Goal: Task Accomplishment & Management: Manage account settings

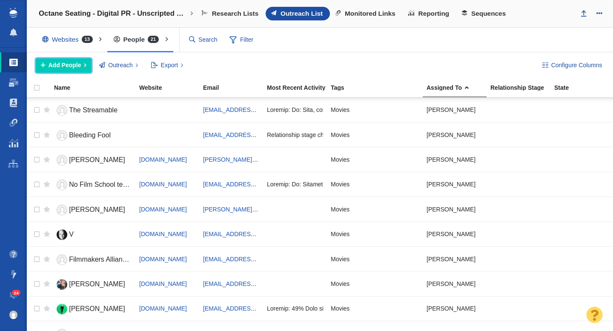
click at [71, 64] on span "Add People" at bounding box center [65, 65] width 33 height 9
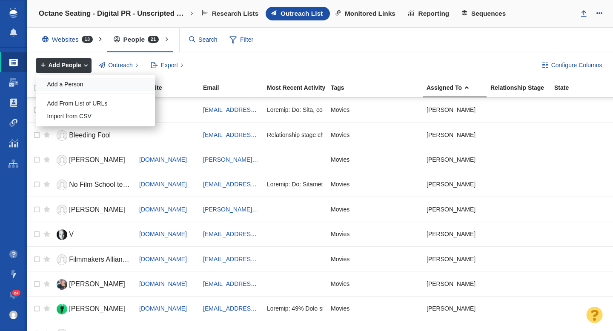
click at [77, 87] on div "Add a Person" at bounding box center [95, 84] width 119 height 13
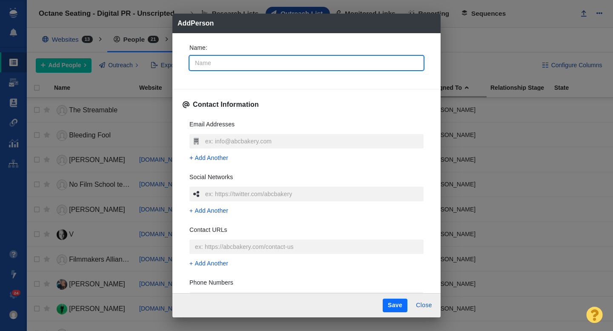
type input "C"
type textarea "x"
type input "Co"
type textarea "x"
type input "Col"
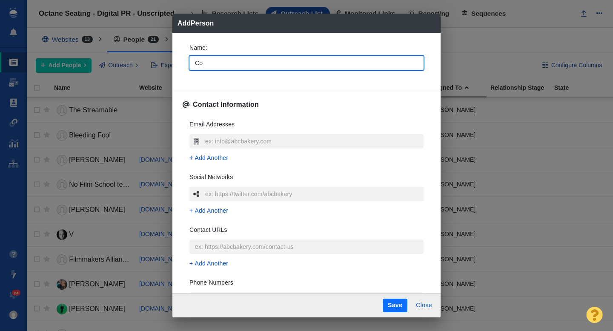
type textarea "x"
type input "Coll"
type textarea "x"
type input "Colli"
type textarea "x"
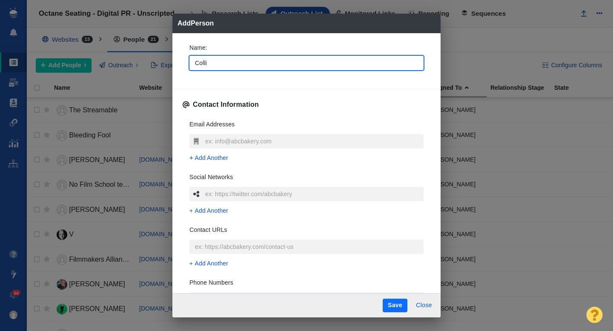
type input "Collid"
type textarea "x"
type input "Collide"
type textarea "x"
type input "Collider"
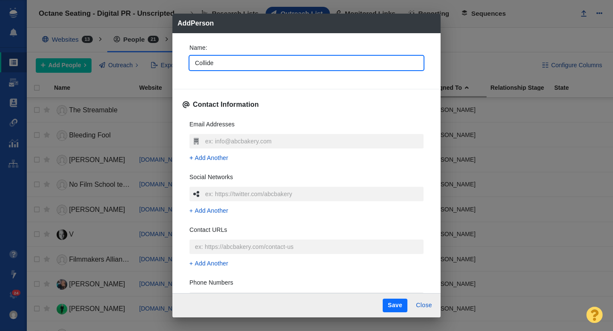
type textarea "x"
type input "Collider"
type textarea "x"
type input "Collider t"
type textarea "x"
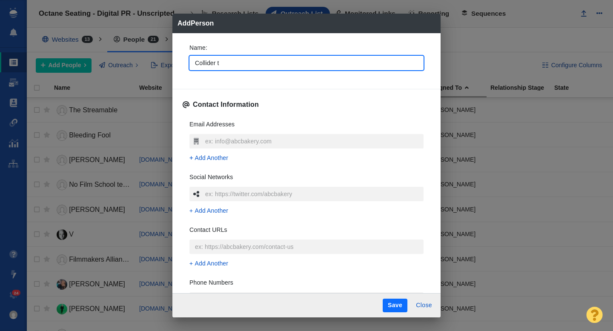
type input "Collider te"
type textarea "x"
type input "Collider tea"
type textarea "x"
type input "Collider team"
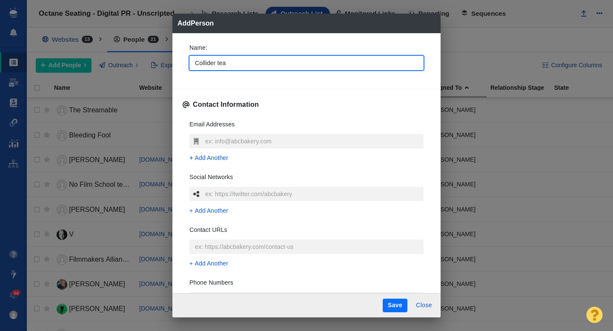
type textarea "x"
type input "Collider team"
type textarea "x"
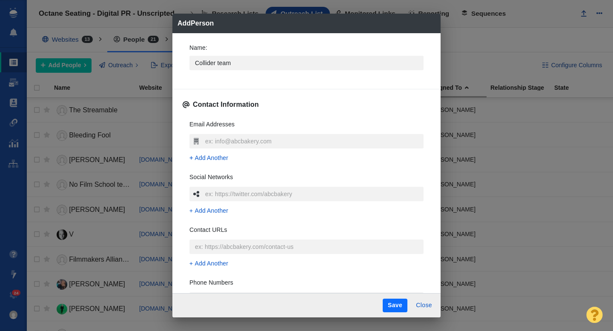
click at [180, 69] on div "Name : Collider team Contact Information Email Addresses Add Another Social Net…" at bounding box center [306, 163] width 268 height 260
click at [212, 139] on input "text" at bounding box center [313, 141] width 220 height 14
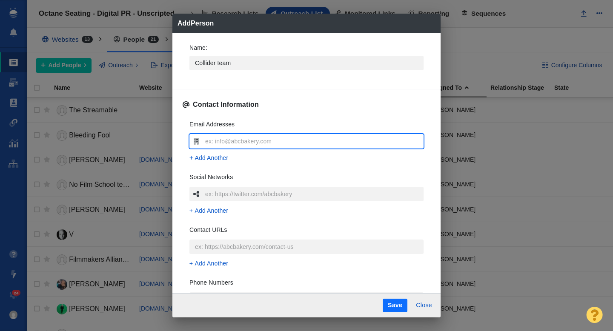
type input "[EMAIL_ADDRESS][DOMAIN_NAME]"
type textarea "x"
type input "[EMAIL_ADDRESS][DOMAIN_NAME]"
click at [184, 155] on div "Email Addresses pitches@collider.com Add Another Social Networks Add Another Co…" at bounding box center [307, 239] width 248 height 253
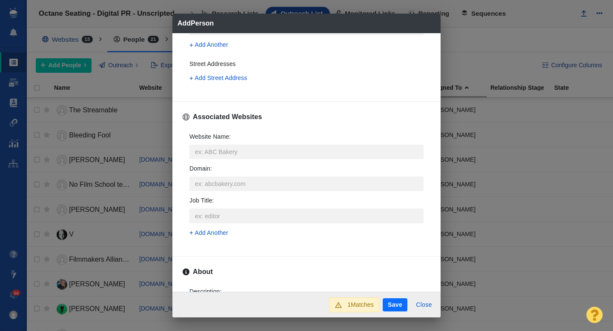
scroll to position [273, 0]
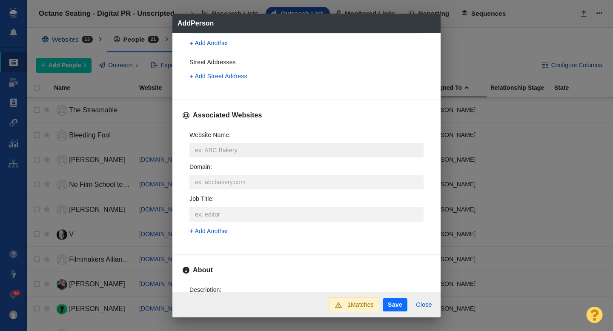
click at [211, 150] on input "Website Name :" at bounding box center [306, 150] width 234 height 14
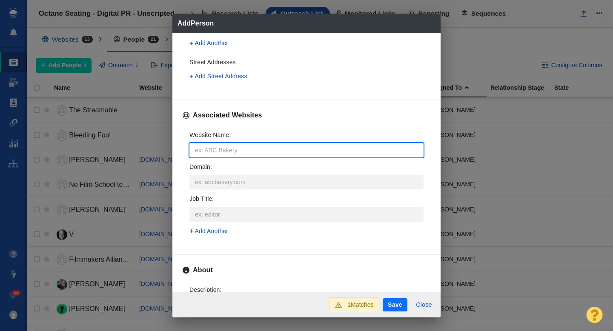
type input "c"
type textarea "x"
type input "co"
type textarea "x"
type input "col"
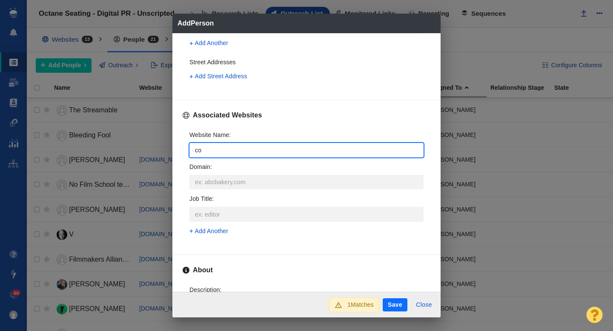
type textarea "x"
type input "coll"
type textarea "x"
type input "colli"
type textarea "x"
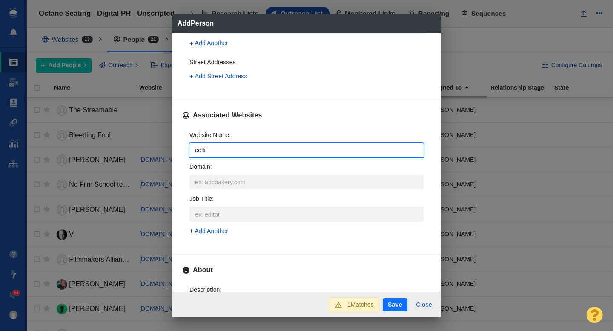
type input "collid"
type textarea "x"
type input "collide"
type textarea "x"
type input "collider"
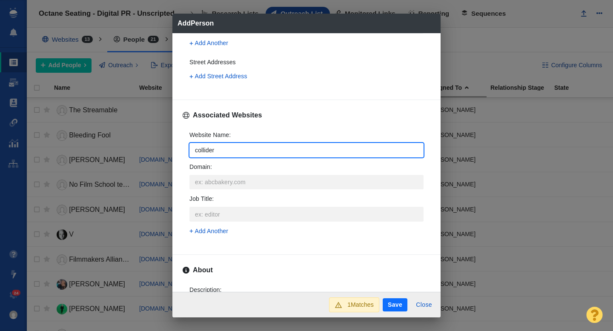
type textarea "x"
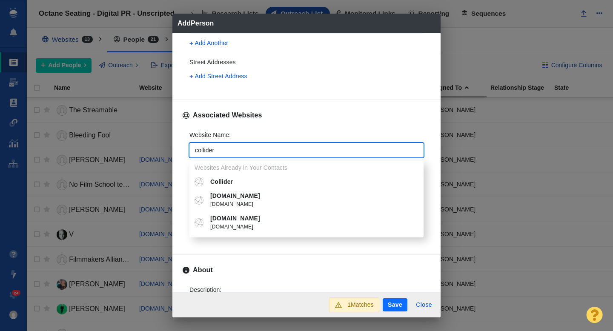
type input "collider"
click at [229, 186] on p "Collider" at bounding box center [312, 181] width 205 height 9
type textarea "x"
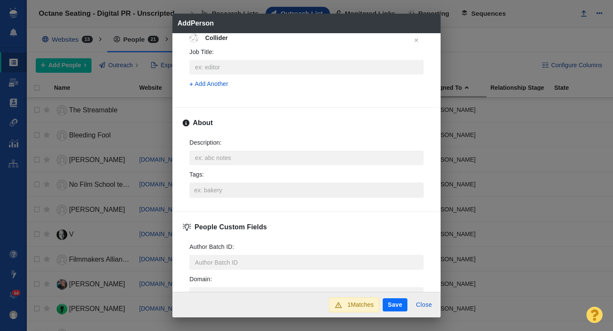
scroll to position [373, 0]
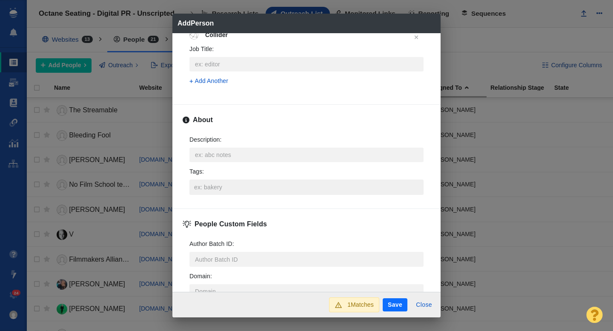
click at [210, 182] on input "Tags :" at bounding box center [306, 187] width 229 height 15
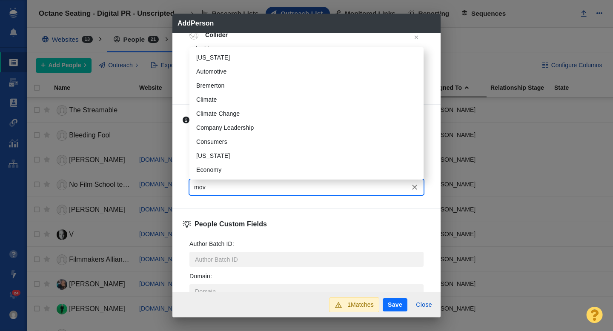
type input "movi"
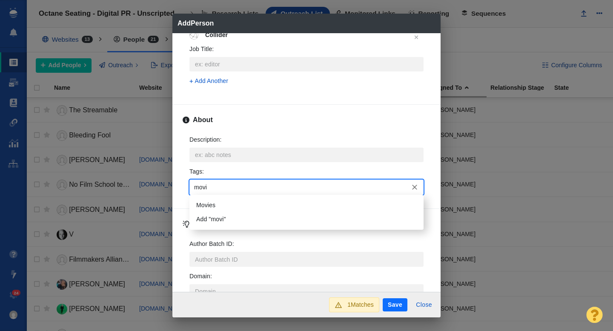
click at [211, 203] on li "Movies" at bounding box center [306, 205] width 234 height 14
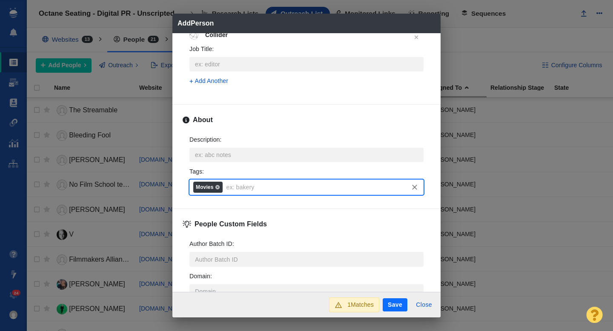
click at [390, 304] on button "Save" at bounding box center [395, 305] width 25 height 14
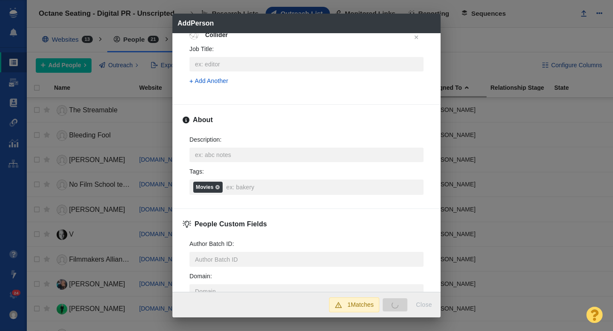
type textarea "x"
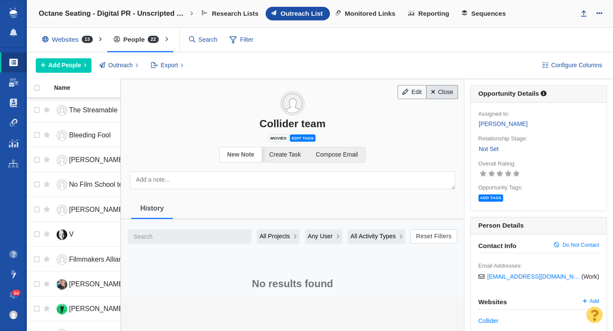
click at [448, 93] on link "Close" at bounding box center [442, 92] width 32 height 14
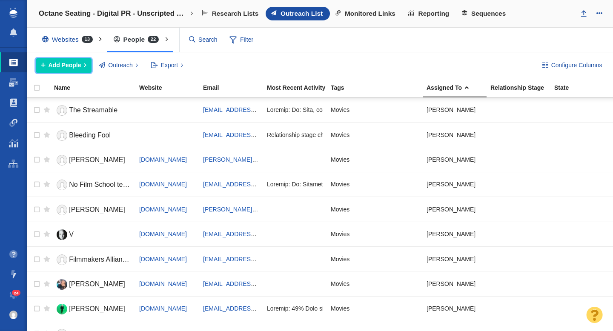
click at [70, 66] on span "Add People" at bounding box center [65, 65] width 33 height 9
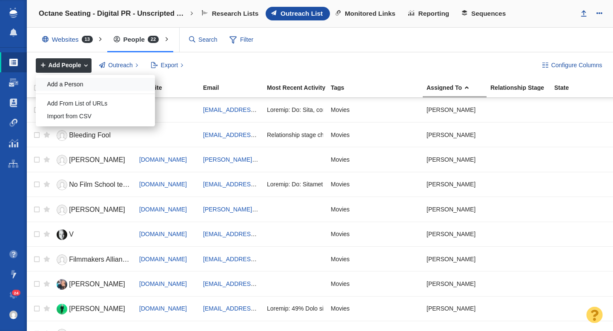
click at [87, 83] on div "Add a Person" at bounding box center [95, 84] width 119 height 13
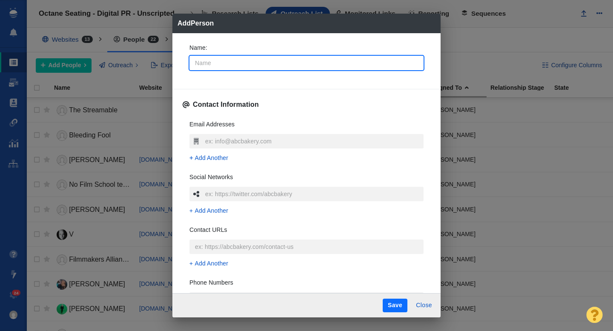
type input "J"
type textarea "x"
type input "Jo"
type textarea "x"
type input "Jos"
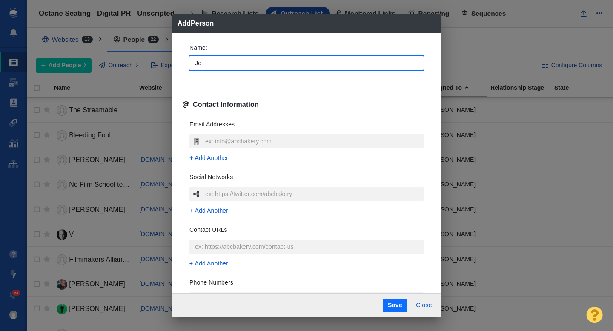
type textarea "x"
type input "Jose"
type textarea "x"
type input "Josep"
type textarea "x"
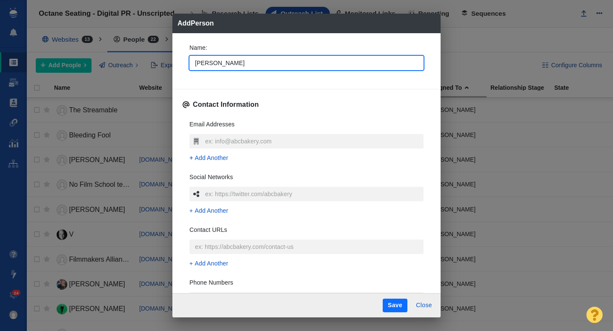
type input "[PERSON_NAME]"
type textarea "x"
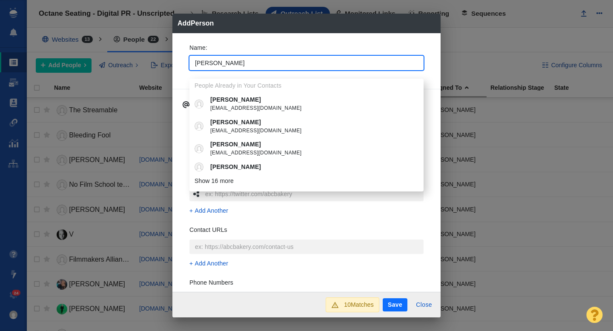
type input "[PERSON_NAME]"
type textarea "x"
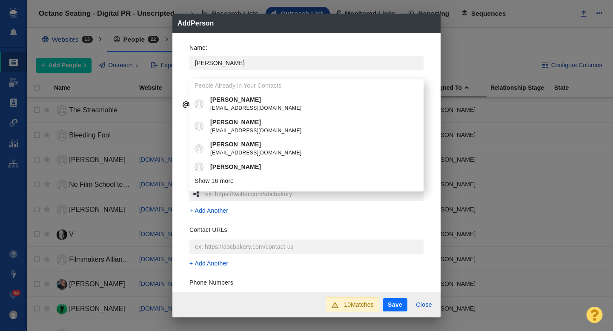
click at [185, 68] on div "Name : Joseph People Already in Your Contacts Joseph jvryan@harfordcountymd.gov…" at bounding box center [307, 60] width 248 height 46
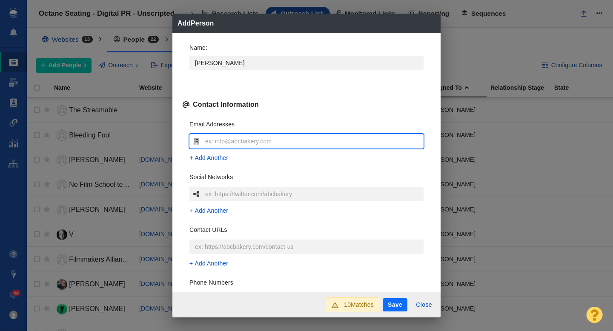
click at [229, 141] on input "text" at bounding box center [313, 141] width 220 height 14
type input "[PERSON_NAME][DOMAIN_NAME][EMAIL_ADDRESS][PERSON_NAME][DOMAIN_NAME]"
type textarea "x"
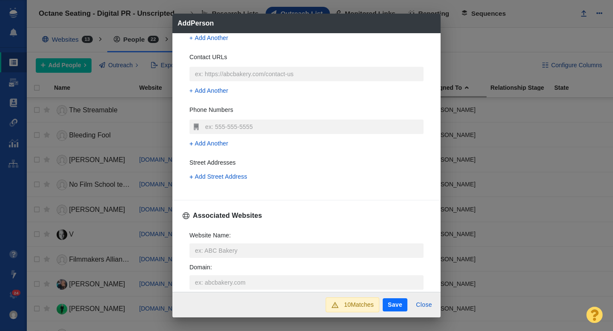
scroll to position [188, 0]
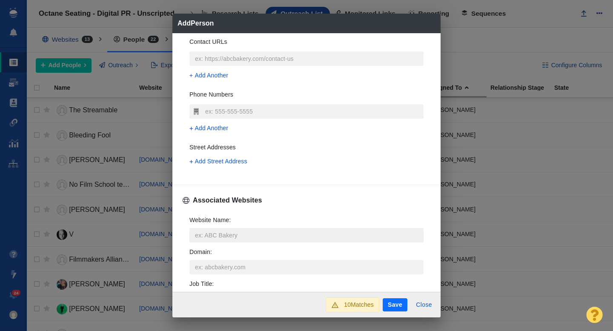
type input "[PERSON_NAME][DOMAIN_NAME][EMAIL_ADDRESS][PERSON_NAME][DOMAIN_NAME]"
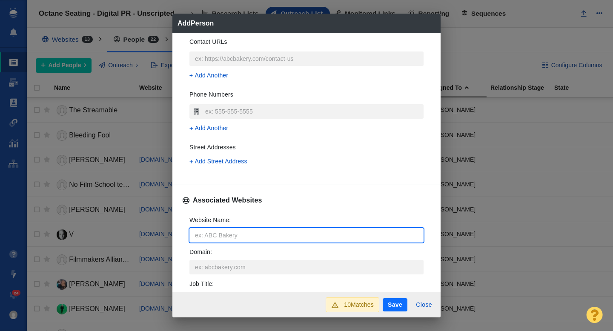
click at [201, 234] on input "Website Name :" at bounding box center [306, 235] width 234 height 14
type input "c"
type textarea "x"
type input "co"
type textarea "x"
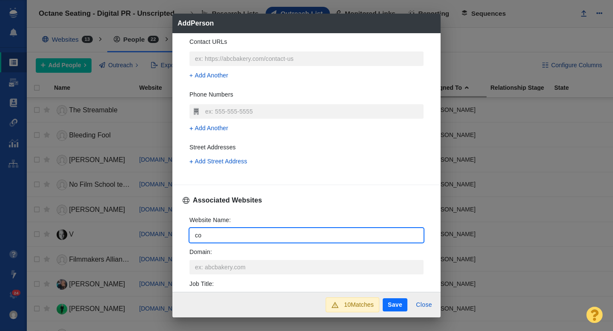
type input "col"
type textarea "x"
type input "coll"
type textarea "x"
type input "colli"
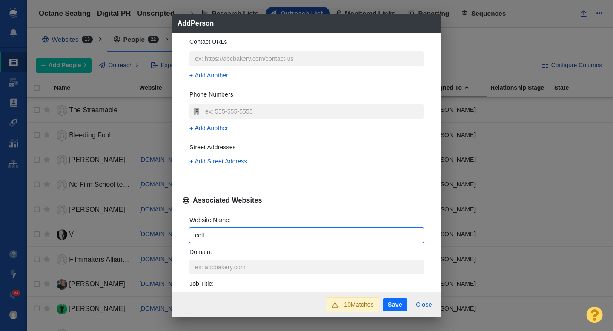
type textarea "x"
type input "collid"
type textarea "x"
type input "collide"
type textarea "x"
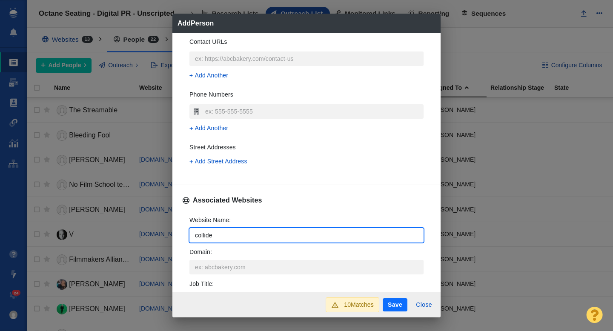
type input "collider"
type textarea "x"
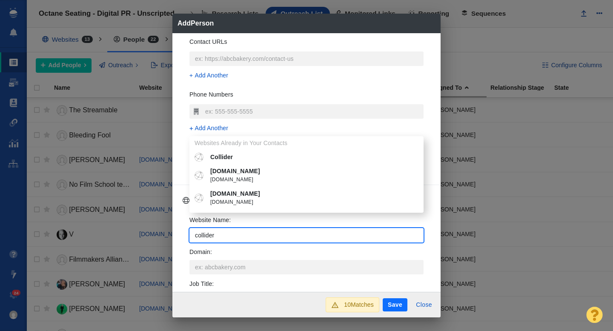
type input "collider"
click at [229, 151] on li "Collider" at bounding box center [306, 157] width 234 height 14
type textarea "x"
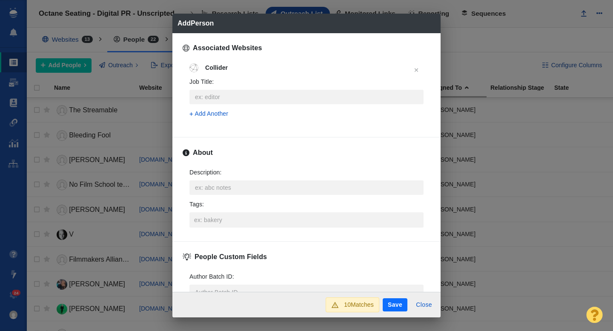
scroll to position [357, 0]
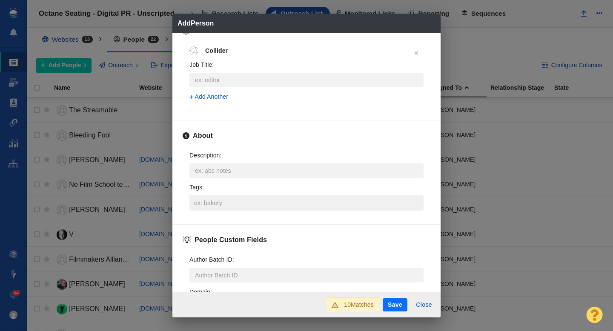
click at [212, 203] on input "Tags :" at bounding box center [306, 202] width 229 height 15
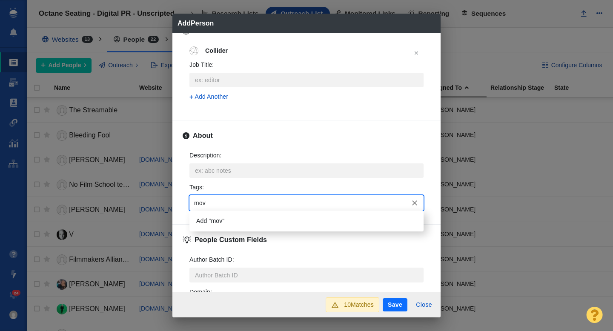
type input "movi"
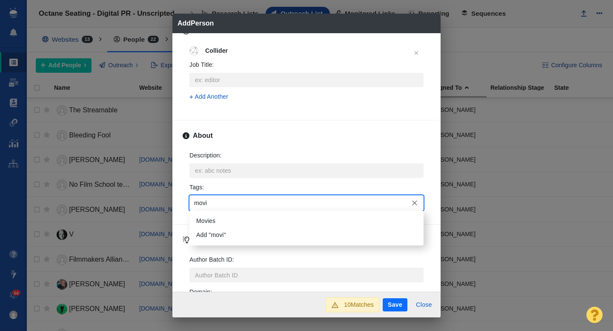
click at [208, 217] on li "Movies" at bounding box center [306, 221] width 234 height 14
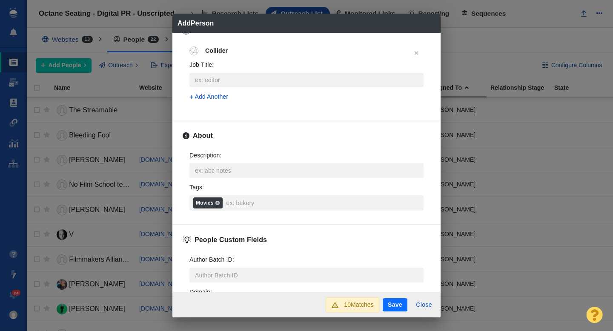
click at [391, 301] on button "Save" at bounding box center [395, 305] width 25 height 14
type textarea "x"
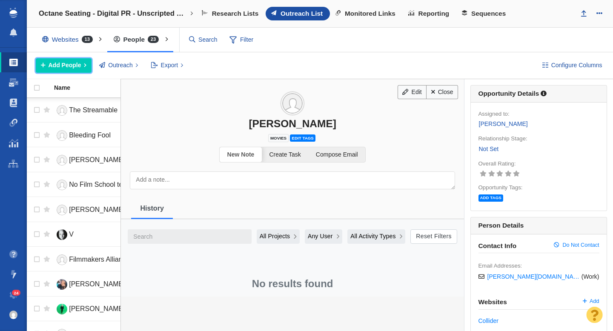
click at [76, 64] on span "Add People" at bounding box center [65, 65] width 33 height 9
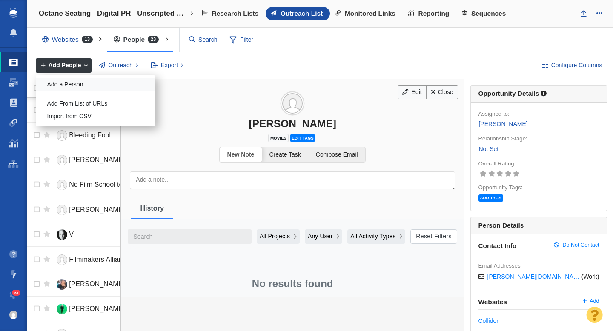
click at [102, 86] on div "Add a Person" at bounding box center [95, 84] width 119 height 13
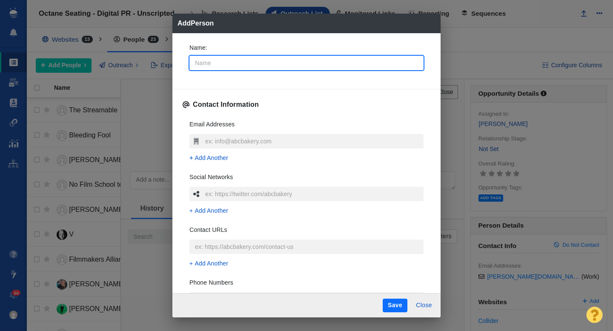
type input "R"
type textarea "x"
type input "Ro"
type textarea "x"
type input "Ros"
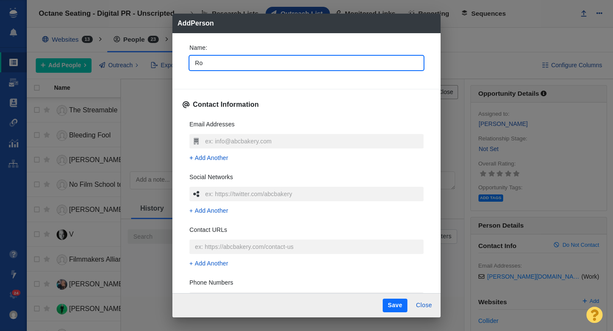
type textarea "x"
type input "[PERSON_NAME]"
type textarea "x"
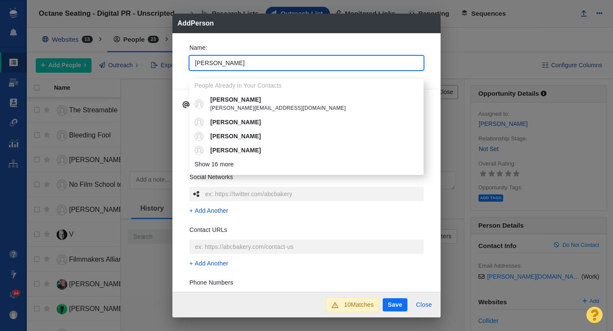
type input "[PERSON_NAME]"
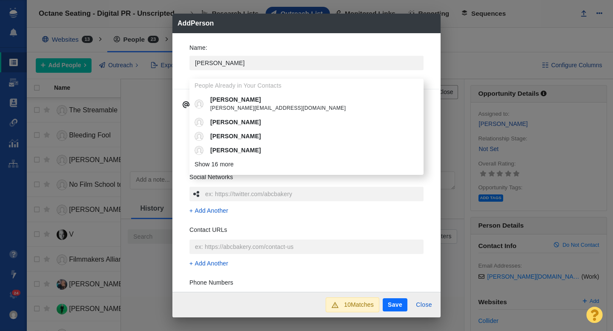
type textarea "x"
click at [249, 46] on p "Name :" at bounding box center [306, 47] width 234 height 9
click at [249, 56] on input "[PERSON_NAME]" at bounding box center [306, 63] width 234 height 14
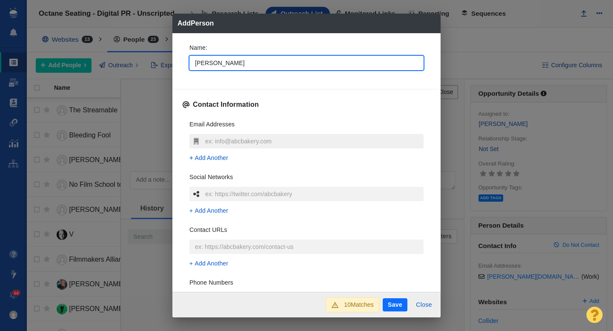
click at [208, 143] on input "text" at bounding box center [313, 141] width 220 height 14
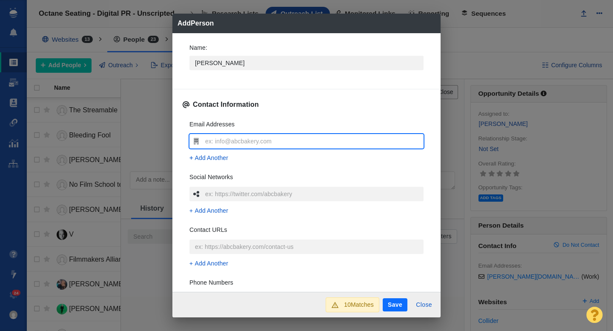
type input "[EMAIL_ADDRESS][DOMAIN_NAME]"
type textarea "x"
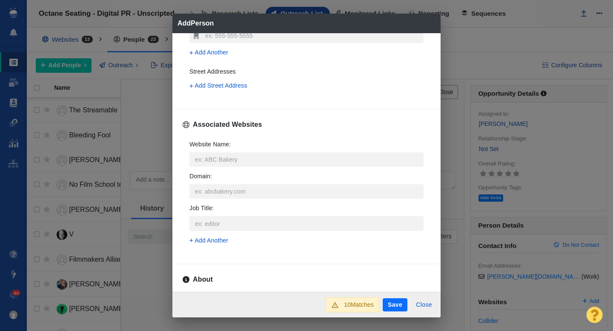
scroll to position [268, 0]
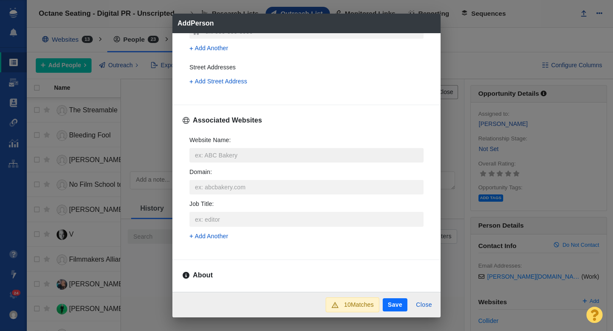
type input "[EMAIL_ADDRESS][DOMAIN_NAME]"
click at [221, 162] on input "Website Name :" at bounding box center [306, 155] width 234 height 14
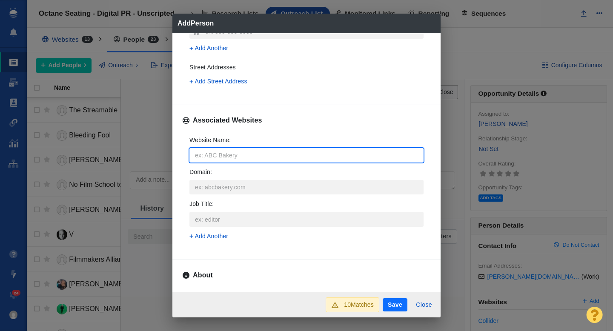
type input "c"
type textarea "x"
type input "co"
type textarea "x"
type input "col"
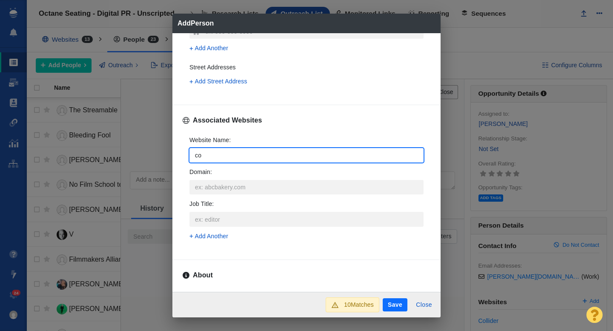
type textarea "x"
type input "coll"
type textarea "x"
type input "colli"
type textarea "x"
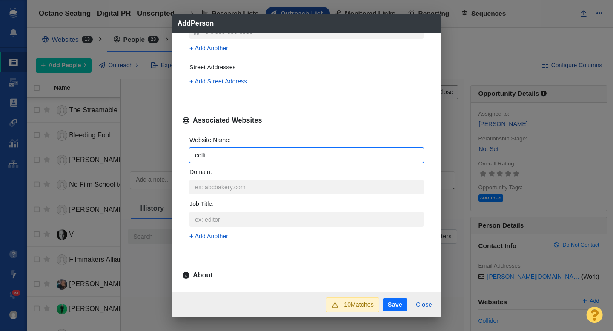
type input "collid"
type textarea "x"
type input "collide"
type textarea "x"
type input "collider"
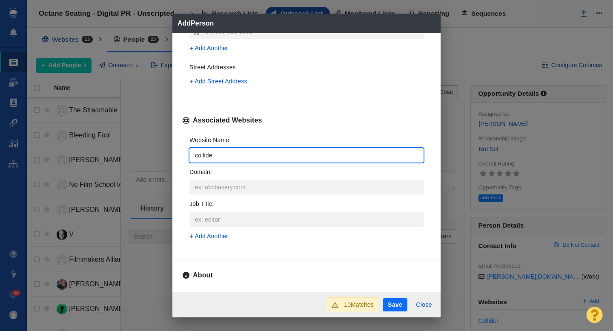
type textarea "x"
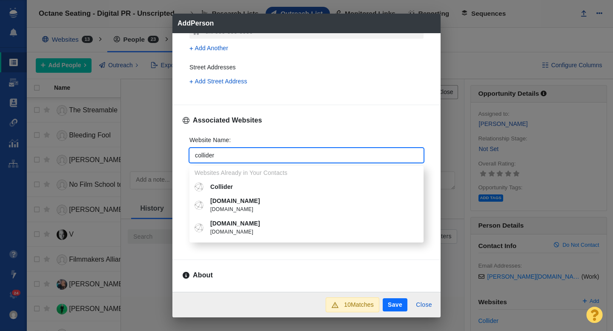
type input "collider"
click at [221, 183] on p "Collider" at bounding box center [312, 187] width 205 height 9
type textarea "x"
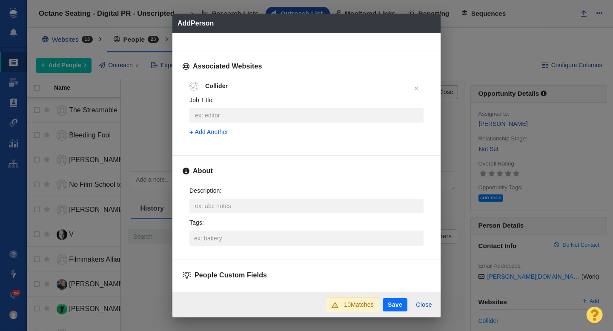
scroll to position [345, 0]
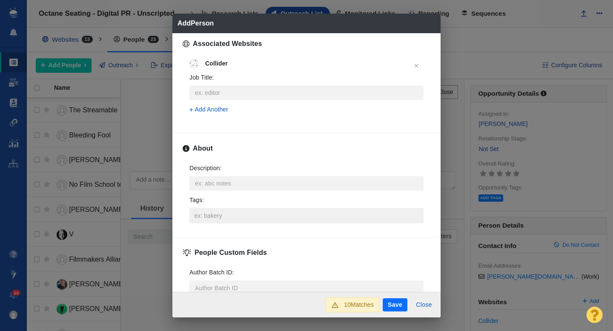
click at [226, 217] on input "Tags :" at bounding box center [306, 215] width 229 height 15
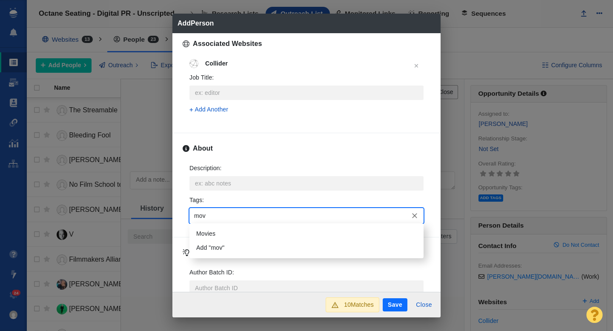
type input "movi"
click at [226, 228] on li "Movies" at bounding box center [306, 234] width 234 height 14
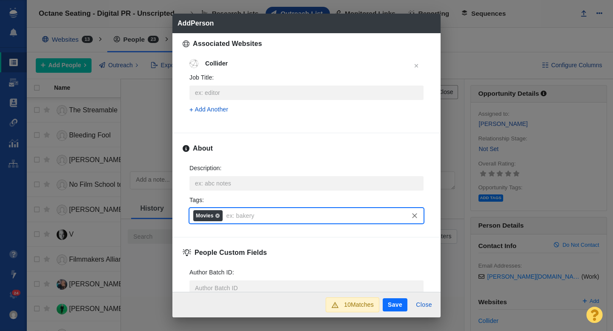
click at [392, 303] on button "Save" at bounding box center [395, 305] width 25 height 14
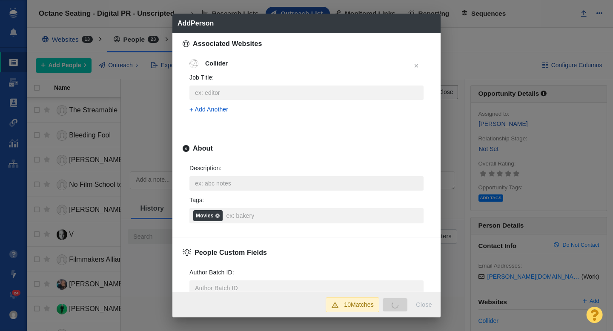
type textarea "x"
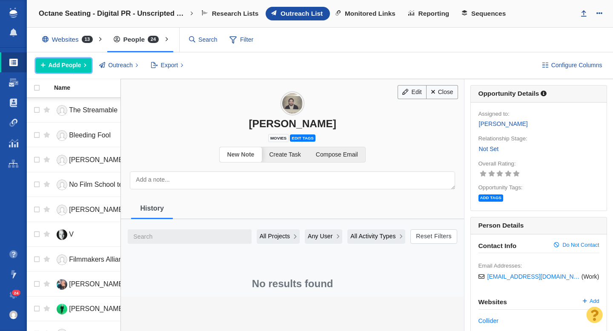
click at [81, 60] on button "Add People" at bounding box center [64, 65] width 56 height 14
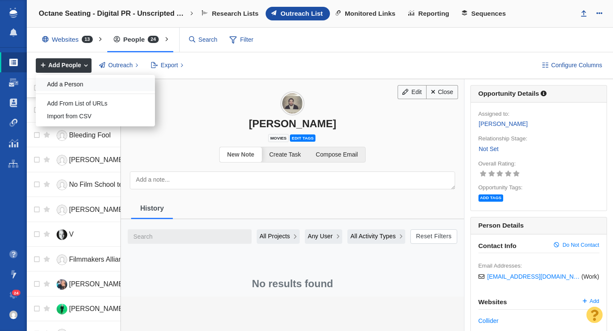
click at [96, 85] on div "Add a Person" at bounding box center [95, 84] width 119 height 13
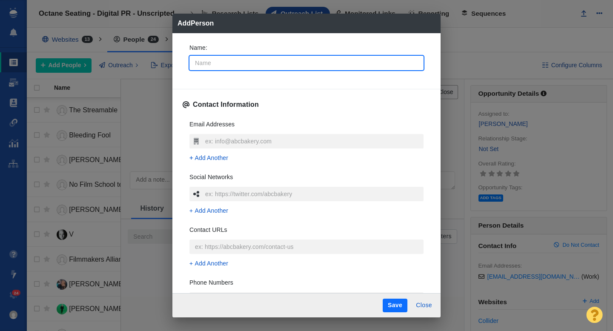
type input "E"
type textarea "x"
type input "Em"
type textarea "x"
type input "[PERSON_NAME]"
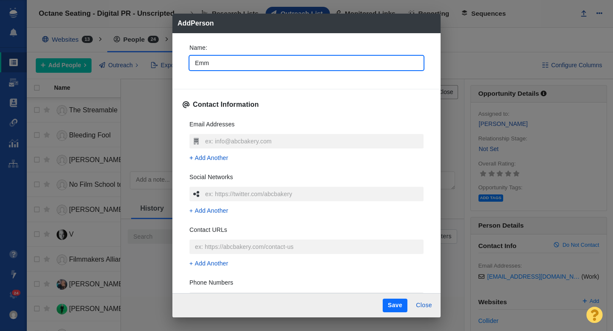
type textarea "x"
type input "[PERSON_NAME]"
type textarea "x"
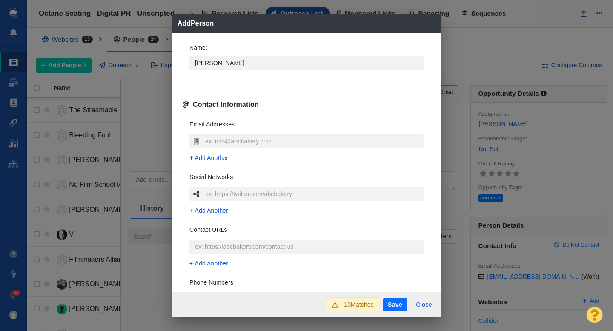
click at [180, 73] on div "Name : Emma Contact Information Email Addresses Add Another Social Networks Add…" at bounding box center [306, 162] width 268 height 259
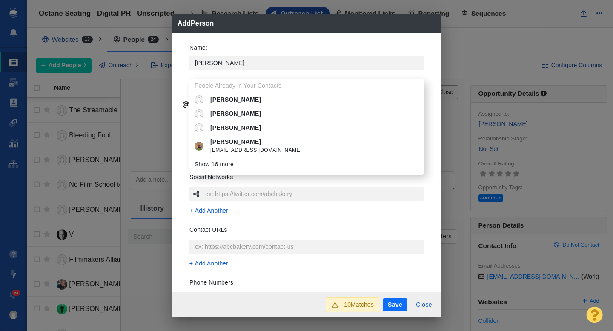
click at [180, 70] on div "Name : Emma People Already in Your Contacts Emma Emma emma Emma emmaplusthree@g…" at bounding box center [306, 162] width 268 height 259
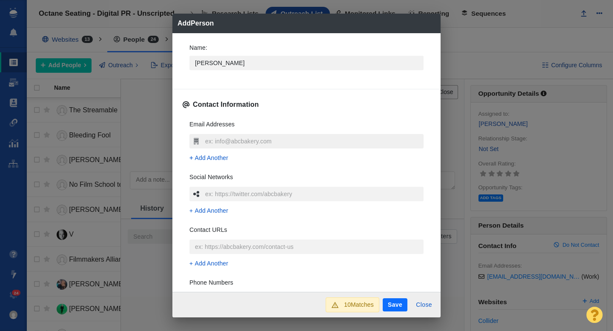
click at [226, 138] on input "text" at bounding box center [313, 141] width 220 height 14
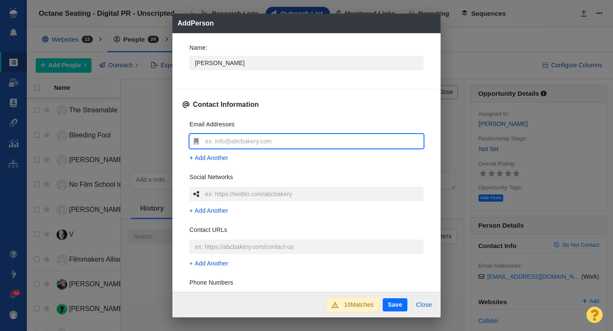
type input "[PERSON_NAME][EMAIL_ADDRESS][PERSON_NAME][DOMAIN_NAME]"
type textarea "x"
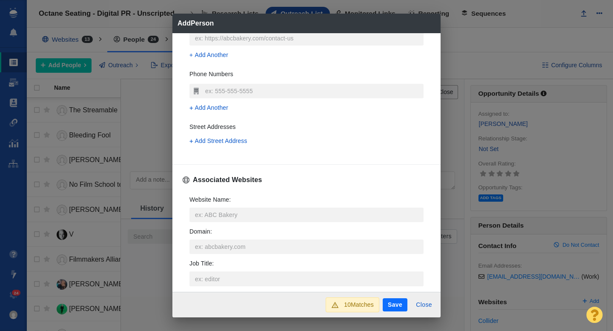
scroll to position [210, 0]
type input "[PERSON_NAME][EMAIL_ADDRESS][PERSON_NAME][DOMAIN_NAME]"
click at [225, 211] on input "Website Name :" at bounding box center [306, 213] width 234 height 14
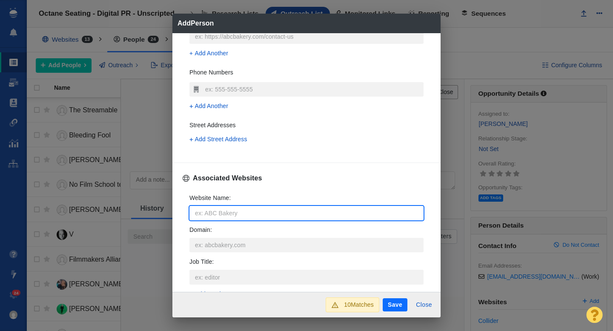
type input "c"
type textarea "x"
type input "co"
type textarea "x"
type input "col"
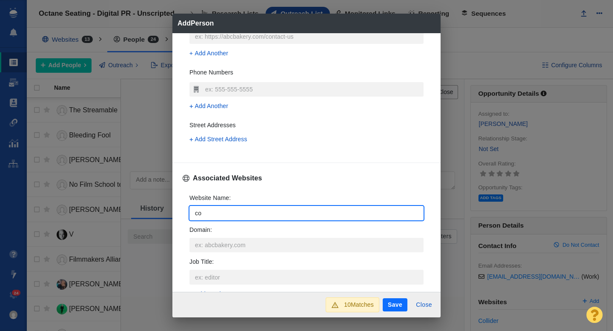
type textarea "x"
type input "coll"
type textarea "x"
type input "colli"
type textarea "x"
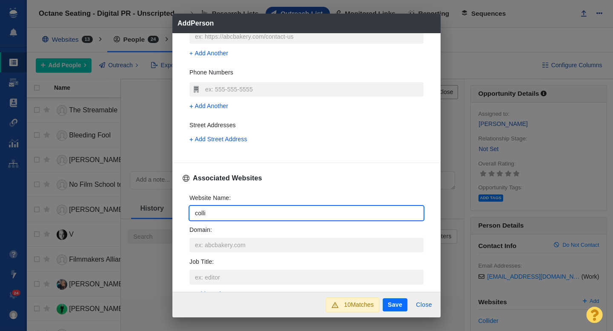
type input "collid"
type textarea "x"
type input "collide"
type textarea "x"
type input "collider"
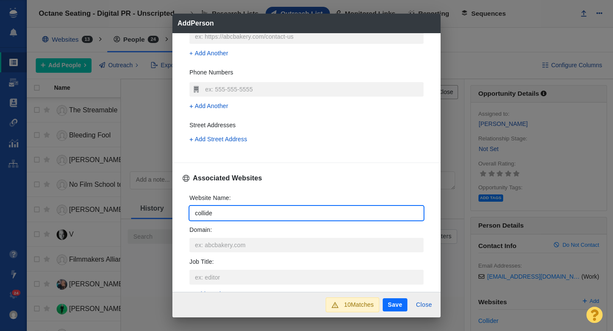
type textarea "x"
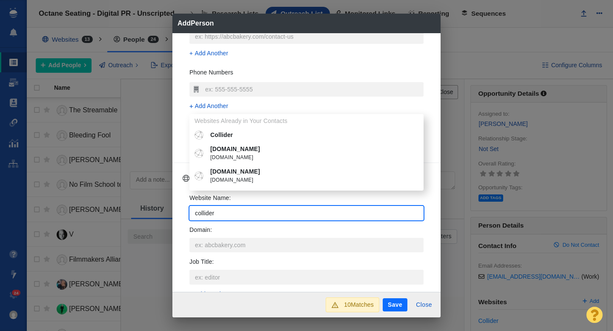
type input "collider"
click at [236, 138] on p "Collider" at bounding box center [312, 135] width 205 height 9
type textarea "x"
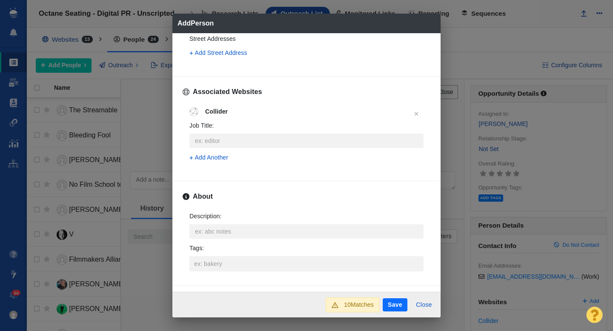
scroll to position [369, 0]
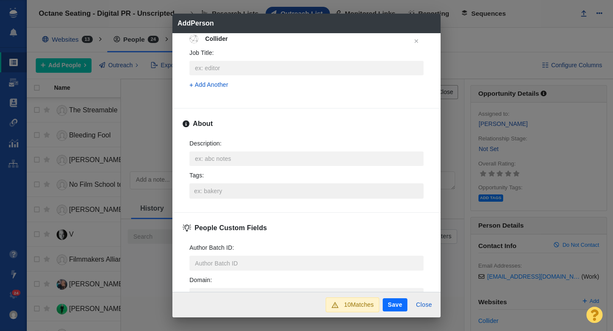
click at [222, 189] on input "Tags :" at bounding box center [306, 190] width 229 height 15
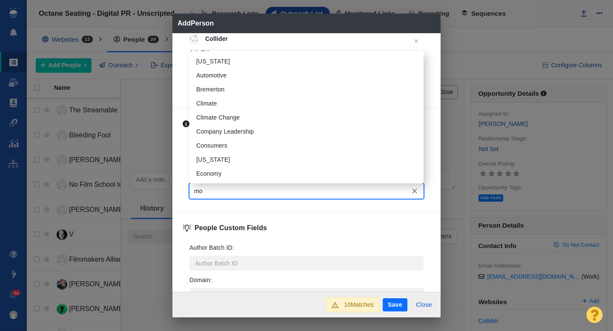
type input "mov"
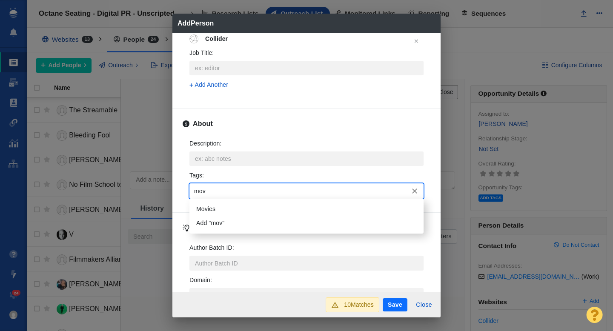
click at [224, 203] on li "Movies" at bounding box center [306, 209] width 234 height 14
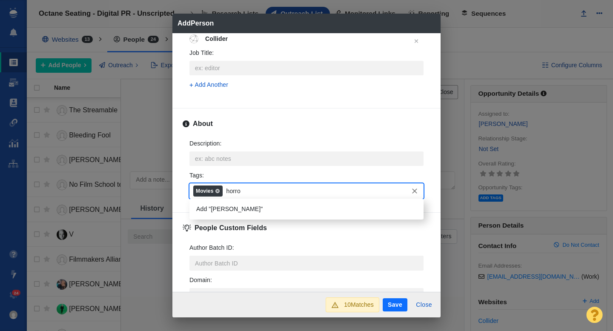
type input "horror"
click at [237, 214] on li "Add "horror"" at bounding box center [306, 209] width 234 height 14
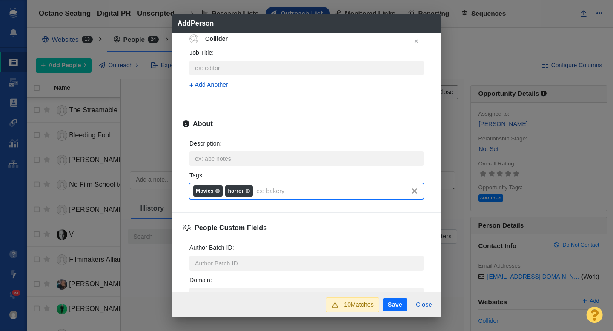
click at [393, 307] on button "Save" at bounding box center [395, 305] width 25 height 14
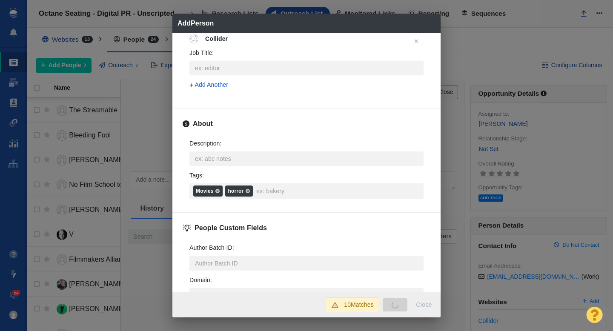
type textarea "x"
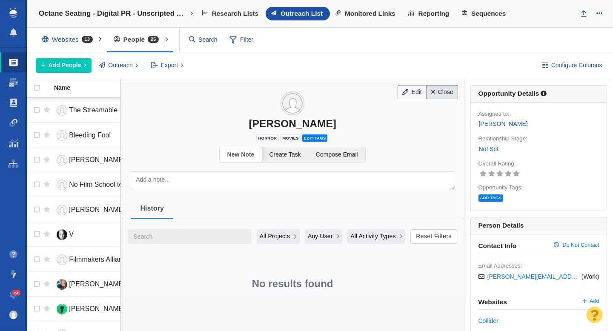
click at [445, 93] on link "Close" at bounding box center [442, 92] width 32 height 14
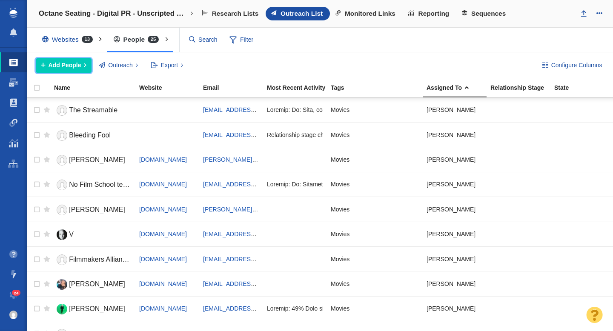
click at [67, 67] on span "Add People" at bounding box center [65, 65] width 33 height 9
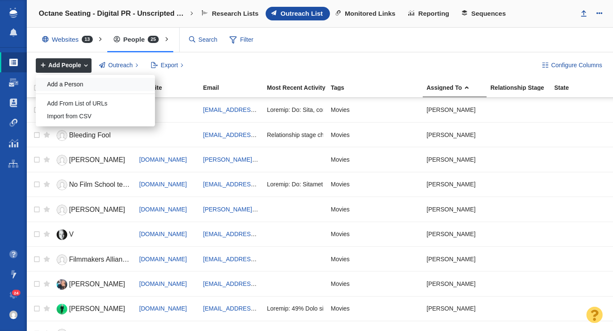
click at [107, 84] on div "Add a Person" at bounding box center [95, 84] width 119 height 13
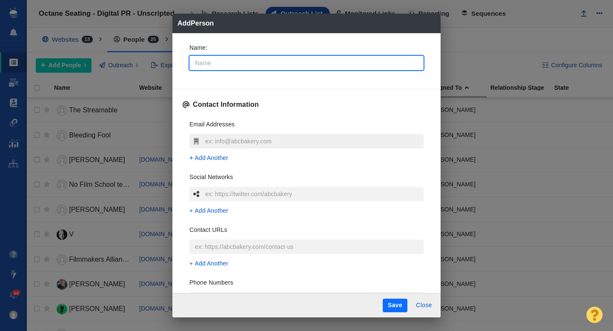
type textarea "x"
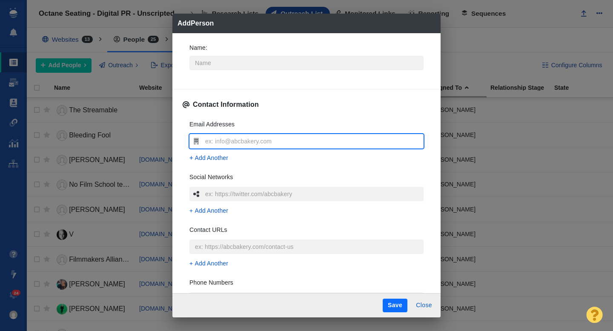
click at [219, 143] on input "text" at bounding box center [313, 141] width 220 height 14
type input "[PERSON_NAME][EMAIL_ADDRESS][DOMAIN_NAME]"
type textarea "x"
type input "[PERSON_NAME][EMAIL_ADDRESS][DOMAIN_NAME]"
click at [218, 62] on input "Name :" at bounding box center [306, 63] width 234 height 14
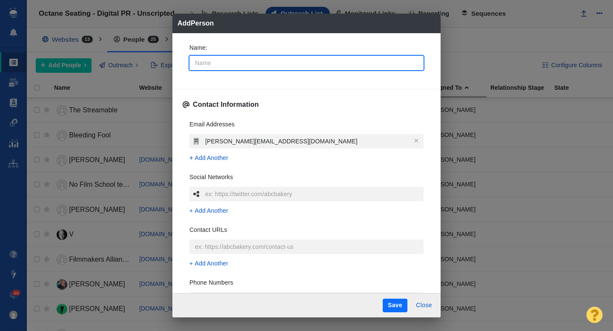
type input "S"
type textarea "x"
type input "Sa"
type textarea "x"
type input "Sam"
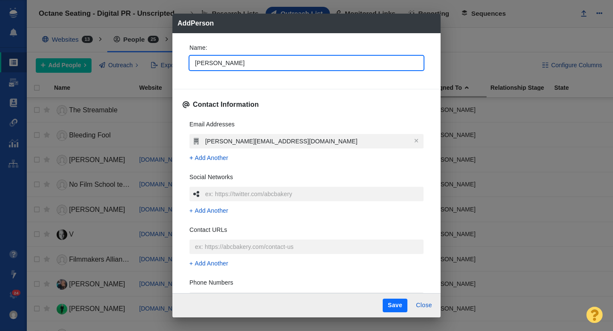
type textarea "x"
type input "Sama"
type textarea "x"
type input "Saman"
type textarea "x"
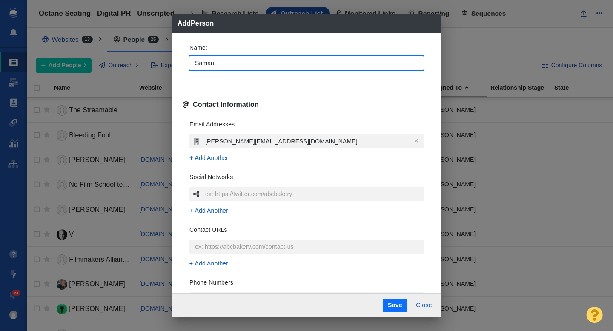
type input "Samant"
type textarea "x"
type input "Samanth"
type textarea "x"
type input "[PERSON_NAME]"
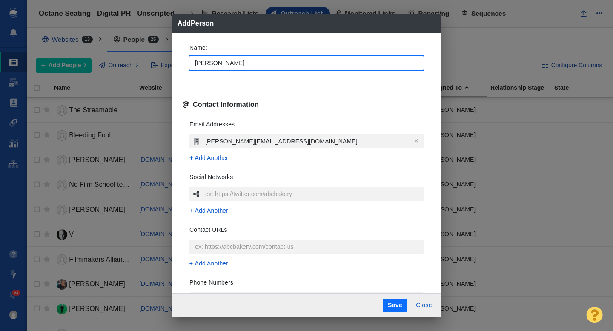
type textarea "x"
type input "[PERSON_NAME]"
click at [178, 71] on div "Name : Samantha Contact Information Email Addresses samantha.c@collider.com Add…" at bounding box center [306, 162] width 268 height 259
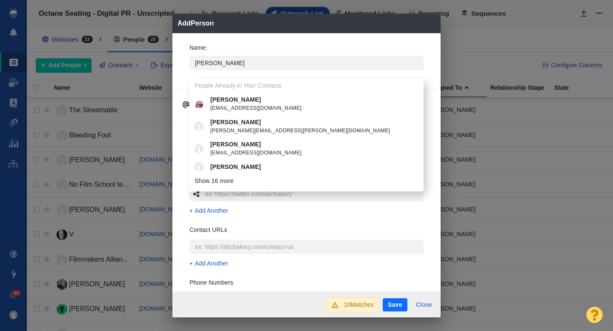
click at [184, 80] on div "Name : Samantha People Already in Your Contacts Samantha seopromo58@gmail.com S…" at bounding box center [307, 60] width 248 height 46
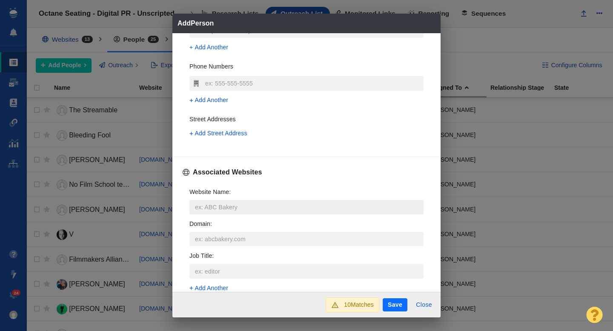
scroll to position [223, 0]
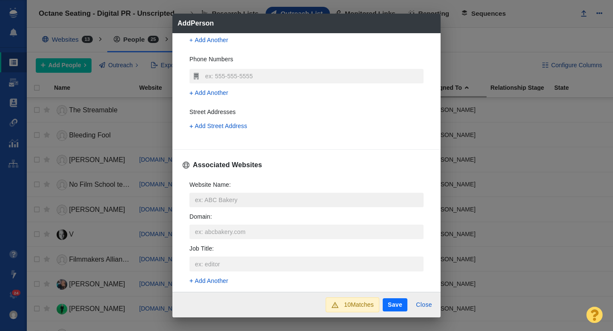
click at [215, 206] on input "Website Name :" at bounding box center [306, 200] width 234 height 14
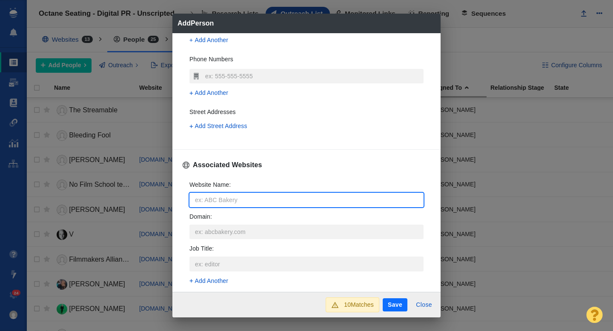
type input "c"
type textarea "x"
type input "co"
type textarea "x"
type input "col"
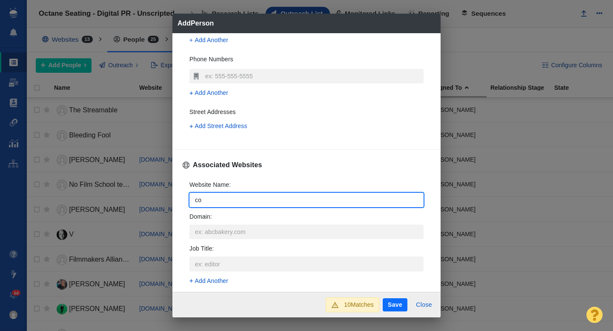
type textarea "x"
type input "coll"
type textarea "x"
type input "colli"
type textarea "x"
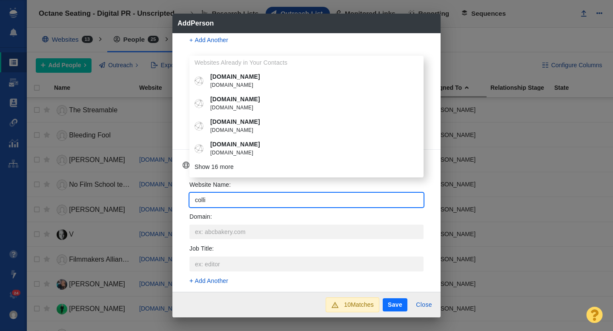
type input "collid"
type textarea "x"
type input "collide"
type textarea "x"
type input "collider"
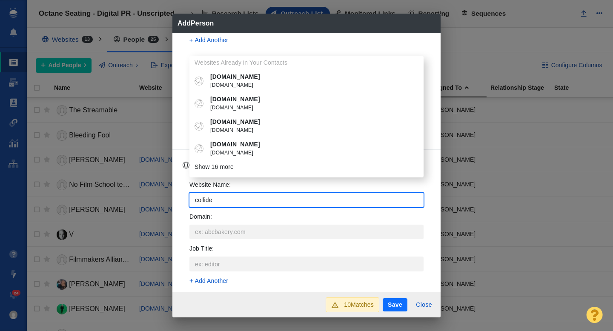
type textarea "x"
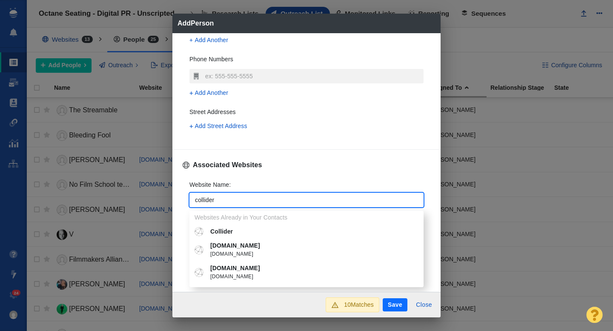
type input "collider"
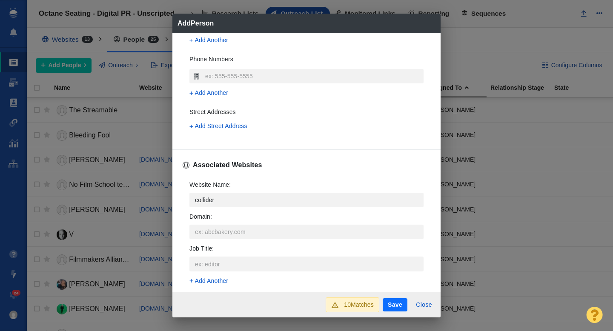
click at [230, 233] on p "Collider" at bounding box center [312, 231] width 205 height 9
type textarea "x"
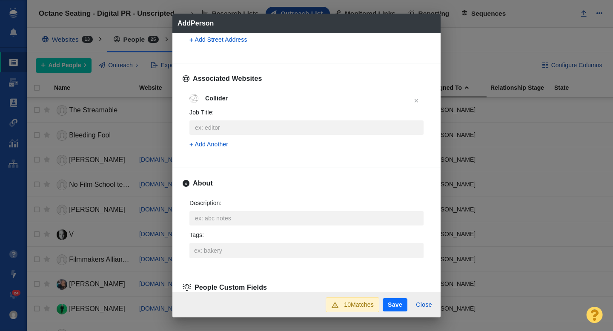
scroll to position [350, 0]
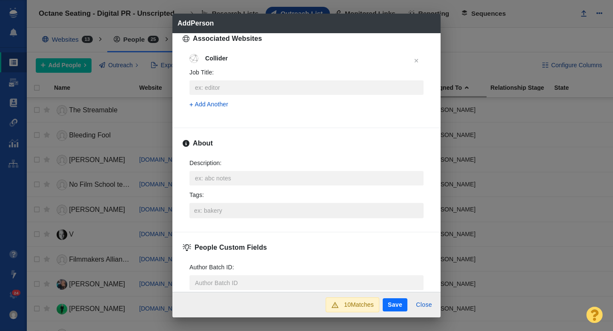
click at [217, 214] on input "Tags :" at bounding box center [306, 210] width 229 height 15
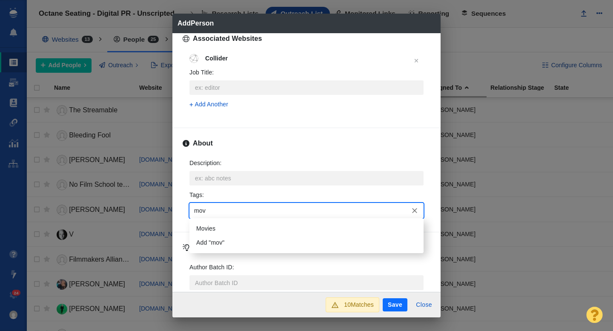
type input "movi"
click at [217, 228] on li "Movies" at bounding box center [306, 229] width 234 height 14
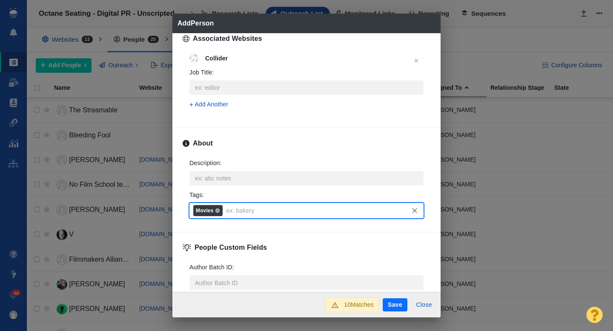
click at [389, 305] on button "Save" at bounding box center [395, 305] width 25 height 14
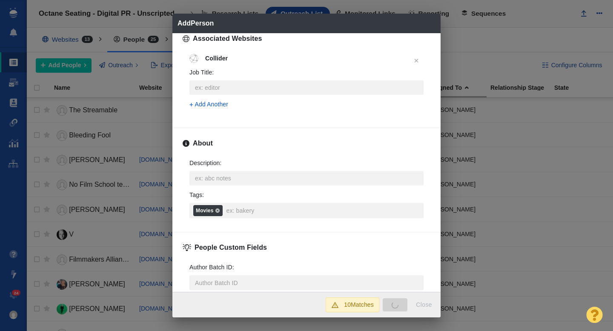
type textarea "x"
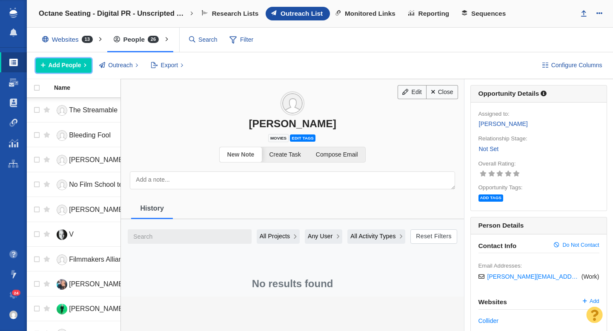
click at [77, 66] on span "Add People" at bounding box center [65, 65] width 33 height 9
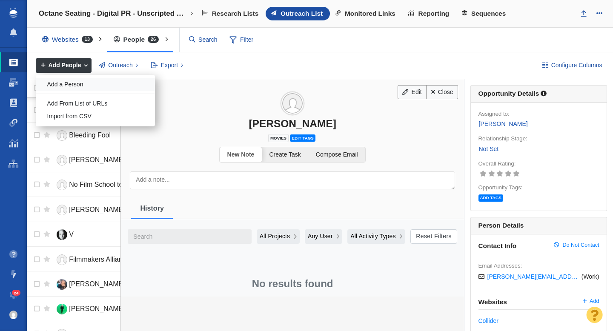
click at [93, 80] on div "Add a Person" at bounding box center [95, 84] width 119 height 13
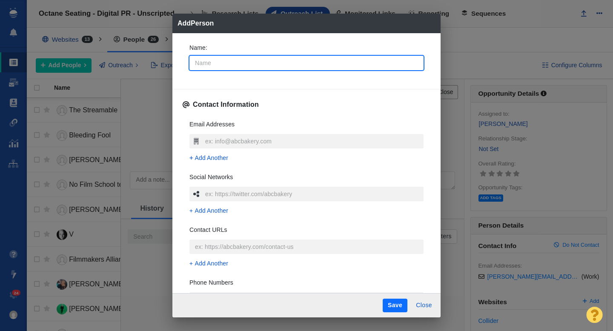
type input "C"
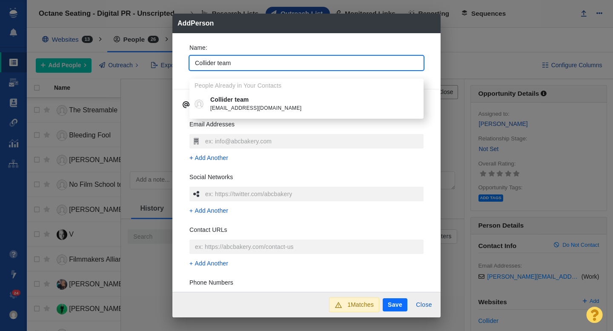
click at [182, 63] on div "Name : Collider team People Already in Your Contacts Collider team pitches@coll…" at bounding box center [306, 162] width 268 height 259
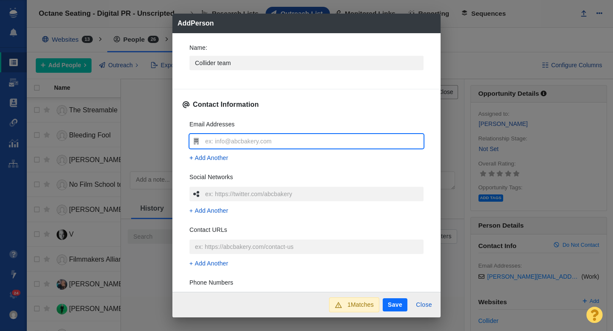
click at [217, 144] on input "text" at bounding box center [313, 141] width 220 height 14
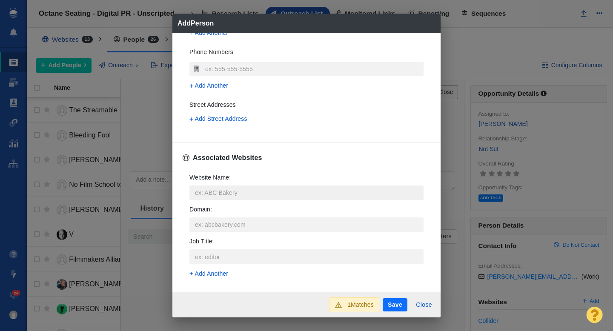
scroll to position [233, 0]
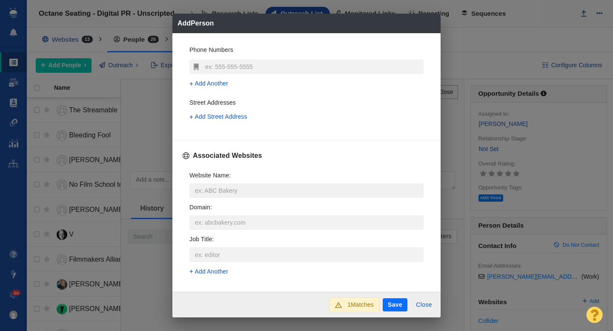
click at [216, 192] on input "Website Name :" at bounding box center [306, 190] width 234 height 14
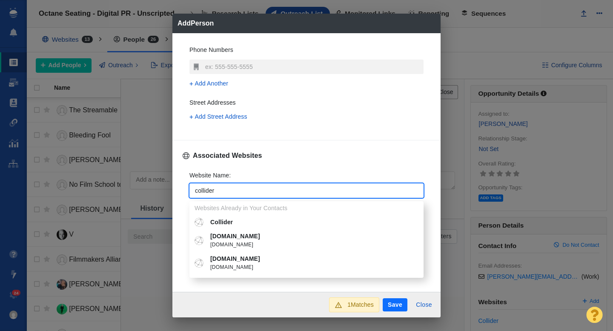
click at [229, 219] on p "Collider" at bounding box center [312, 222] width 205 height 9
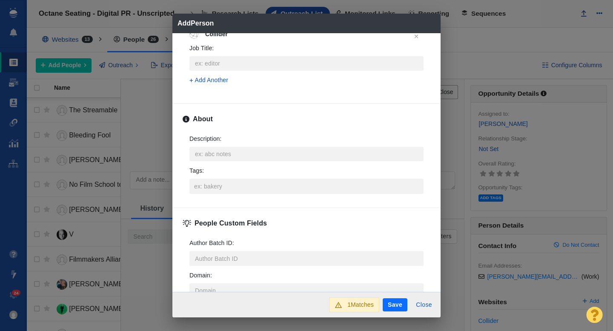
scroll to position [384, 0]
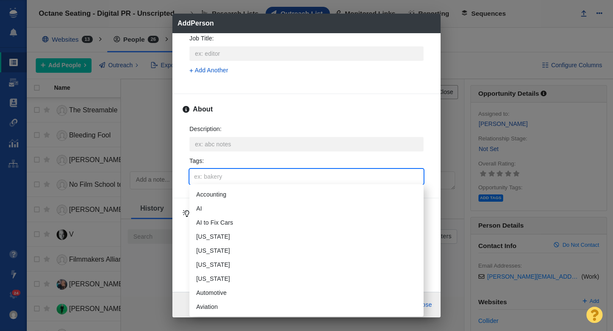
click at [212, 179] on input "Tags :" at bounding box center [306, 176] width 229 height 15
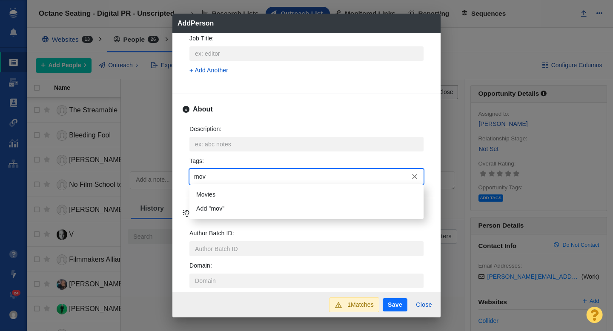
click at [220, 194] on li "Movies" at bounding box center [306, 195] width 234 height 14
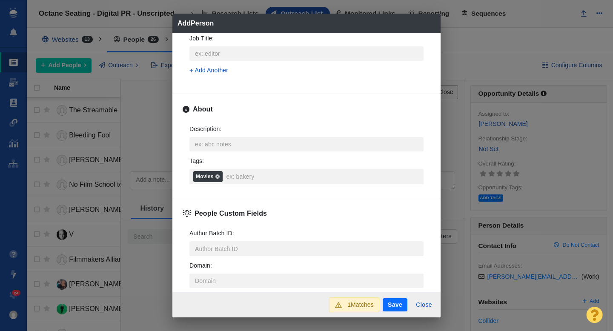
click at [391, 301] on button "Save" at bounding box center [395, 305] width 25 height 14
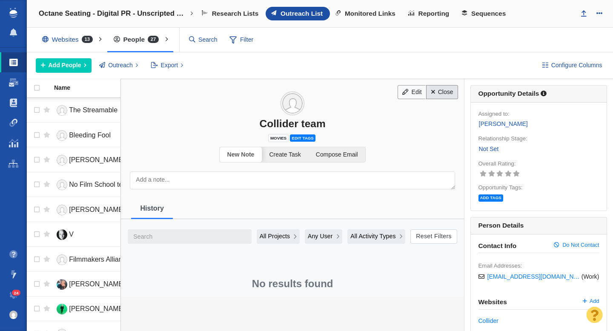
click at [446, 94] on link "Close" at bounding box center [442, 92] width 32 height 14
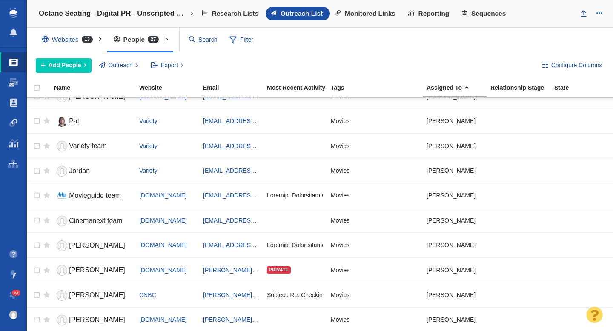
scroll to position [236, 0]
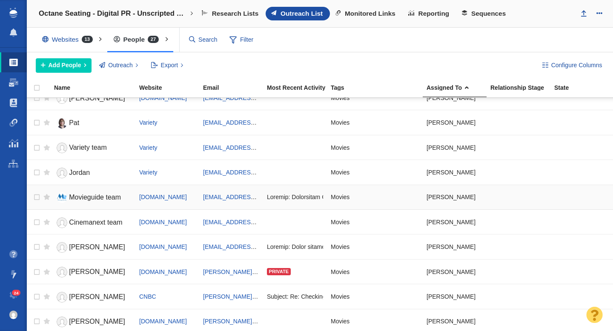
click at [93, 196] on span "Movieguide team" at bounding box center [95, 197] width 52 height 7
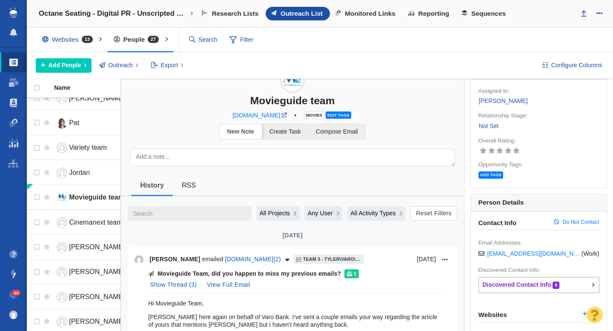
scroll to position [0, 0]
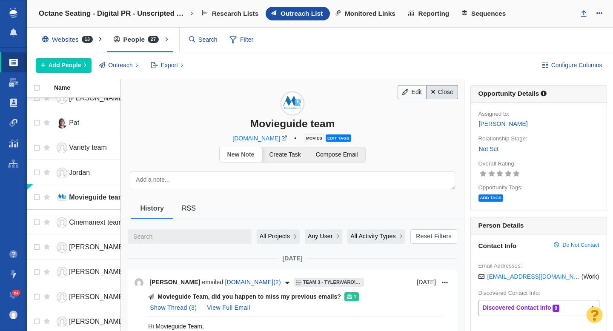
click at [443, 96] on link "Close" at bounding box center [442, 92] width 32 height 14
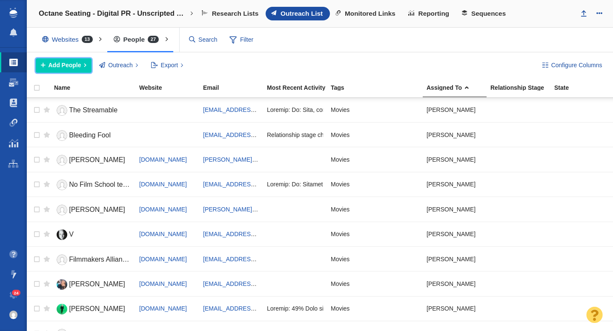
click at [68, 65] on span "Add People" at bounding box center [65, 65] width 33 height 9
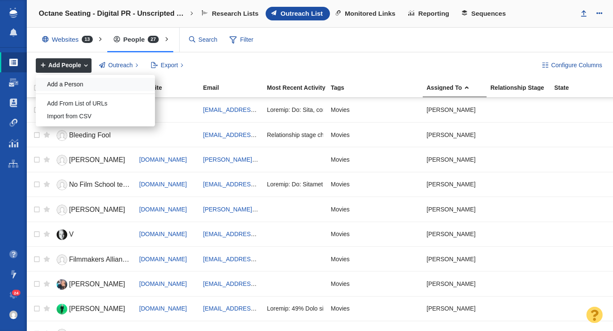
click at [69, 86] on div "Add a Person" at bounding box center [95, 84] width 119 height 13
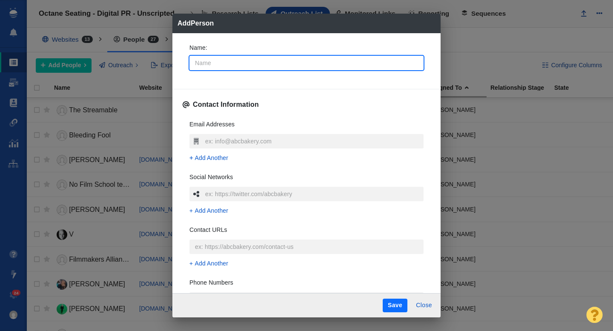
click at [216, 65] on input "Name :" at bounding box center [306, 63] width 234 height 14
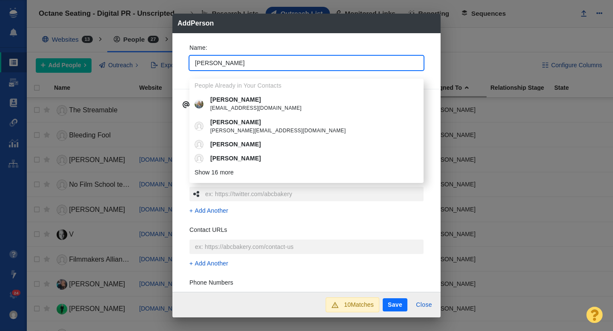
click at [183, 66] on div "Name : Stephanie People Already in Your Contacts Stephanie srd9196@gmail.com St…" at bounding box center [307, 60] width 248 height 46
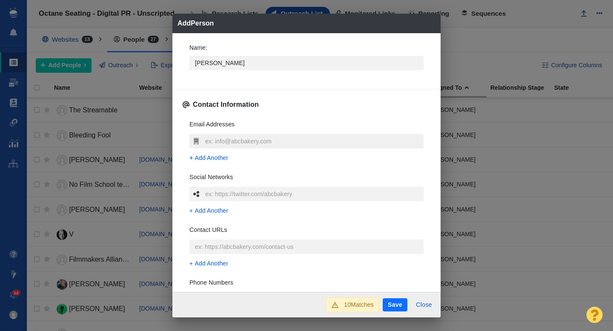
click at [223, 139] on input "text" at bounding box center [313, 141] width 220 height 14
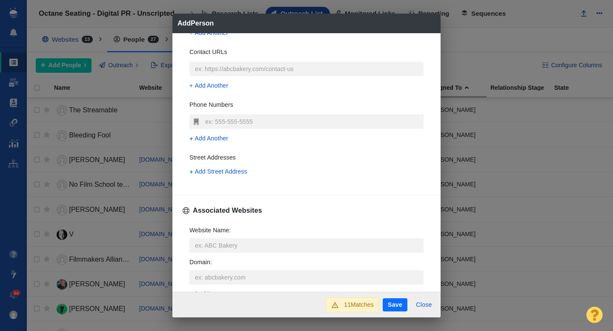
scroll to position [203, 0]
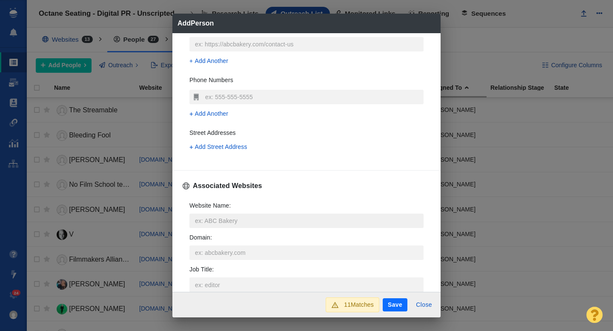
click at [210, 222] on input "Website Name :" at bounding box center [306, 221] width 234 height 14
click at [257, 257] on span "[DOMAIN_NAME]" at bounding box center [312, 261] width 205 height 9
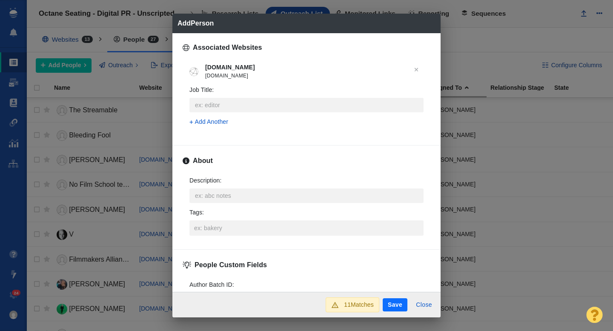
scroll to position [355, 0]
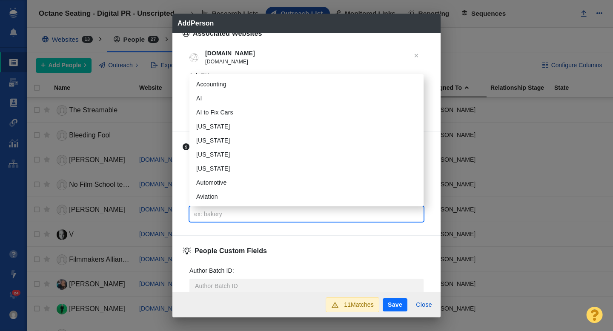
click at [214, 214] on input "Tags :" at bounding box center [306, 213] width 229 height 15
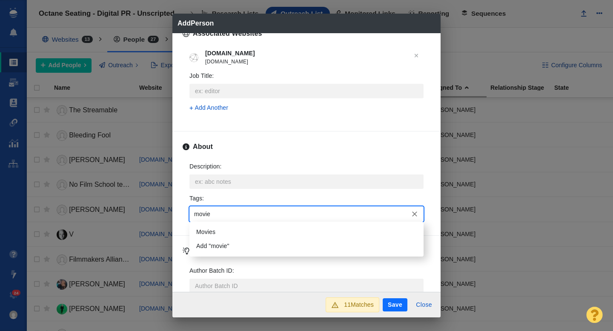
click at [214, 230] on li "Movies" at bounding box center [306, 232] width 234 height 14
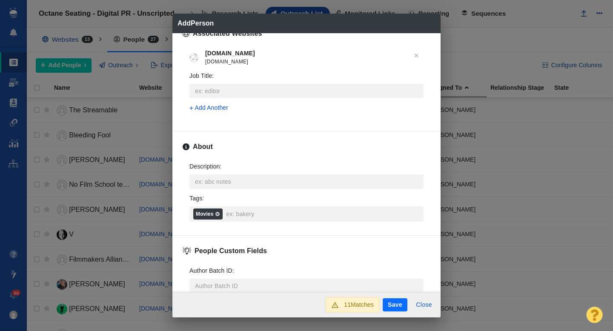
click at [385, 306] on button "Save" at bounding box center [395, 305] width 25 height 14
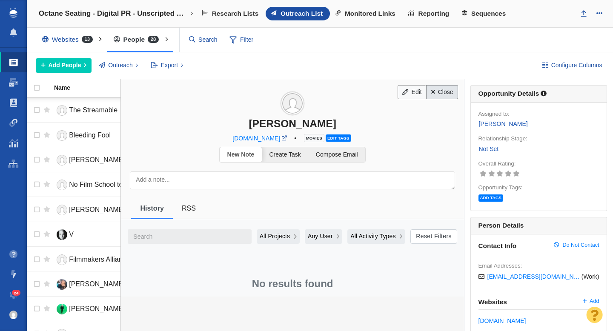
click at [449, 93] on link "Close" at bounding box center [442, 92] width 32 height 14
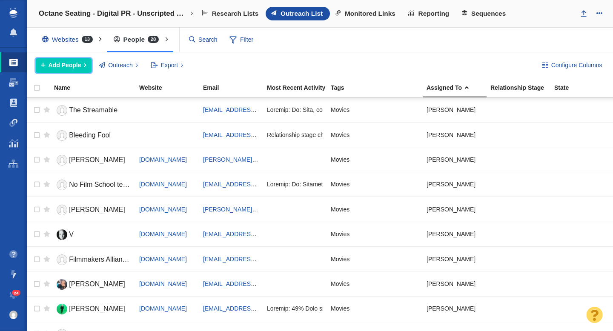
click at [80, 64] on span "Add People" at bounding box center [65, 65] width 33 height 9
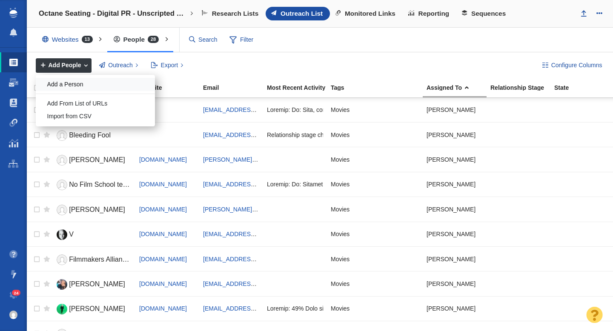
click at [71, 81] on div "Add a Person" at bounding box center [95, 84] width 119 height 13
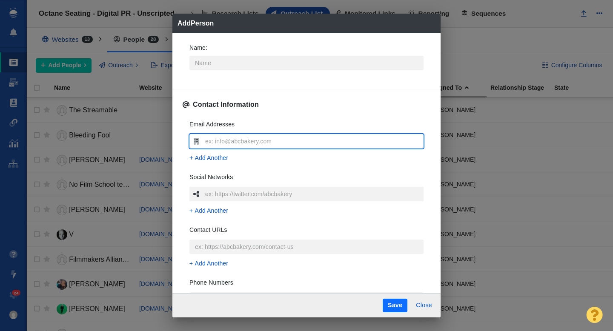
click at [218, 136] on input "text" at bounding box center [313, 141] width 220 height 14
click at [202, 65] on input "Name :" at bounding box center [306, 63] width 234 height 14
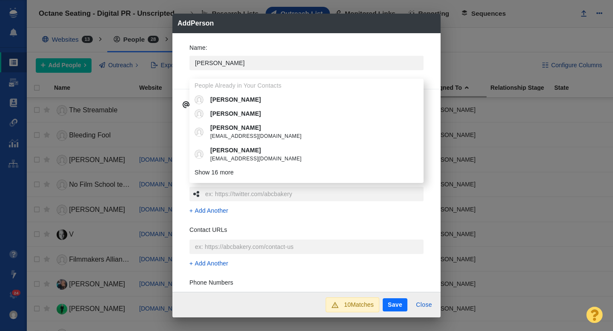
click at [180, 62] on div "Name : Anthony People Already in Your Contacts Anthony Anthony Anthony serioa@g…" at bounding box center [306, 162] width 268 height 259
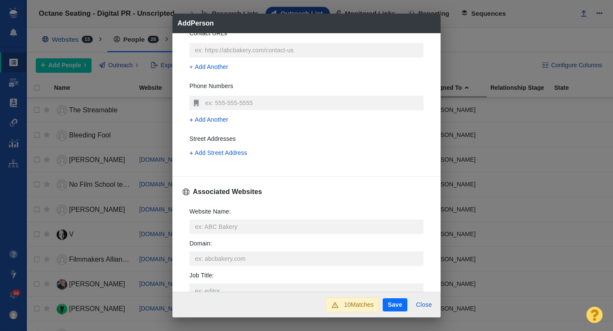
scroll to position [209, 0]
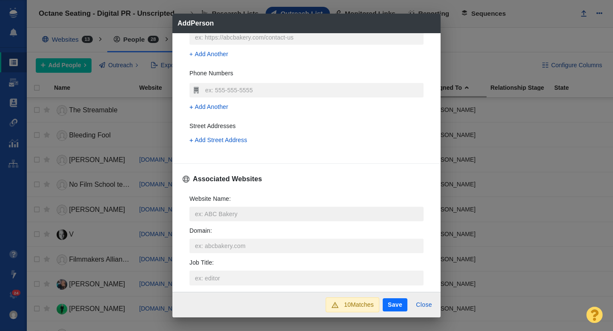
click at [211, 213] on input "Website Name :" at bounding box center [306, 214] width 234 height 14
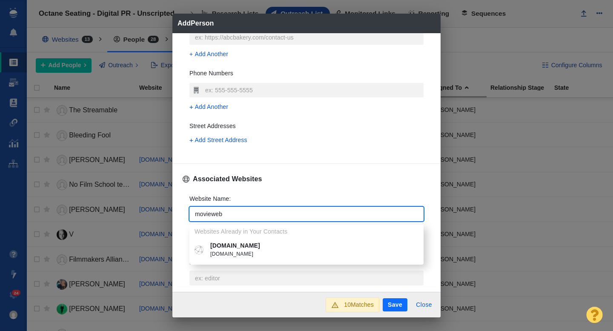
click at [223, 237] on ul "Websites Already in Your Contacts movieweb.com movieweb.com" at bounding box center [306, 243] width 234 height 37
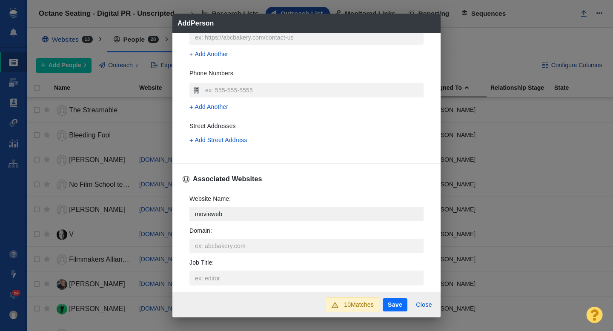
click at [230, 214] on input "movieweb" at bounding box center [306, 214] width 234 height 14
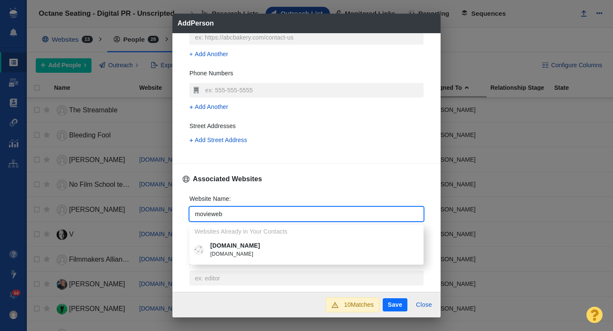
click at [228, 248] on p "[DOMAIN_NAME]" at bounding box center [312, 245] width 205 height 9
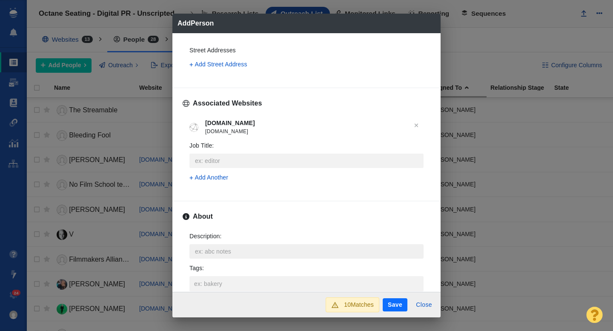
scroll to position [298, 0]
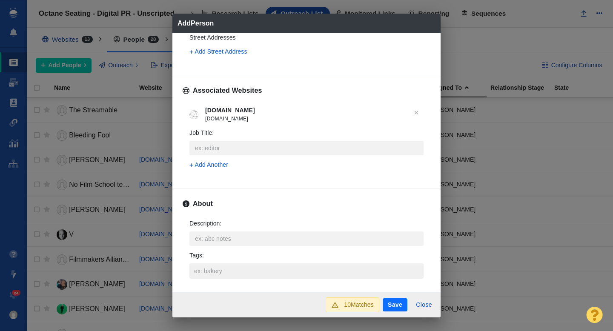
click at [211, 269] on input "Tags :" at bounding box center [306, 270] width 229 height 15
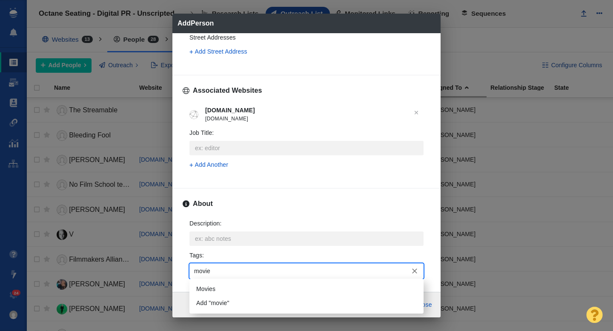
click at [220, 283] on li "Movies" at bounding box center [306, 289] width 234 height 14
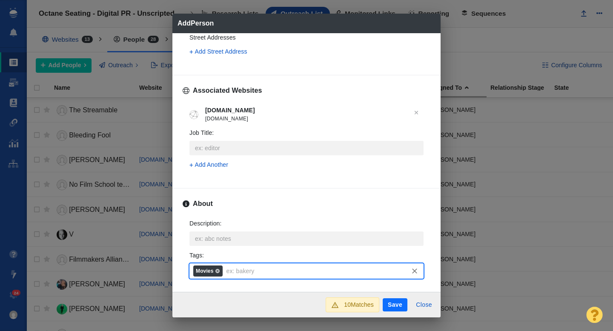
click at [393, 304] on button "Save" at bounding box center [395, 305] width 25 height 14
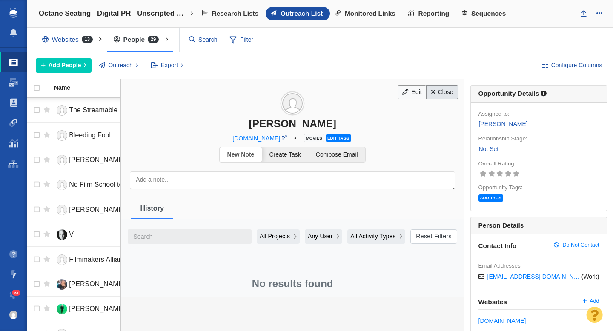
click at [447, 98] on link "Close" at bounding box center [442, 92] width 32 height 14
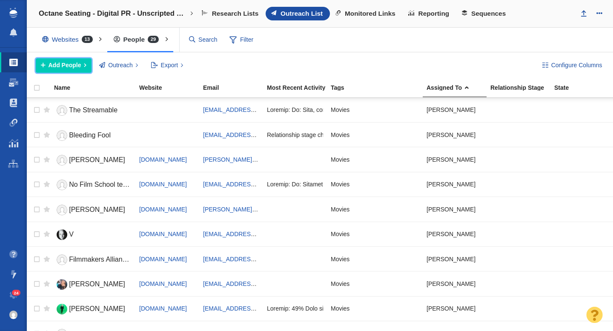
click at [72, 67] on span "Add People" at bounding box center [65, 65] width 33 height 9
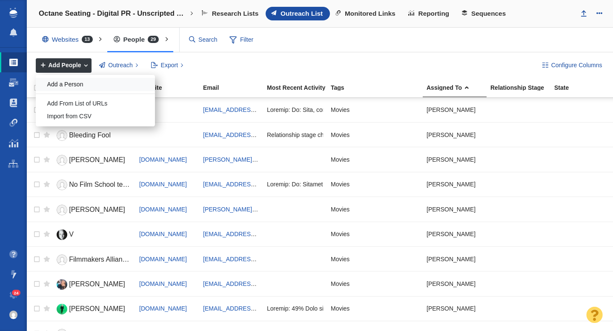
click at [72, 82] on div "Add a Person" at bounding box center [95, 84] width 119 height 13
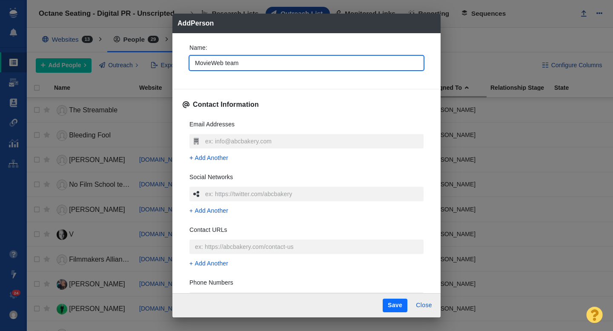
click at [181, 71] on div "Name : MovieWeb team Contact Information Email Addresses Add Another Social Net…" at bounding box center [306, 163] width 268 height 260
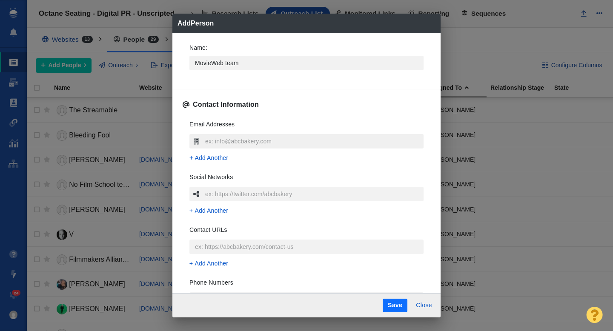
click at [213, 136] on input "text" at bounding box center [313, 141] width 220 height 14
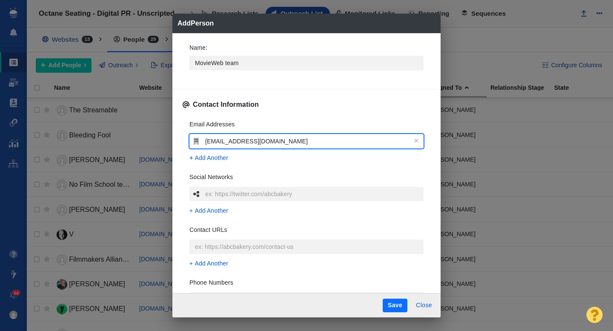
click at [184, 145] on div "Email Addresses editorial@movieweb.com Add Another Social Networks Add Another …" at bounding box center [307, 239] width 248 height 253
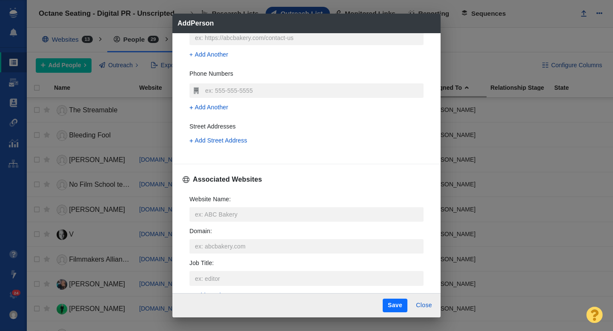
scroll to position [240, 0]
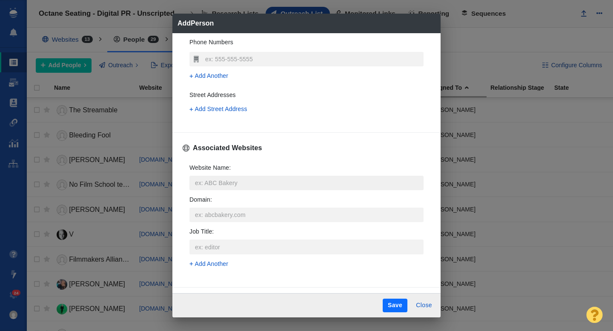
click at [220, 186] on input "Website Name :" at bounding box center [306, 183] width 234 height 14
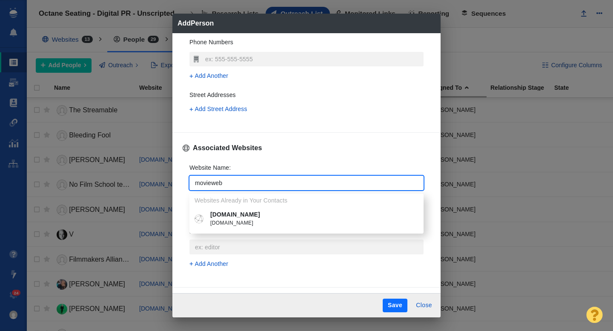
click at [233, 213] on p "[DOMAIN_NAME]" at bounding box center [312, 214] width 205 height 9
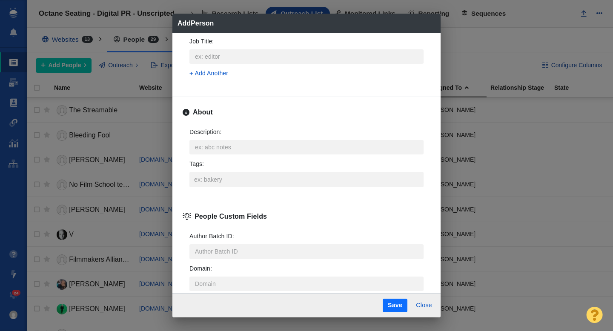
scroll to position [394, 0]
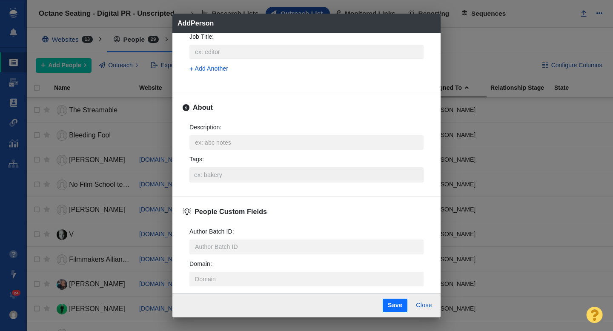
click at [212, 173] on input "Tags :" at bounding box center [306, 174] width 229 height 15
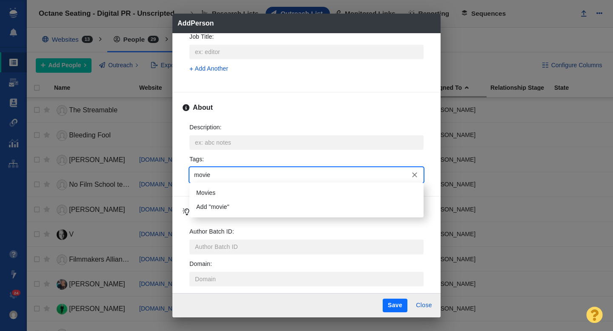
click at [214, 186] on li "Movies" at bounding box center [306, 193] width 234 height 14
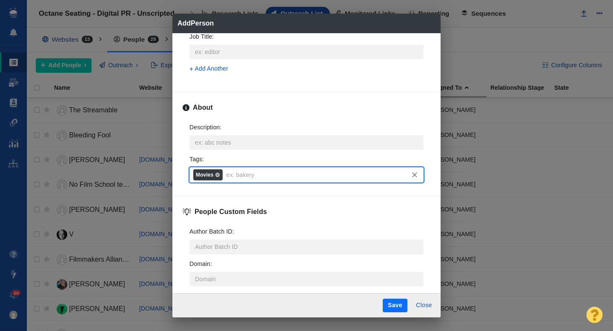
click at [391, 306] on button "Save" at bounding box center [395, 306] width 25 height 14
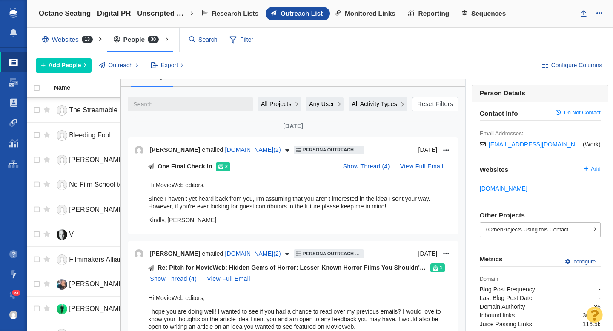
scroll to position [0, 0]
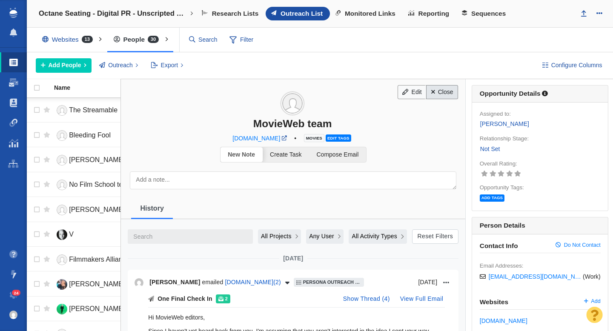
click at [433, 91] on span at bounding box center [433, 92] width 4 height 6
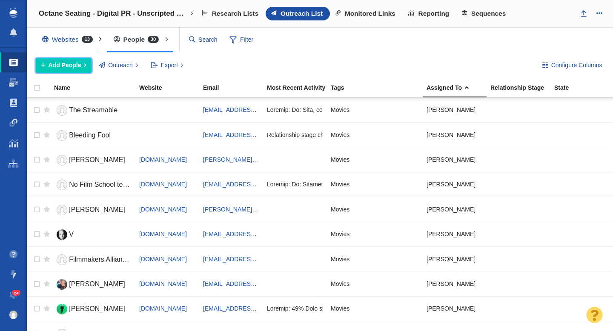
click at [74, 65] on span "Add People" at bounding box center [65, 65] width 33 height 9
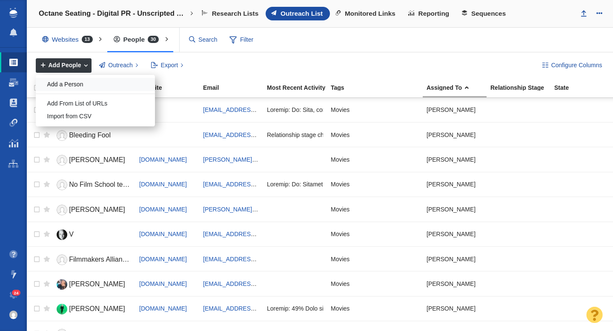
click at [89, 89] on div "Add a Person" at bounding box center [95, 84] width 119 height 13
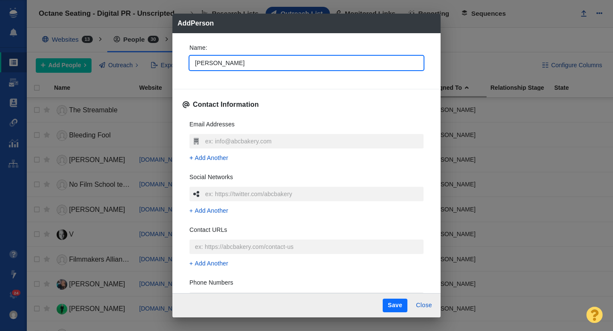
click at [183, 73] on div "Name : Jonathan" at bounding box center [307, 60] width 248 height 46
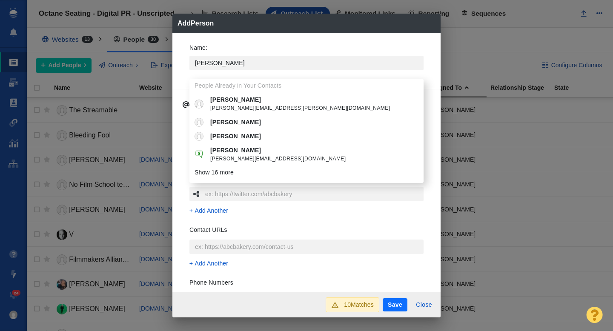
click at [180, 78] on div "Name : Jonathan People Already in Your Contacts Jonathan morrell@dixie.edu Jona…" at bounding box center [306, 162] width 268 height 259
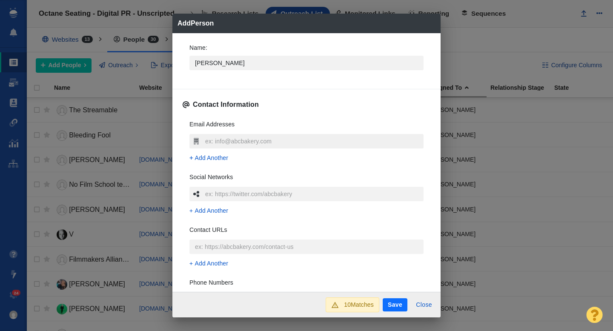
click at [229, 140] on input "text" at bounding box center [313, 141] width 220 height 14
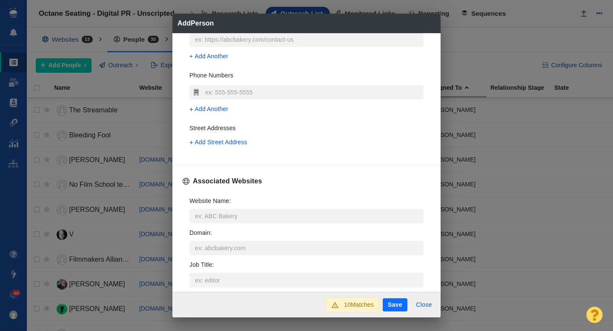
scroll to position [220, 0]
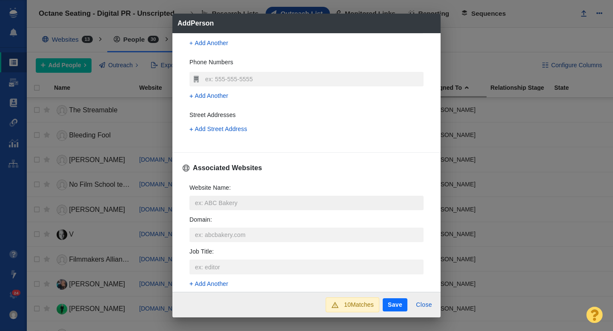
click at [209, 202] on input "Website Name :" at bounding box center [306, 203] width 234 height 14
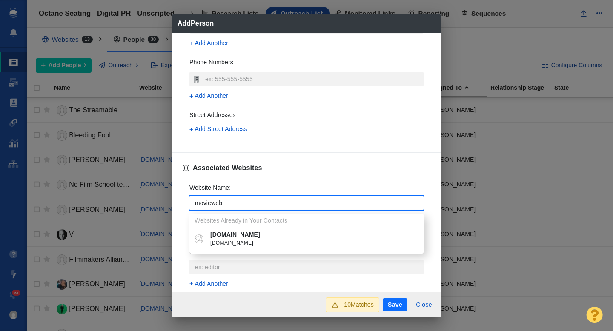
click at [229, 237] on p "[DOMAIN_NAME]" at bounding box center [312, 234] width 205 height 9
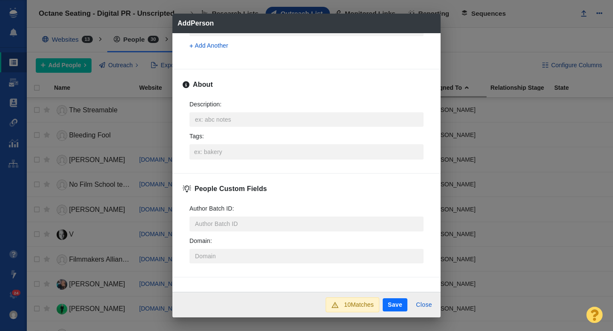
scroll to position [420, 0]
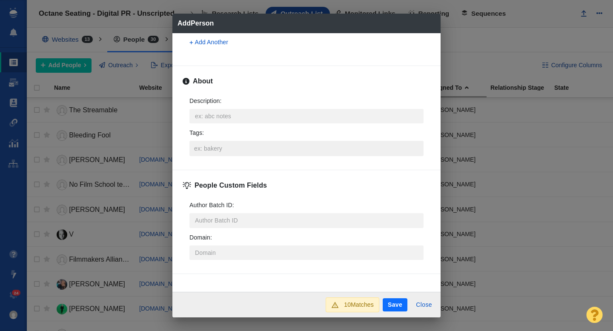
click at [211, 148] on input "Tags :" at bounding box center [306, 148] width 229 height 15
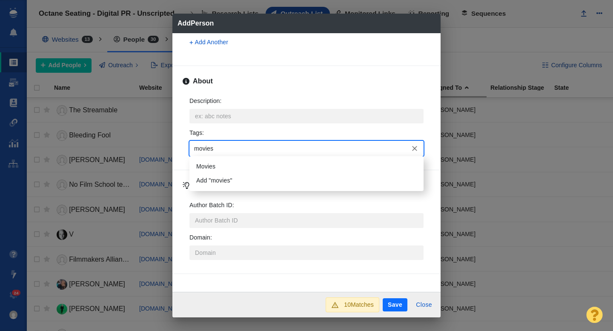
click at [210, 162] on li "Movies" at bounding box center [306, 167] width 234 height 14
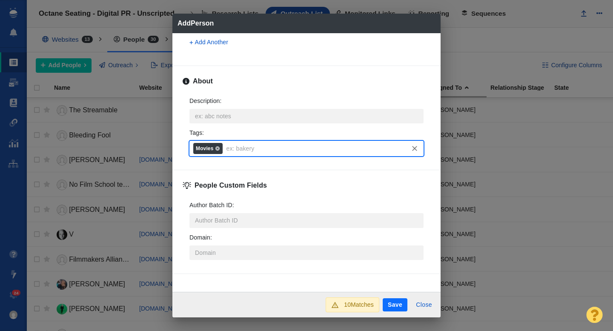
click at [392, 304] on button "Save" at bounding box center [395, 305] width 25 height 14
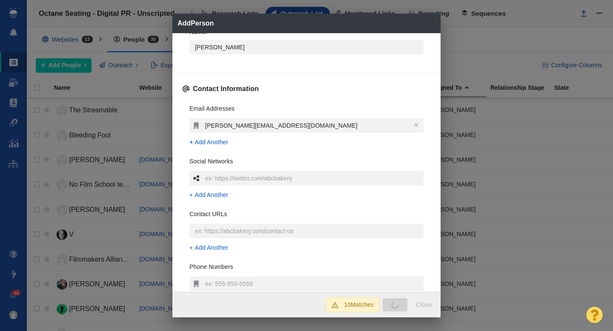
scroll to position [0, 0]
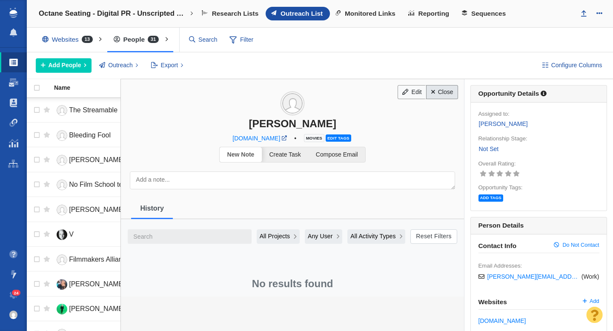
click at [447, 94] on link "Close" at bounding box center [442, 92] width 32 height 14
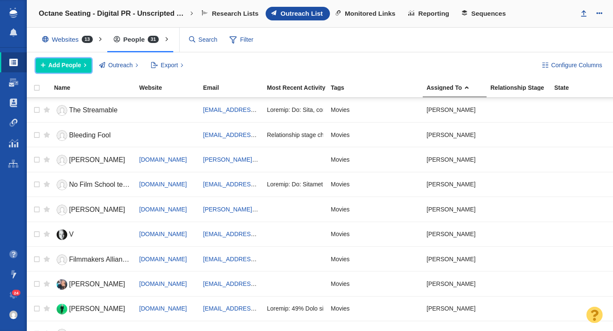
click at [73, 64] on span "Add People" at bounding box center [65, 65] width 33 height 9
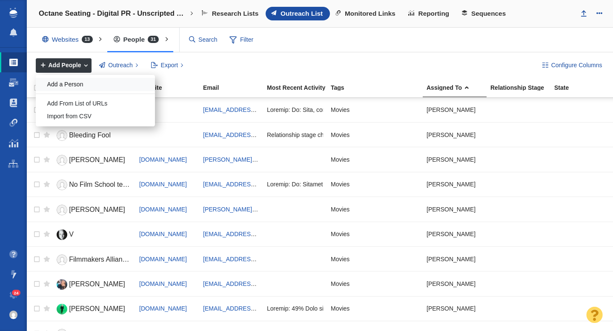
click at [79, 85] on div "Add a Person" at bounding box center [95, 84] width 119 height 13
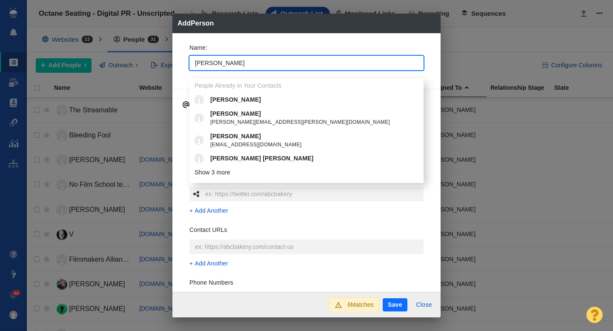
click at [181, 72] on div "Name : Josie People Already in Your Contacts Josie Josie josephine.cox@hotmail.…" at bounding box center [306, 162] width 268 height 259
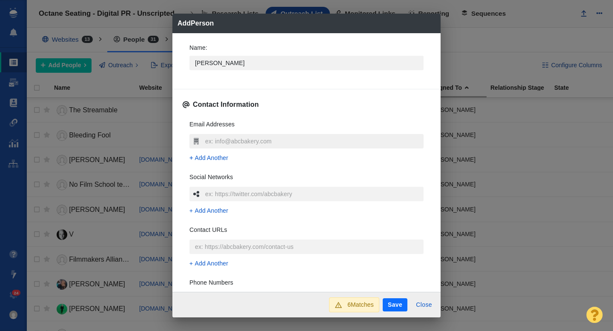
click at [233, 139] on input "text" at bounding box center [313, 141] width 220 height 14
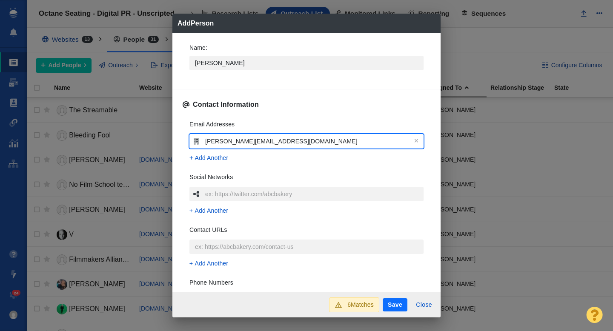
click at [184, 145] on div "Email Addresses josie.g@movieweb.com Add Another Social Networks Add Another Co…" at bounding box center [307, 239] width 248 height 253
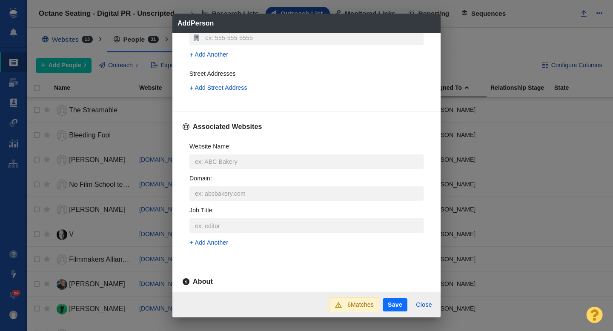
scroll to position [272, 0]
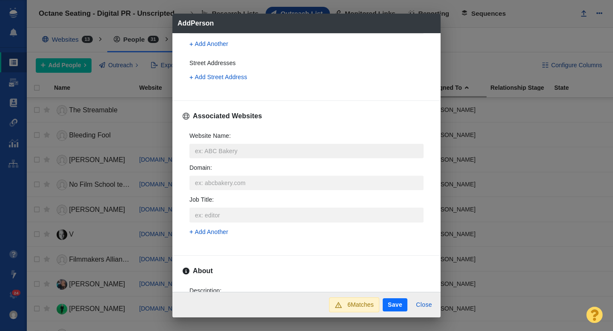
click at [232, 148] on input "Website Name :" at bounding box center [306, 151] width 234 height 14
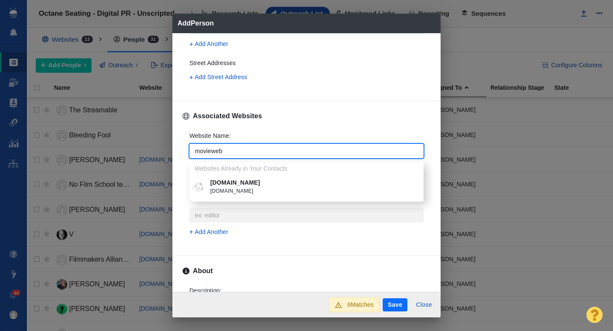
click at [232, 184] on p "[DOMAIN_NAME]" at bounding box center [312, 182] width 205 height 9
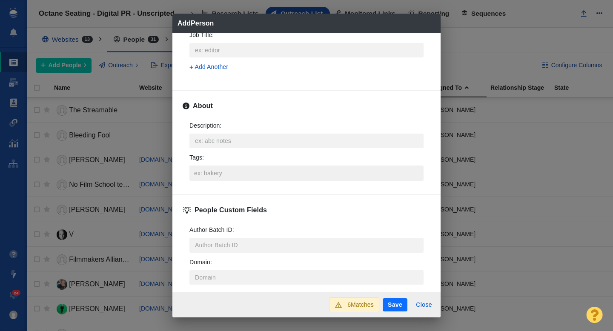
scroll to position [398, 0]
click at [215, 172] on input "Tags :" at bounding box center [306, 170] width 229 height 15
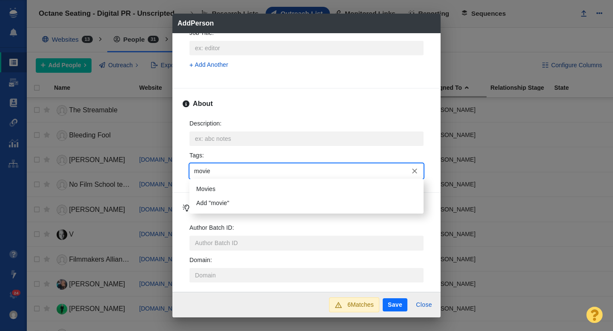
click at [216, 182] on li "Movies" at bounding box center [306, 189] width 234 height 14
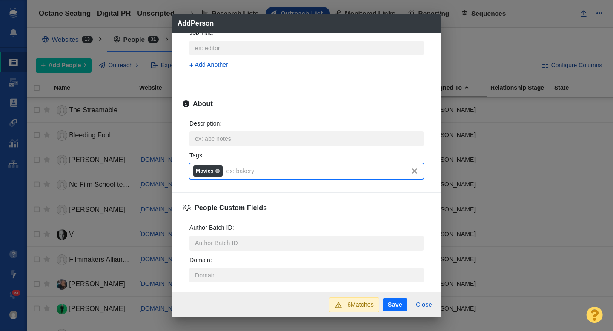
click at [399, 309] on button "Save" at bounding box center [395, 305] width 25 height 14
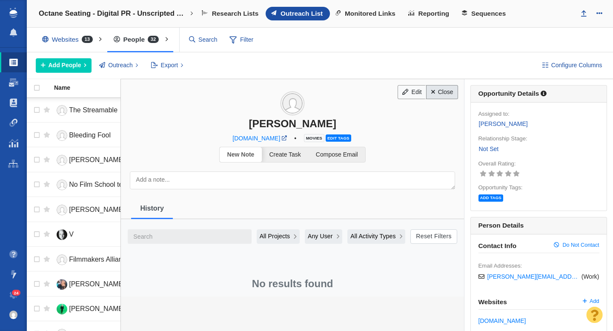
click at [445, 91] on link "Close" at bounding box center [442, 92] width 32 height 14
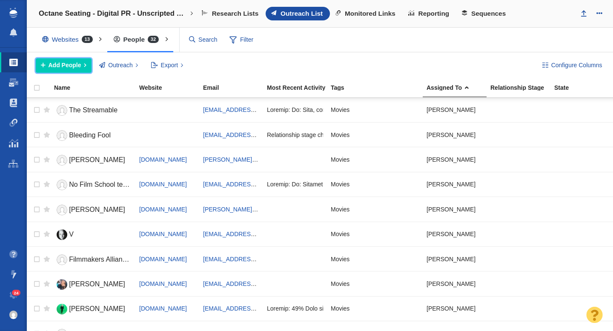
click at [87, 61] on button "Add People" at bounding box center [64, 65] width 56 height 14
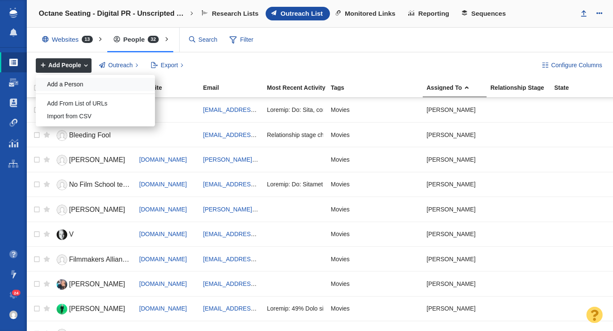
click at [76, 91] on li "Add a Person" at bounding box center [95, 84] width 119 height 13
click at [86, 86] on div "Add a Person" at bounding box center [95, 84] width 119 height 13
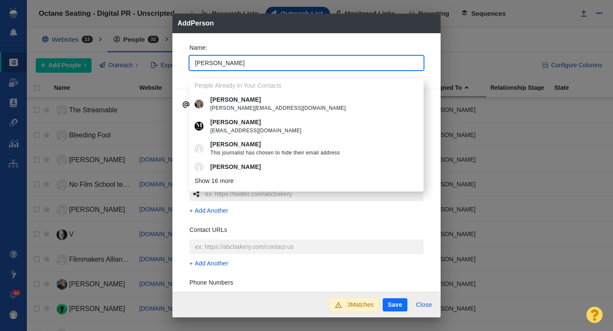
click at [183, 80] on div "Name : Britt People Already in Your Contacts Britt britt@shedhappens.net Britt …" at bounding box center [307, 60] width 248 height 46
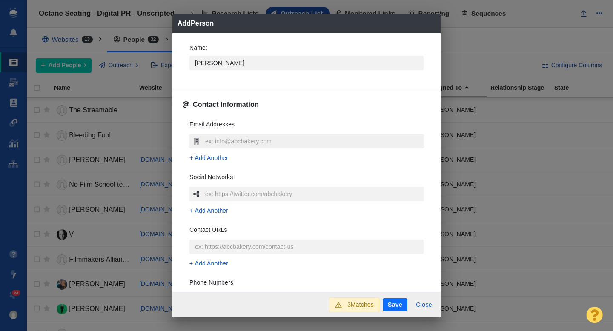
click at [239, 139] on input "text" at bounding box center [313, 141] width 220 height 14
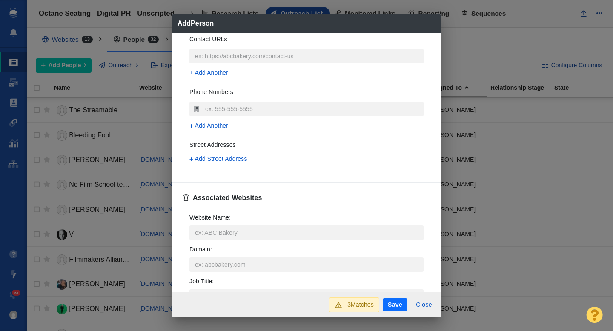
scroll to position [231, 0]
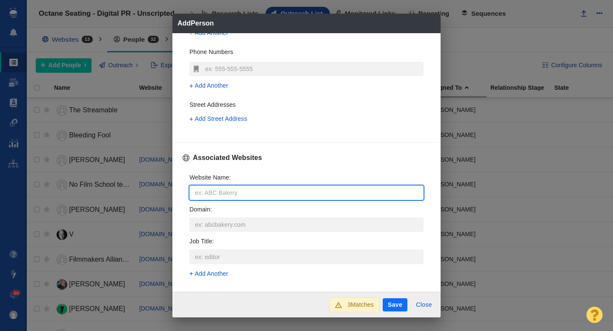
click at [230, 190] on input "Website Name :" at bounding box center [306, 193] width 234 height 14
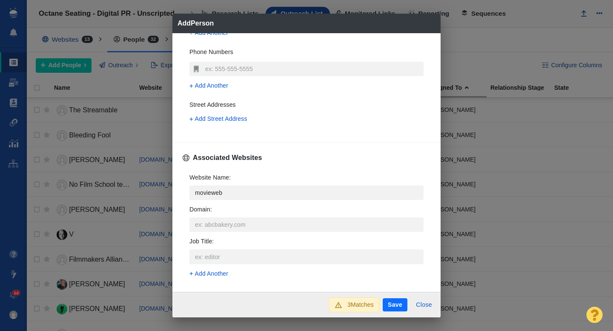
click at [235, 226] on p "[DOMAIN_NAME]" at bounding box center [312, 224] width 205 height 9
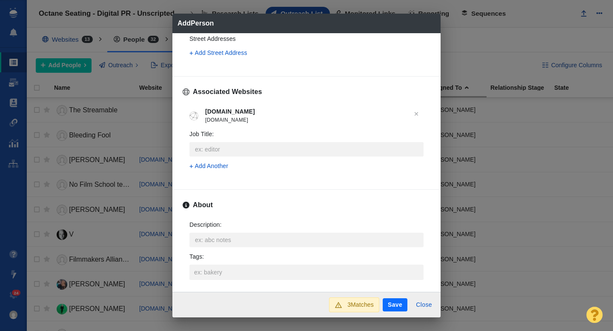
scroll to position [319, 0]
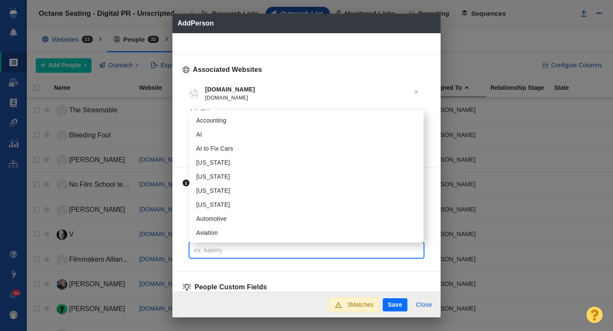
click at [213, 247] on input "Tags :" at bounding box center [306, 250] width 229 height 15
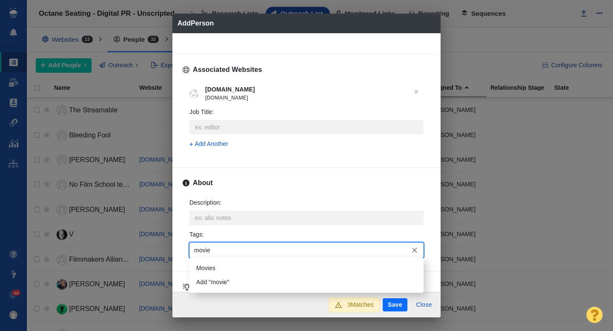
click at [211, 270] on li "Movies" at bounding box center [306, 268] width 234 height 14
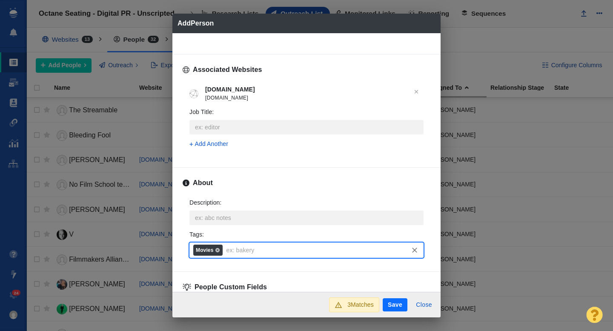
click at [394, 311] on div "3 Matches Save Close" at bounding box center [306, 305] width 268 height 26
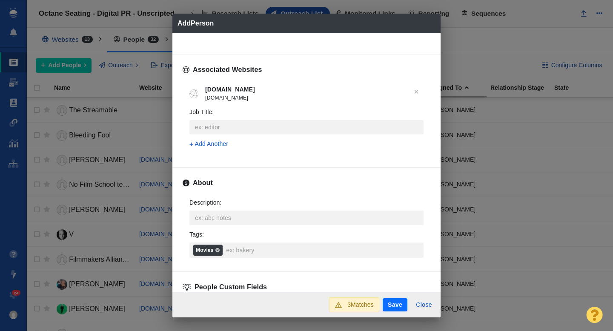
click at [394, 305] on button "Save" at bounding box center [395, 305] width 25 height 14
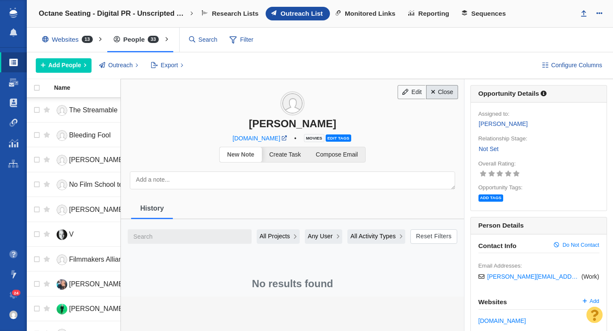
click at [437, 94] on link "Close" at bounding box center [442, 92] width 32 height 14
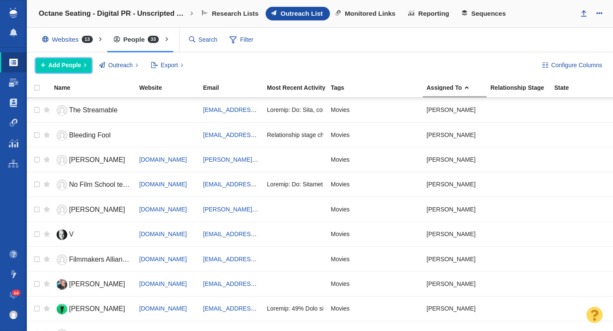
click at [70, 66] on span "Add People" at bounding box center [65, 65] width 33 height 9
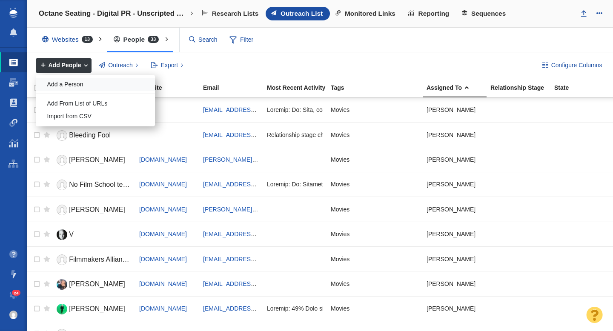
click at [80, 87] on div "Add a Person" at bounding box center [95, 84] width 119 height 13
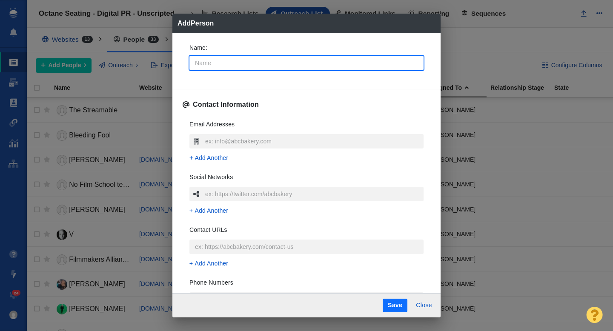
click at [235, 63] on input "Name :" at bounding box center [306, 63] width 234 height 14
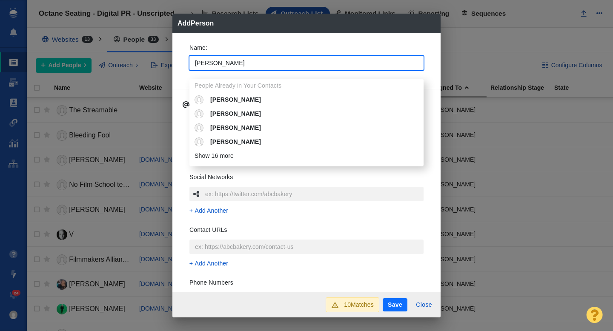
click at [180, 72] on div "Name : Daniel People Already in Your Contacts Daniel Daniel Daniel Daniel Danie…" at bounding box center [306, 162] width 268 height 259
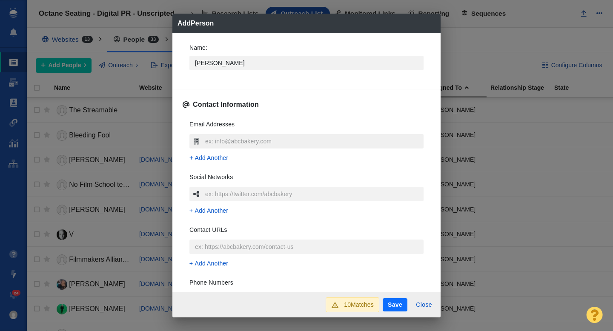
click at [220, 140] on input "text" at bounding box center [313, 141] width 220 height 14
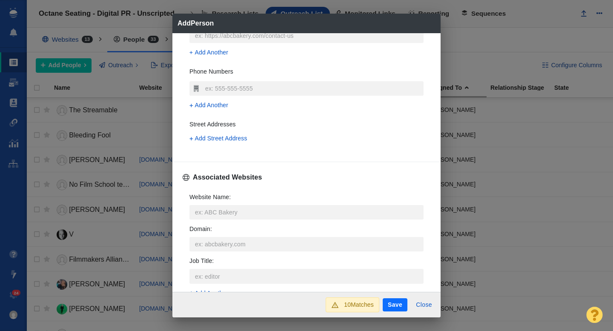
scroll to position [236, 0]
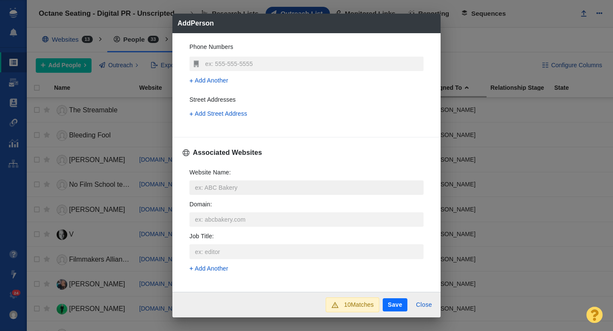
click at [213, 184] on input "Website Name :" at bounding box center [306, 187] width 234 height 14
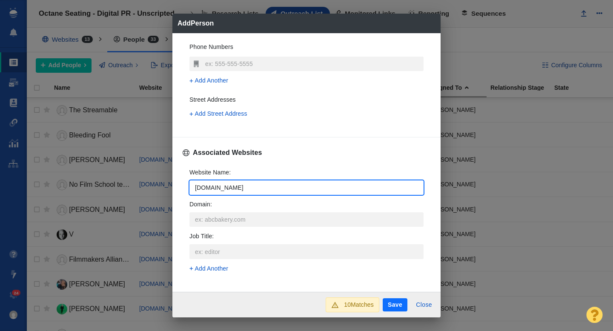
click at [184, 190] on div "Website Name : boxoffice.com Domain : Job Title : Add Another" at bounding box center [307, 222] width 248 height 123
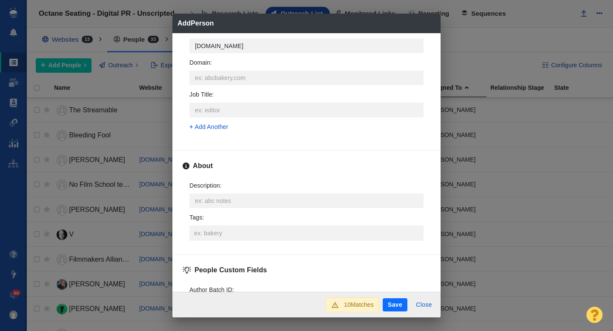
scroll to position [382, 0]
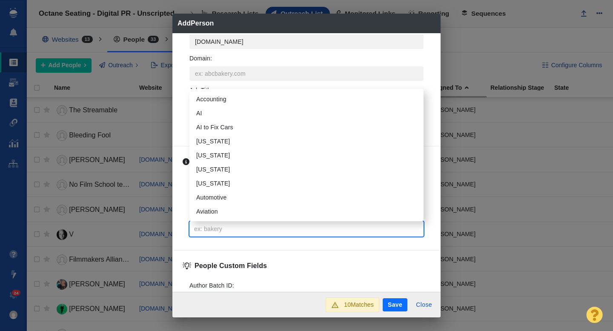
click at [206, 225] on input "Tags :" at bounding box center [306, 228] width 229 height 15
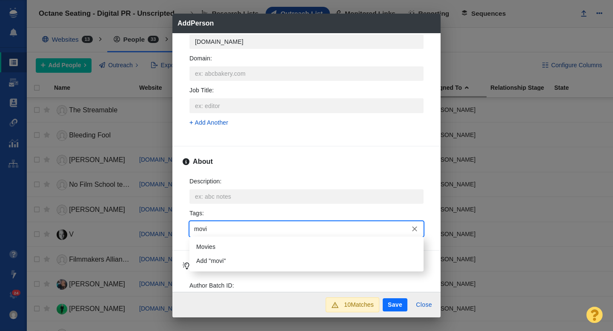
click at [207, 243] on li "Movies" at bounding box center [306, 247] width 234 height 14
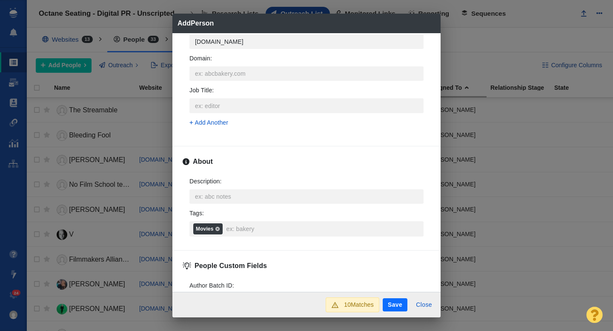
click at [392, 303] on button "Save" at bounding box center [395, 305] width 25 height 14
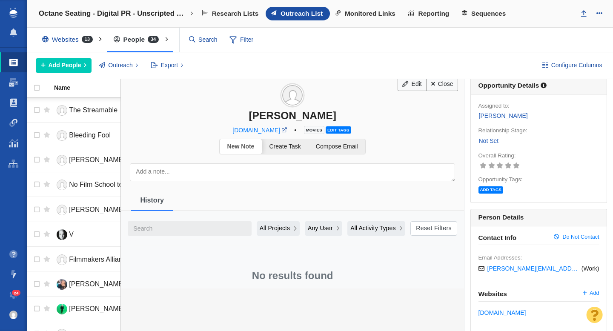
scroll to position [0, 0]
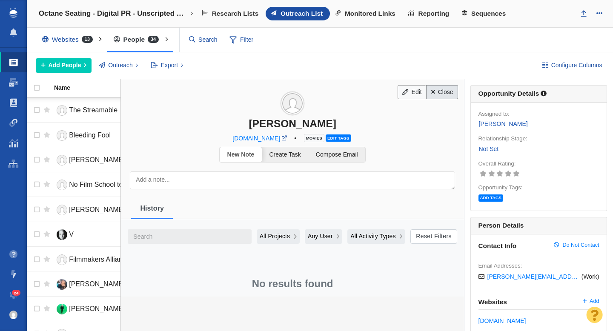
click at [437, 96] on link "Close" at bounding box center [442, 92] width 32 height 14
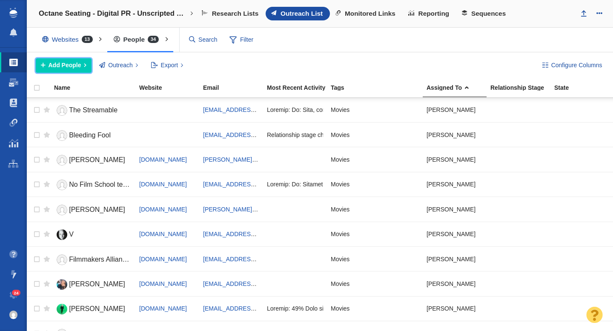
click at [73, 71] on button "Add People" at bounding box center [64, 65] width 56 height 14
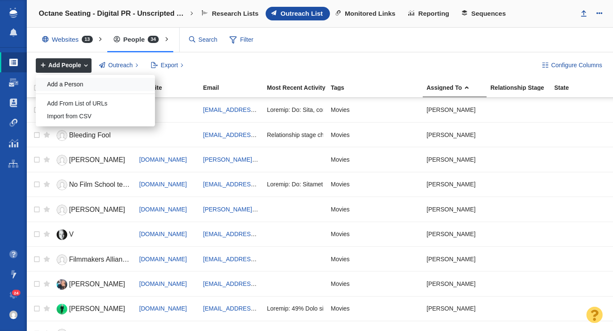
click at [72, 85] on div "Add a Person" at bounding box center [95, 84] width 119 height 13
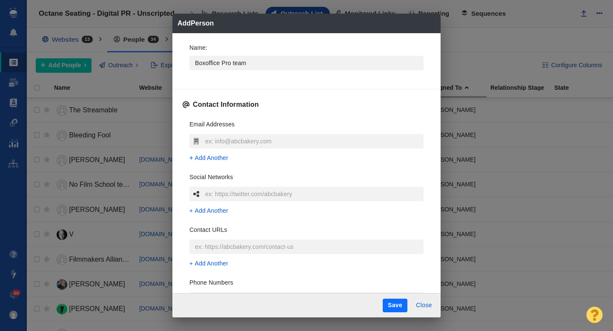
click at [175, 70] on div "Name : Boxoffice Pro team Contact Information Email Addresses Add Another Socia…" at bounding box center [306, 163] width 268 height 260
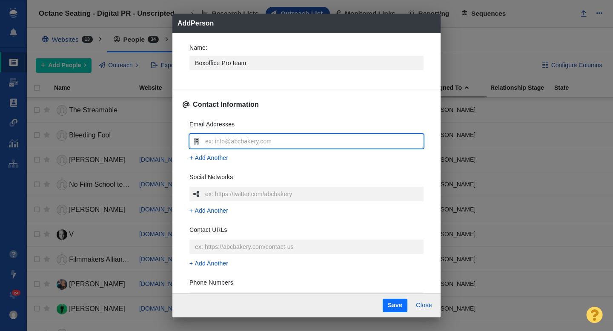
click at [215, 138] on input "text" at bounding box center [313, 141] width 220 height 14
click at [240, 143] on input "numbers [at] boxoffice.com" at bounding box center [313, 141] width 220 height 14
click at [185, 148] on div "Email Addresses numbers@boxoffice.com Add Another Social Networks Add Another C…" at bounding box center [307, 239] width 248 height 253
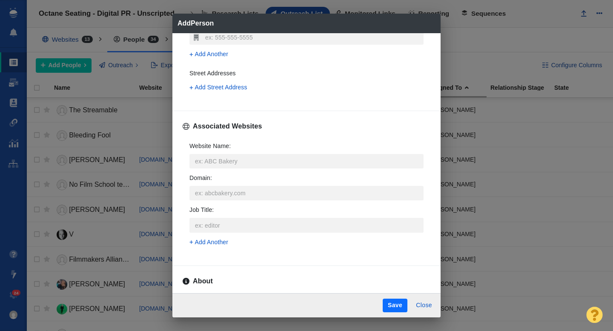
scroll to position [266, 0]
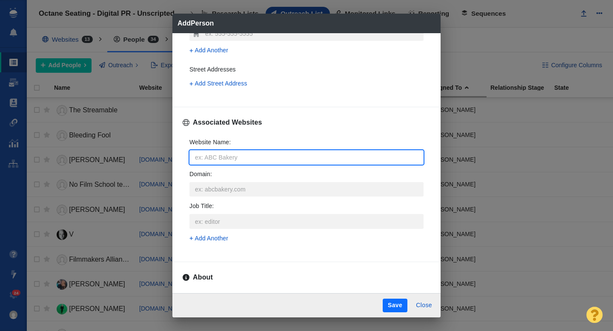
click at [218, 162] on input "Website Name :" at bounding box center [306, 157] width 234 height 14
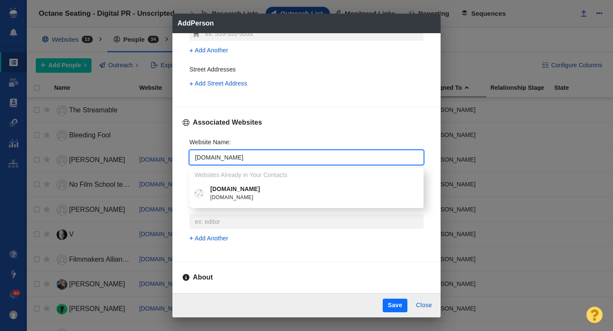
click at [238, 195] on span "[DOMAIN_NAME]" at bounding box center [312, 198] width 205 height 9
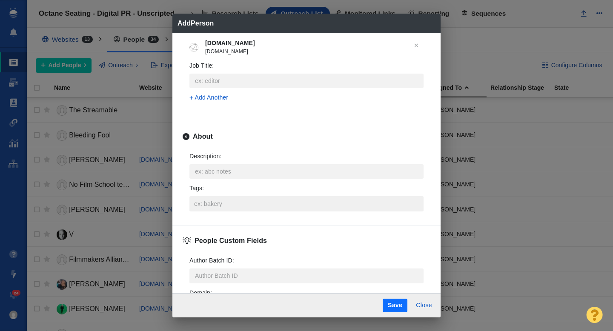
scroll to position [374, 0]
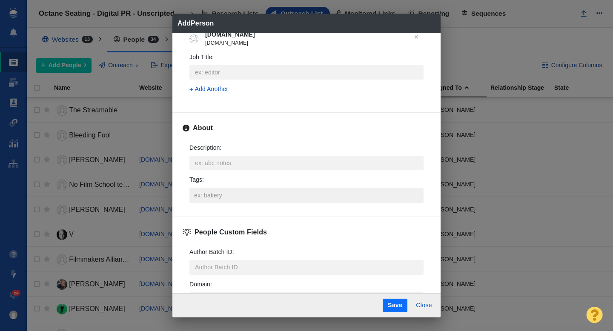
click at [214, 195] on input "Tags :" at bounding box center [306, 195] width 229 height 15
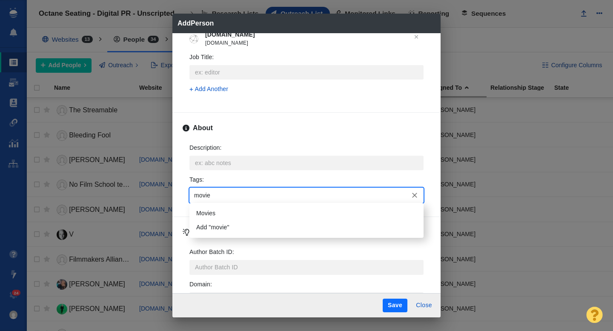
click at [214, 208] on li "Movies" at bounding box center [306, 213] width 234 height 14
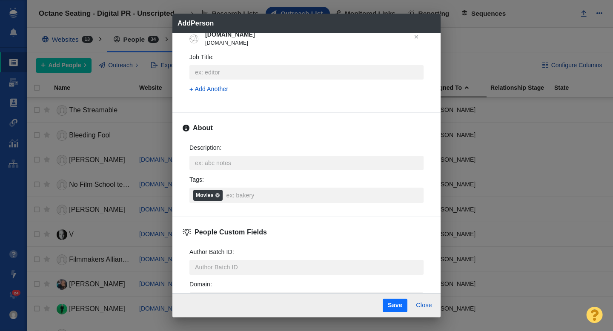
click at [394, 303] on button "Save" at bounding box center [395, 306] width 25 height 14
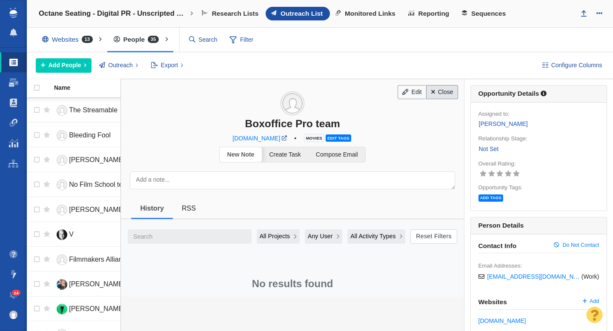
click at [437, 88] on link "Close" at bounding box center [442, 92] width 32 height 14
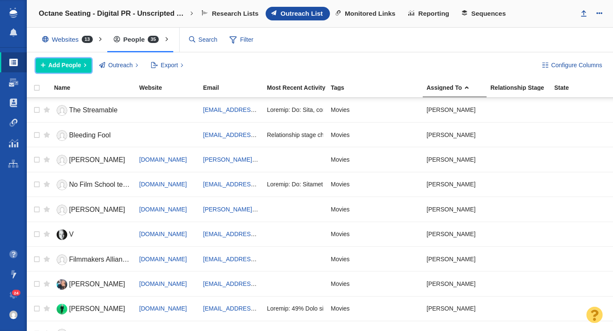
click at [68, 68] on span "Add People" at bounding box center [65, 65] width 33 height 9
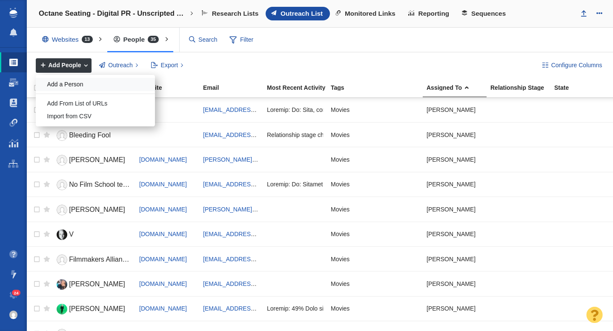
click at [75, 83] on div "Add a Person" at bounding box center [95, 84] width 119 height 13
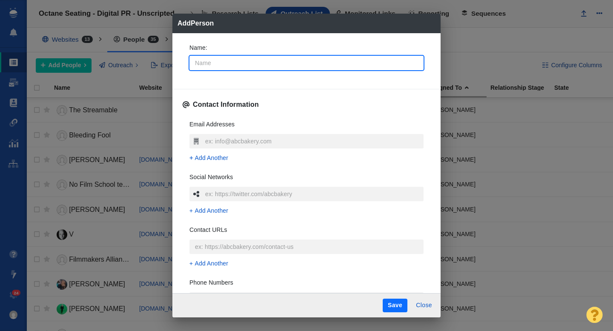
type textarea "x"
type input "Er"
type textarea "x"
type input "[PERSON_NAME]"
type textarea "x"
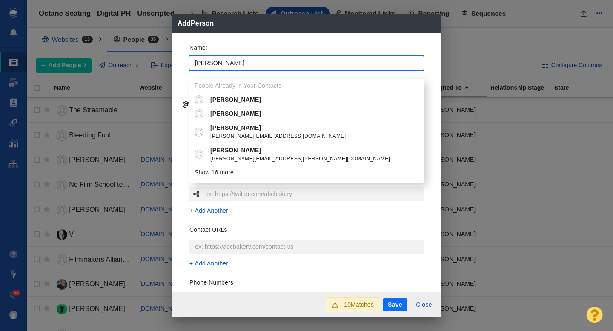
type input "[PERSON_NAME]"
type textarea "x"
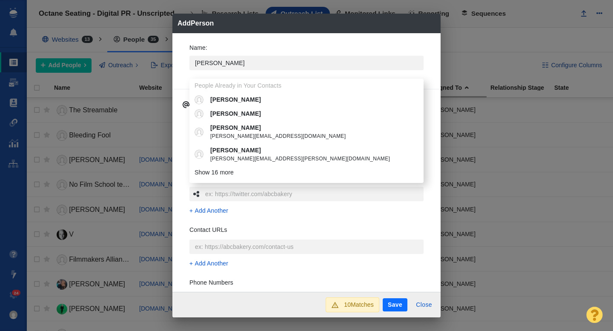
click at [183, 78] on div "Name : [PERSON_NAME] People Already in Your Contacts [PERSON_NAME] [PERSON_NAME…" at bounding box center [307, 60] width 248 height 46
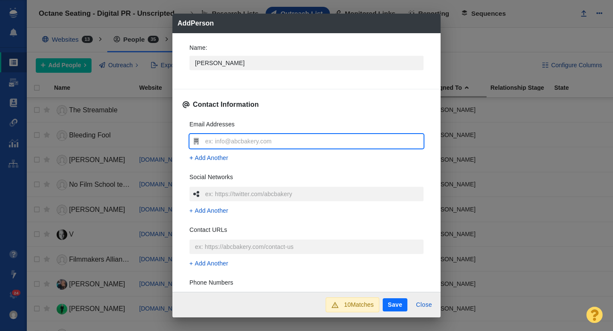
click at [214, 137] on input "text" at bounding box center [313, 141] width 220 height 14
type input "[EMAIL_ADDRESS][DOMAIN_NAME]"
type textarea "x"
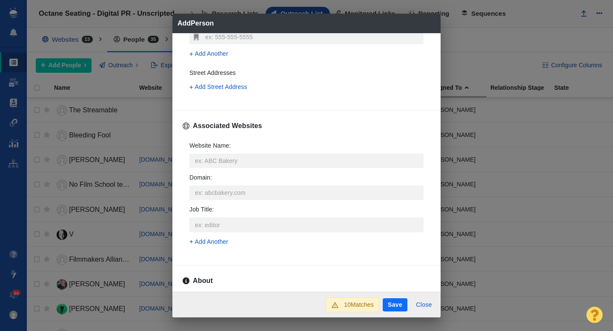
scroll to position [282, 0]
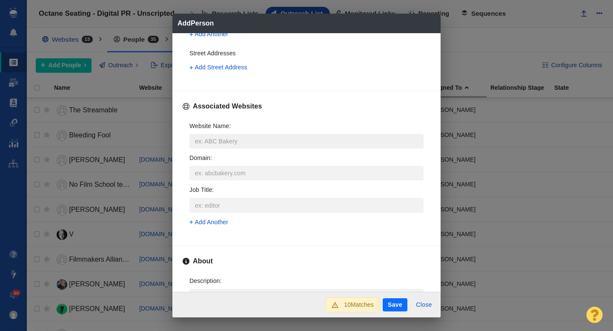
type input "[EMAIL_ADDRESS][DOMAIN_NAME]"
click at [227, 143] on input "Website Name :" at bounding box center [306, 141] width 234 height 14
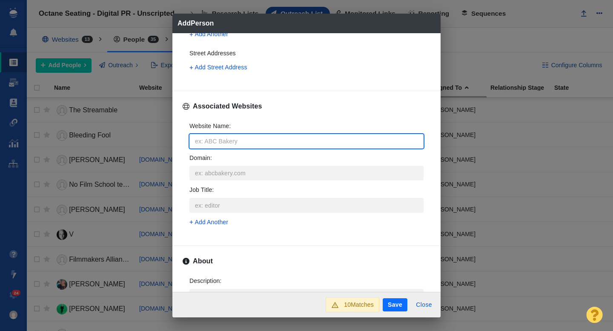
type input "d"
type textarea "x"
type input "dead"
type textarea "x"
type input "deadl"
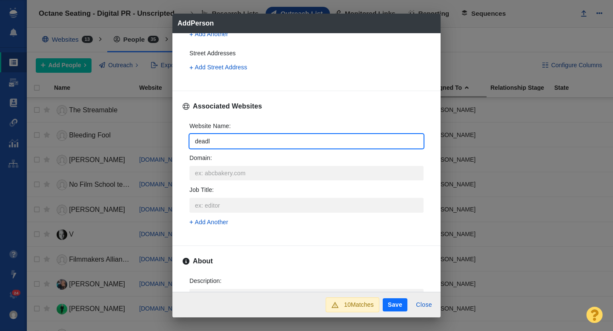
type textarea "x"
type input "deadline"
type textarea "x"
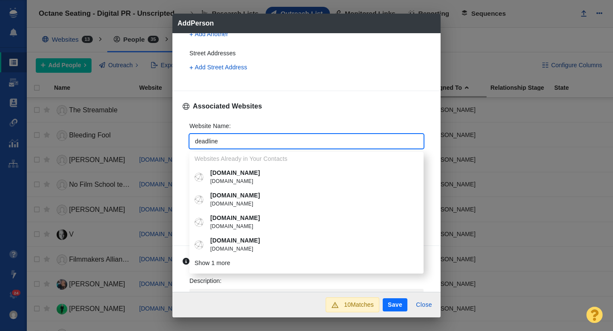
type input "deadline."
type textarea "x"
type input "deadline.c"
type textarea "x"
type input "[DOMAIN_NAME]"
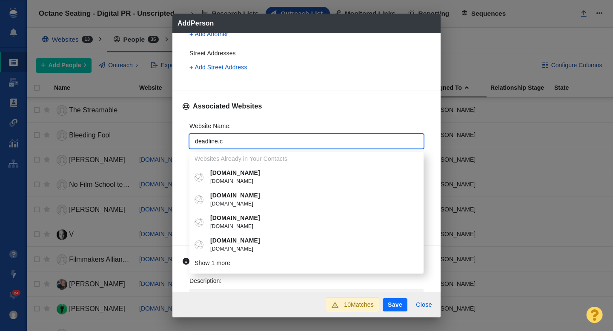
type textarea "x"
type input "[DOMAIN_NAME]"
type textarea "x"
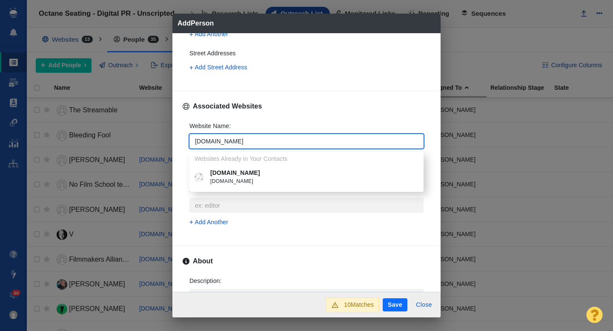
type input "[DOMAIN_NAME]"
click at [243, 172] on p "[DOMAIN_NAME]" at bounding box center [312, 172] width 205 height 9
type textarea "x"
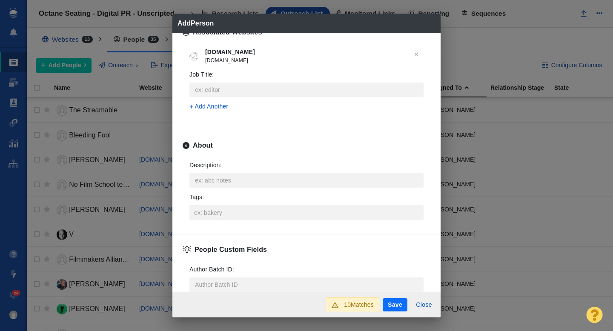
scroll to position [370, 0]
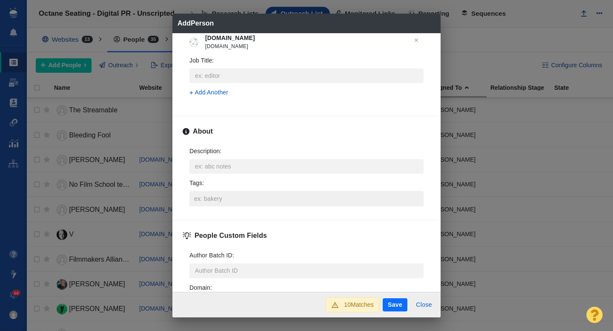
click at [206, 200] on input "Tags :" at bounding box center [306, 198] width 229 height 15
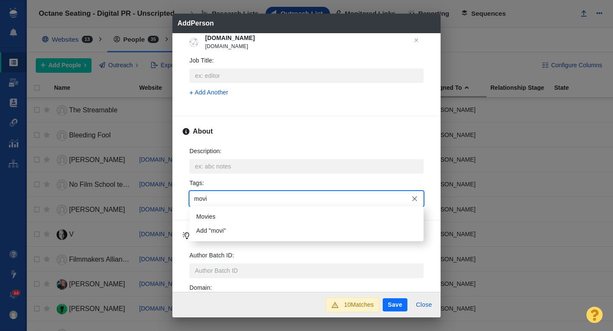
type input "movie"
click at [206, 218] on li "Movies" at bounding box center [306, 217] width 234 height 14
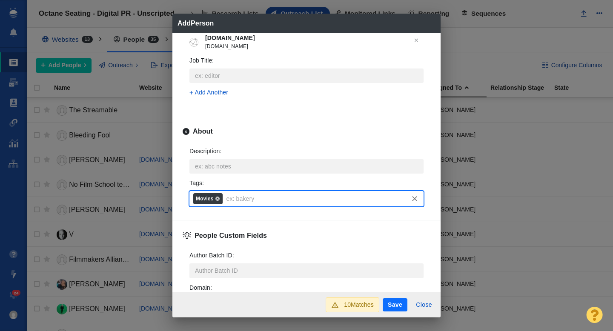
click at [392, 304] on button "Save" at bounding box center [395, 305] width 25 height 14
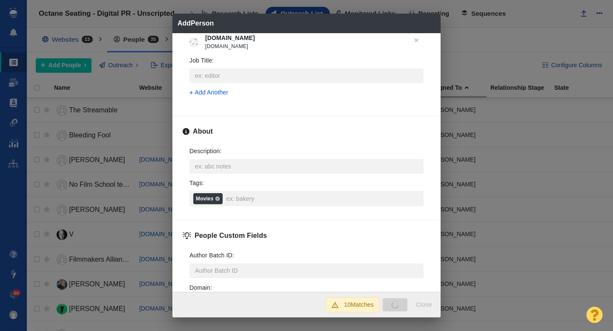
type textarea "x"
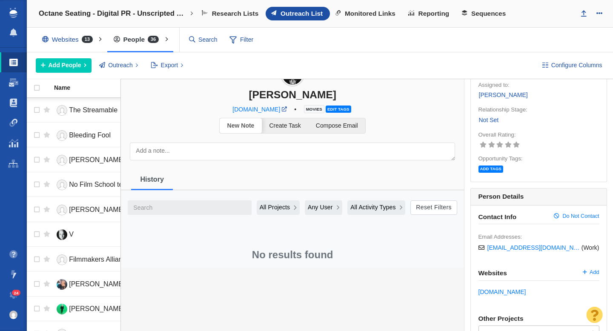
scroll to position [0, 0]
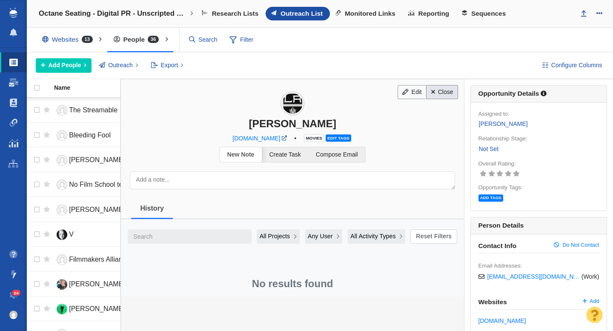
click at [443, 92] on link "Close" at bounding box center [442, 92] width 32 height 14
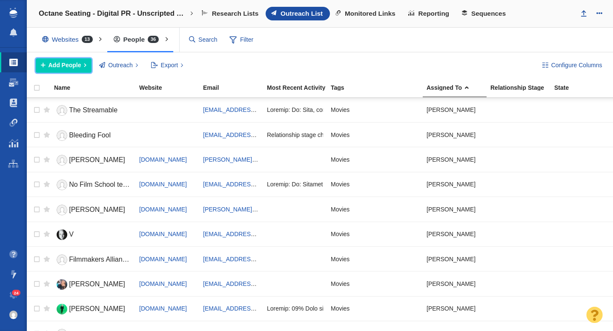
click at [69, 64] on span "Add People" at bounding box center [65, 65] width 33 height 9
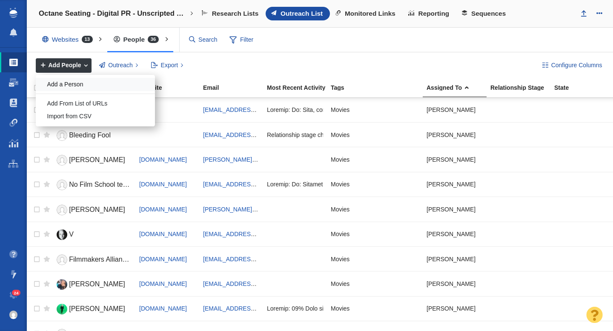
click at [73, 83] on div "Add a Person" at bounding box center [95, 84] width 119 height 13
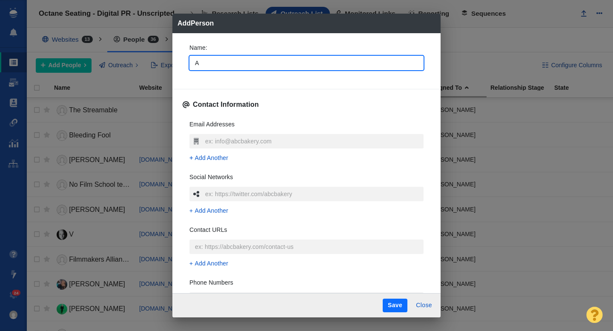
type input "An"
type textarea "x"
type input "[PERSON_NAME]"
type textarea "x"
type input "[PERSON_NAME]"
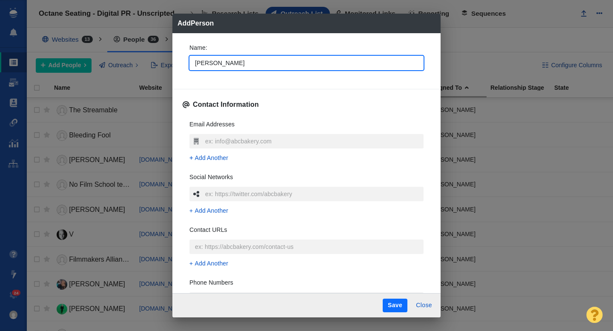
click at [179, 75] on div "Name : [PERSON_NAME] Contact Information Email Addresses Add Another Social Net…" at bounding box center [306, 163] width 268 height 260
type textarea "x"
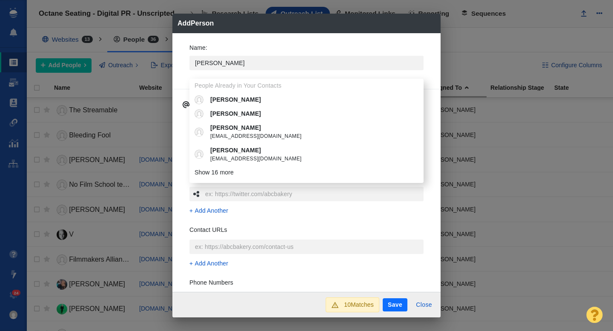
click at [181, 122] on div "Name : [PERSON_NAME] People Already in Your Contacts [PERSON_NAME] Anthony [EMA…" at bounding box center [306, 162] width 268 height 259
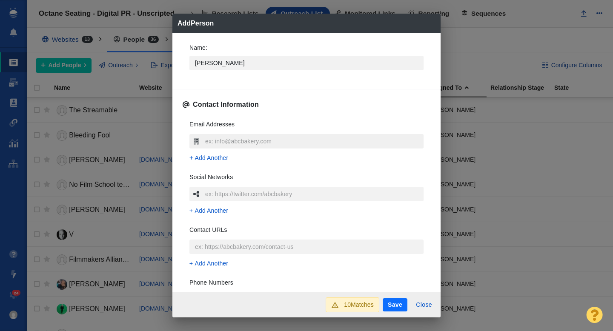
click at [208, 138] on input "text" at bounding box center [313, 141] width 220 height 14
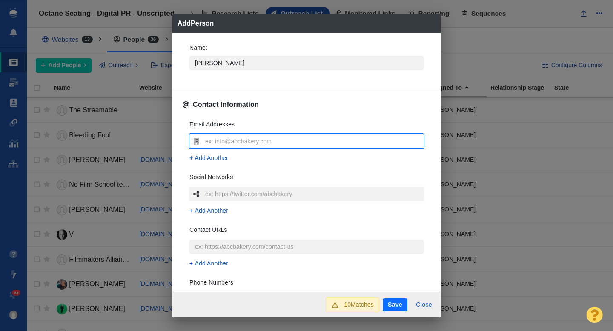
type input "[EMAIL_ADDRESS][DOMAIN_NAME]"
type textarea "x"
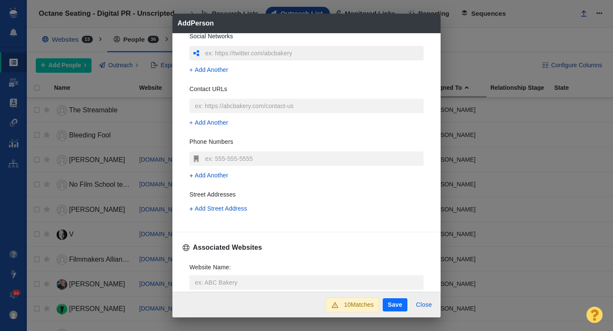
scroll to position [186, 0]
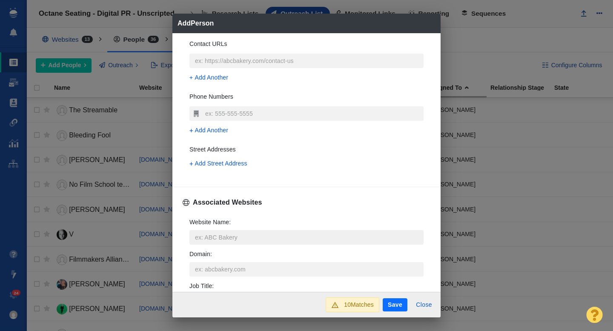
type input "[EMAIL_ADDRESS][DOMAIN_NAME]"
click at [218, 234] on input "Website Name :" at bounding box center [306, 237] width 234 height 14
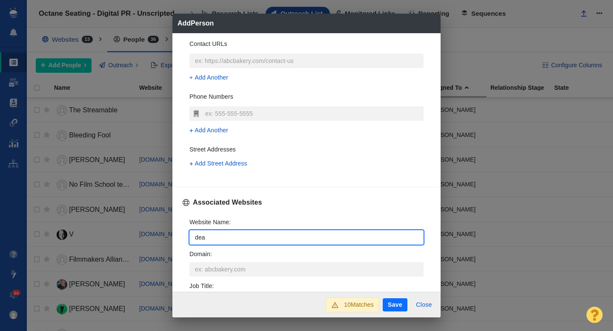
type input "dead"
type textarea "x"
type input "deadline"
type textarea "x"
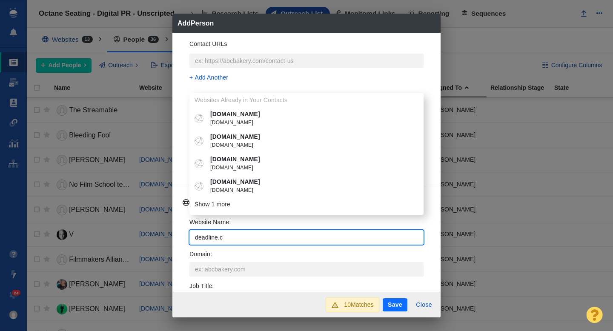
type input "[DOMAIN_NAME]"
type textarea "x"
type input "[DOMAIN_NAME]"
type textarea "x"
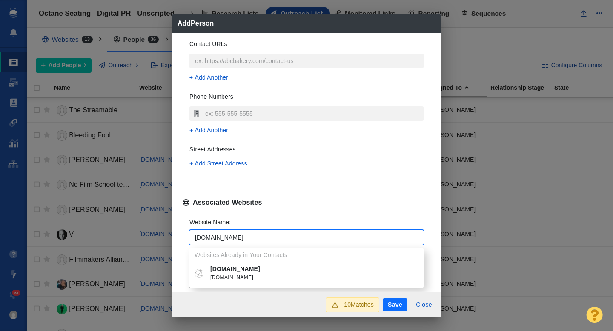
type input "[DOMAIN_NAME]"
click at [237, 278] on span "[DOMAIN_NAME]" at bounding box center [312, 278] width 205 height 9
type textarea "x"
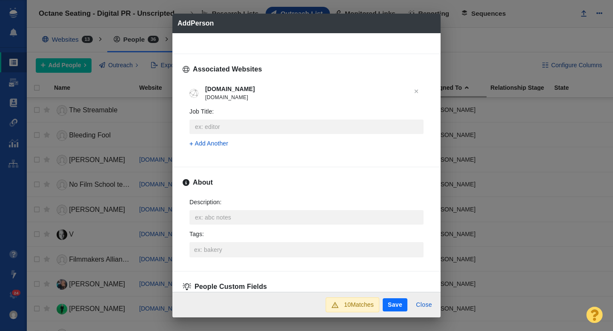
scroll to position [324, 0]
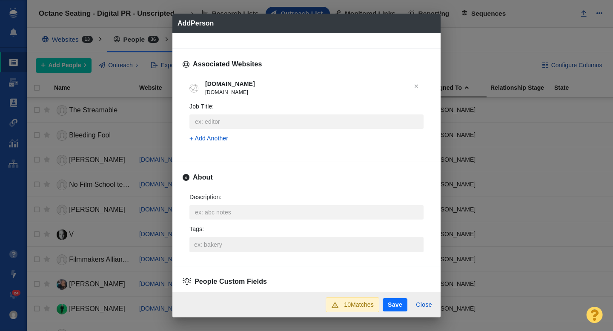
click at [235, 245] on input "Tags :" at bounding box center [306, 244] width 229 height 15
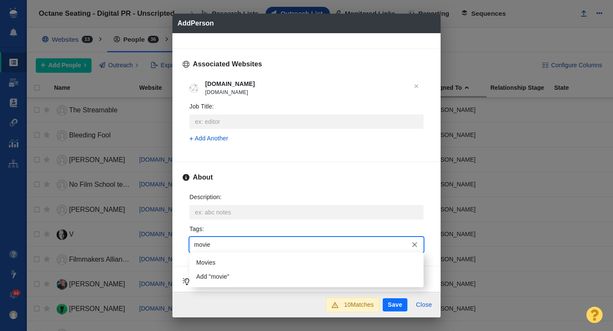
type input "movies"
click at [226, 264] on li "Movies" at bounding box center [306, 263] width 234 height 14
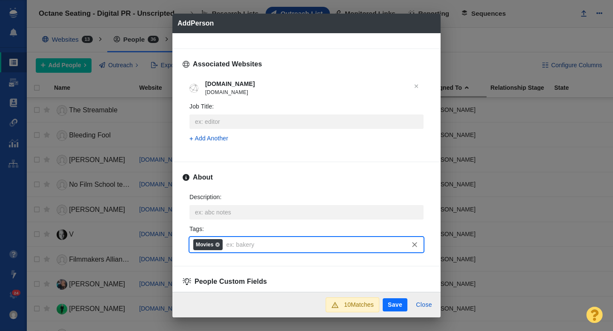
click at [396, 305] on button "Save" at bounding box center [395, 305] width 25 height 14
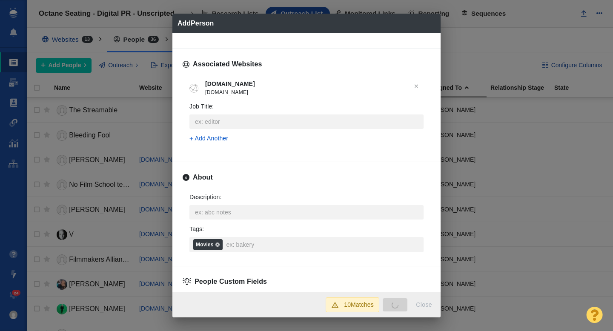
type textarea "x"
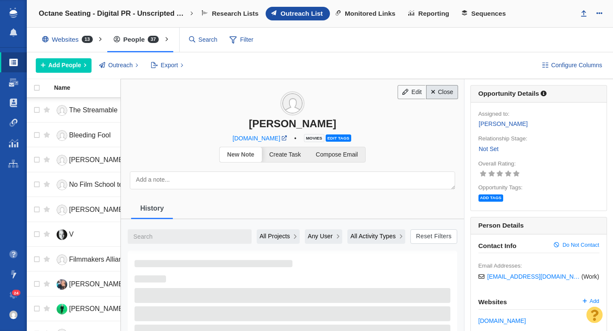
click at [445, 94] on link "Close" at bounding box center [442, 92] width 32 height 14
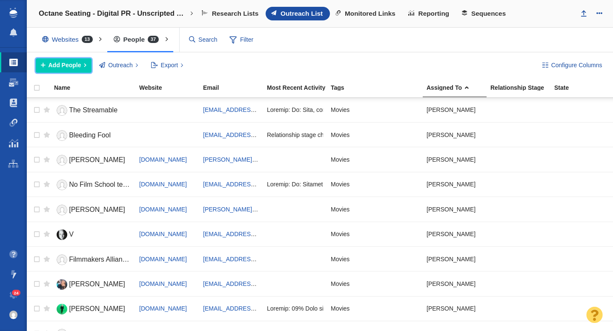
click at [81, 65] on button "Add People" at bounding box center [64, 65] width 56 height 14
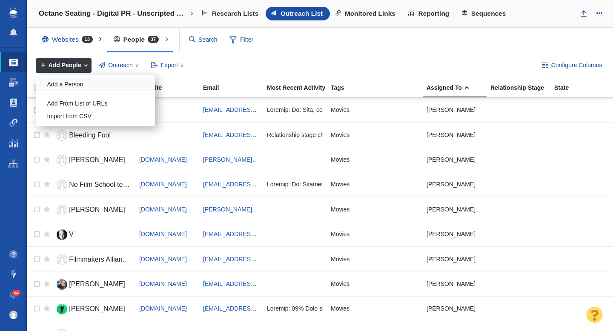
click at [78, 85] on div "Add a Person" at bounding box center [95, 84] width 119 height 13
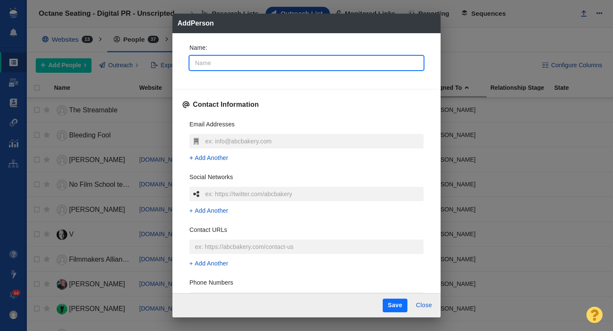
type input "C"
type textarea "x"
type input "Ca"
type textarea "x"
type input "Cai"
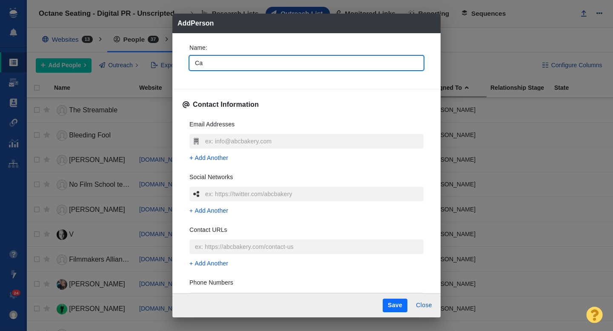
type textarea "x"
type input "Cait"
type textarea "x"
type input "Caitl"
type textarea "x"
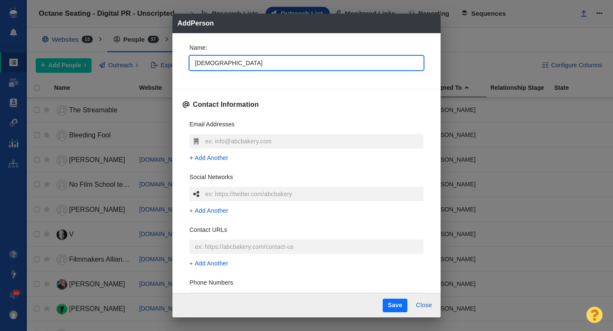
type input "Caitlin"
type textarea "x"
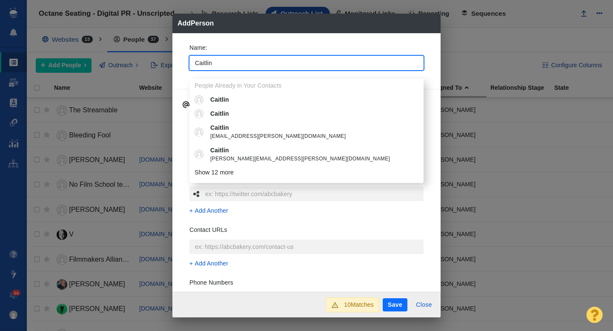
type input "Caitlin"
type textarea "x"
click at [178, 71] on div "Name : [PERSON_NAME] People Already in Your Contacts [PERSON_NAME] [PERSON_NAME…" at bounding box center [306, 162] width 268 height 259
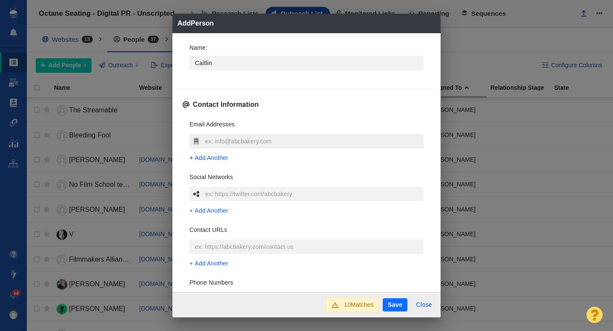
click at [213, 141] on input "text" at bounding box center [313, 141] width 220 height 14
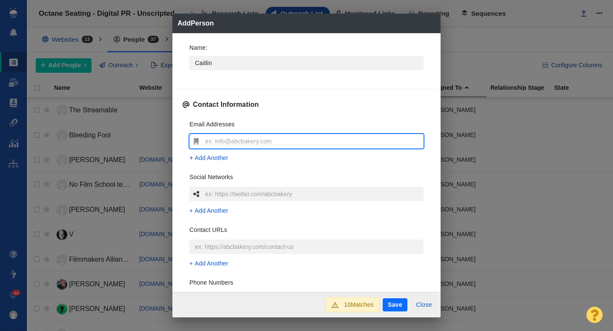
type input "[EMAIL_ADDRESS][DOMAIN_NAME]"
type textarea "x"
type input "[EMAIL_ADDRESS][DOMAIN_NAME]"
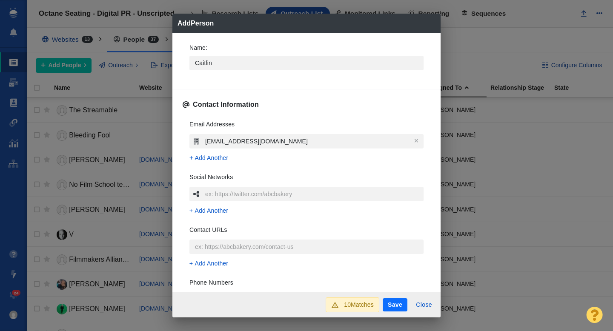
click at [183, 147] on div "Email Addresses [EMAIL_ADDRESS][DOMAIN_NAME] Add Another Social Networks Add An…" at bounding box center [307, 239] width 248 height 253
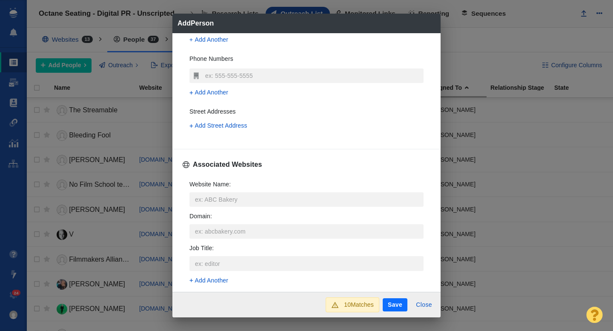
scroll to position [225, 0]
click at [206, 198] on input "Website Name :" at bounding box center [306, 198] width 234 height 14
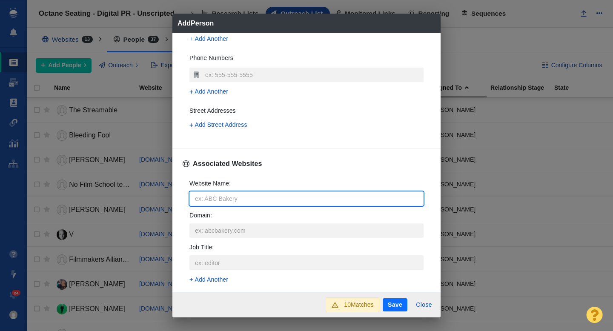
type input "h"
type textarea "x"
type input "ho"
type textarea "x"
type input "hol"
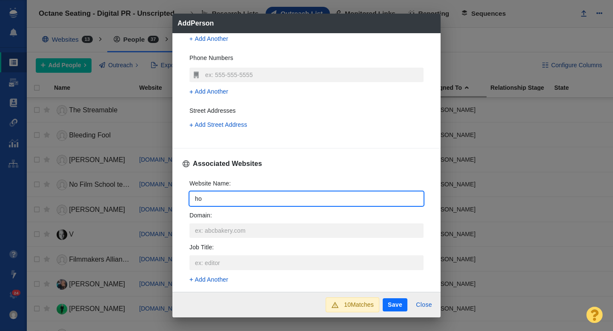
type textarea "x"
type input "[PERSON_NAME]"
type textarea "x"
type input "[PERSON_NAME]"
type textarea "x"
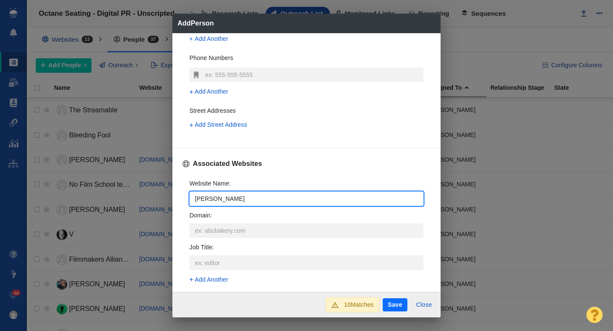
type input "hollyw"
type textarea "x"
type input "hollywo"
type textarea "x"
type input "hollywoo"
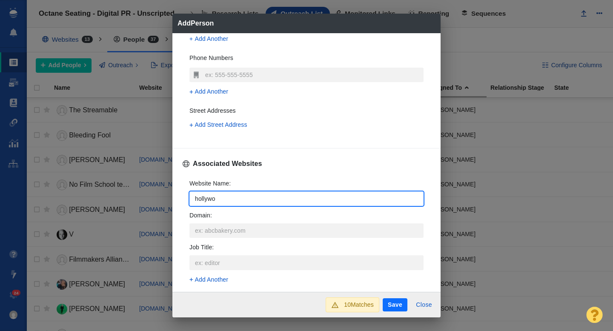
type textarea "x"
type input "[GEOGRAPHIC_DATA]"
type textarea "x"
type input "hollywoodr"
type textarea "x"
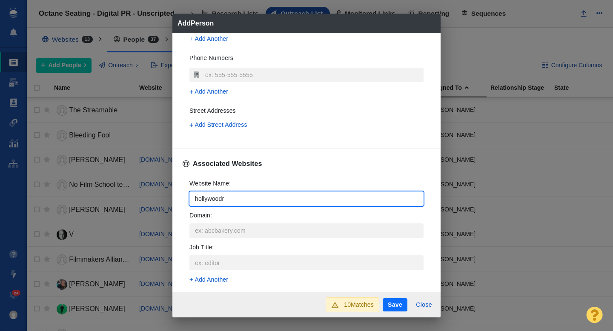
type input "hollywoodre"
type textarea "x"
type input "hollywoodrepo"
type textarea "x"
type input "hollywoodrepor"
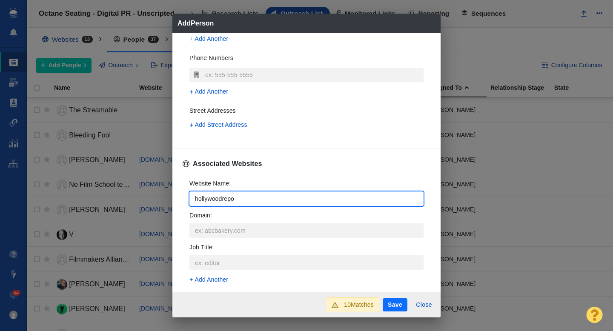
type textarea "x"
type input "hollywoodreport"
type textarea "x"
type input "hollywoodreporte"
type textarea "x"
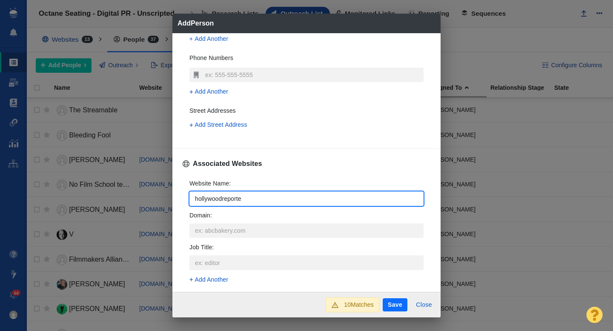
type input "hollywoodreporter"
type textarea "x"
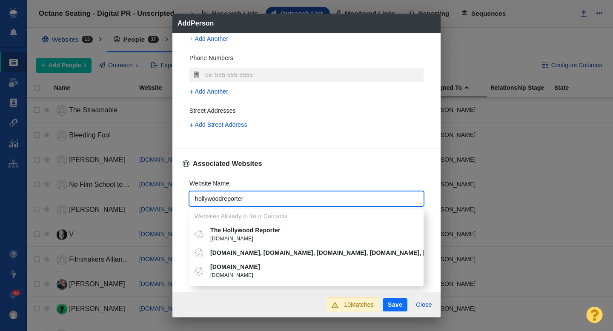
type input "hollywoodreporter"
click at [238, 230] on p "The Hollywood Reporter" at bounding box center [312, 230] width 205 height 9
type textarea "x"
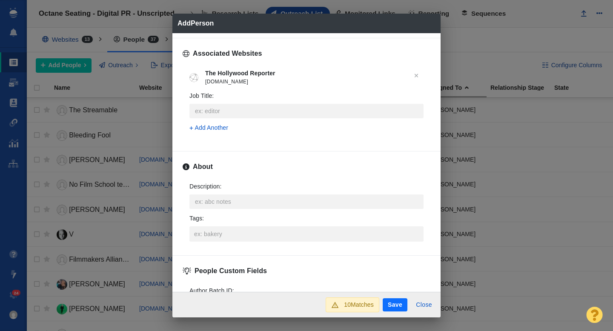
scroll to position [356, 0]
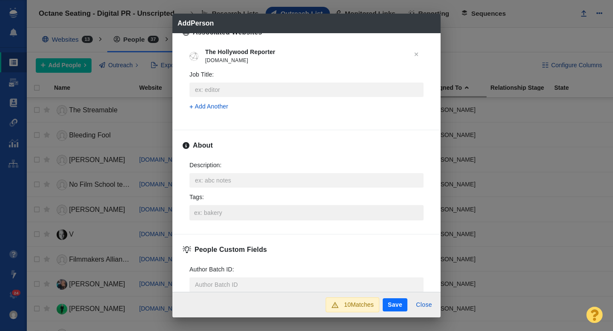
click at [224, 211] on input "Tags :" at bounding box center [306, 212] width 229 height 15
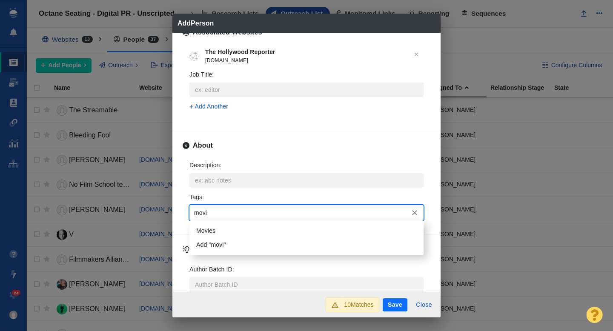
type input "movie"
click at [221, 227] on li "Movies" at bounding box center [306, 231] width 234 height 14
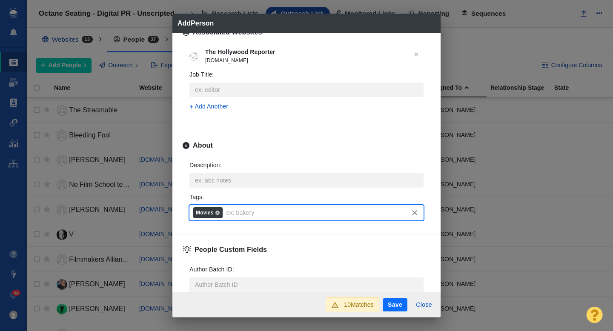
click at [394, 304] on button "Save" at bounding box center [395, 305] width 25 height 14
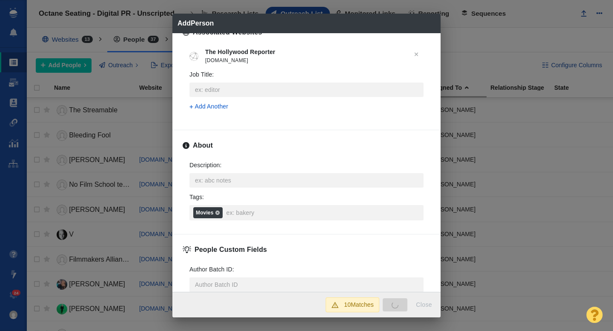
type textarea "x"
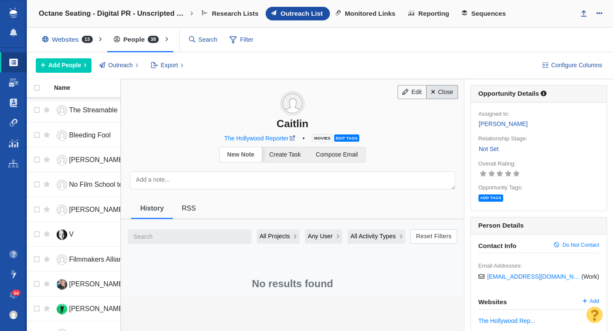
click at [443, 91] on link "Close" at bounding box center [442, 92] width 32 height 14
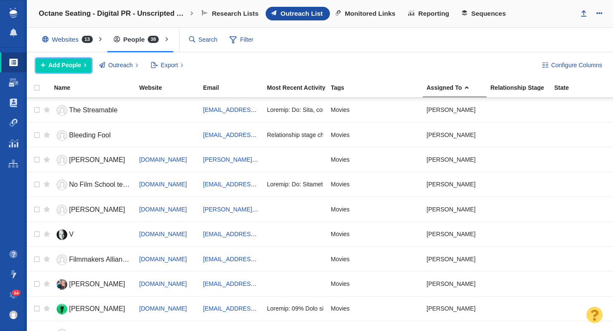
click at [74, 65] on span "Add People" at bounding box center [65, 65] width 33 height 9
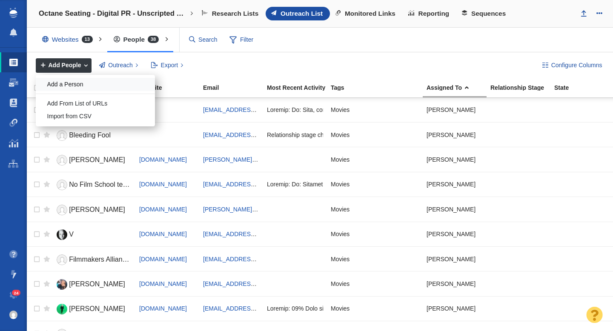
click at [71, 86] on div "Add a Person" at bounding box center [95, 84] width 119 height 13
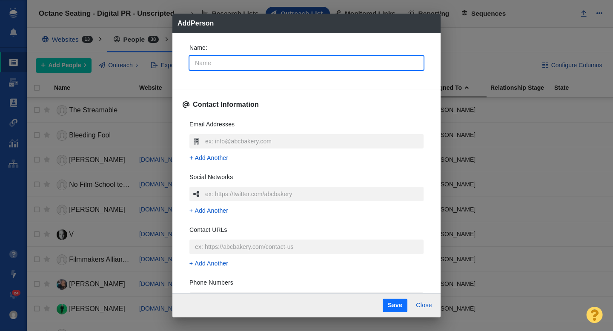
click at [246, 66] on input "Name :" at bounding box center [306, 63] width 234 height 14
type input "J"
type textarea "x"
type input "Jo"
type textarea "x"
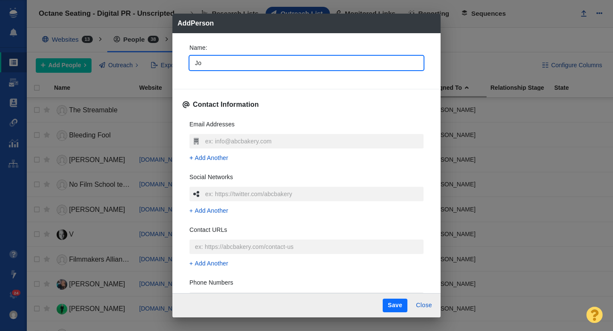
type input "[PERSON_NAME]"
type textarea "x"
type input "[PERSON_NAME]"
type textarea "x"
type input "[PERSON_NAME]"
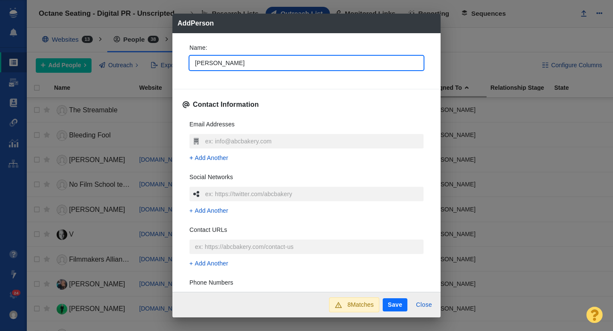
type textarea "x"
click at [182, 71] on div "Name : [PERSON_NAME] Contact Information Email Addresses Add Another Social Net…" at bounding box center [306, 162] width 268 height 259
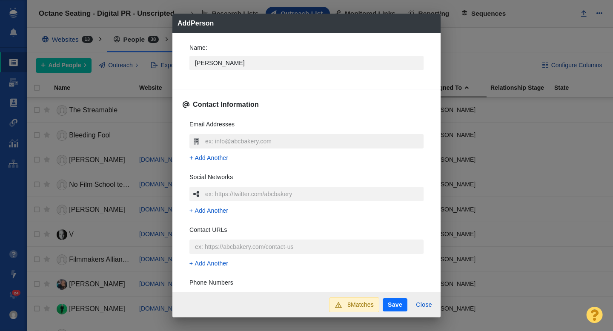
click at [224, 143] on input "text" at bounding box center [313, 141] width 220 height 14
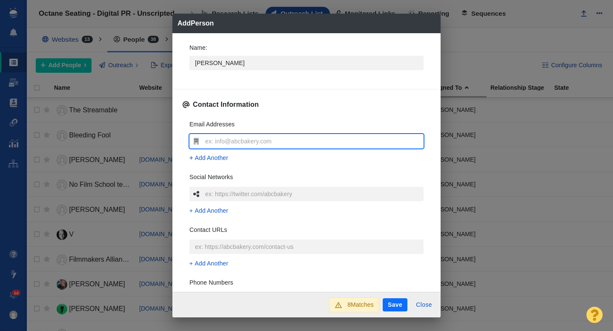
type input "[EMAIL_ADDRESS][DOMAIN_NAME]"
type textarea "x"
type input "[EMAIL_ADDRESS][DOMAIN_NAME]"
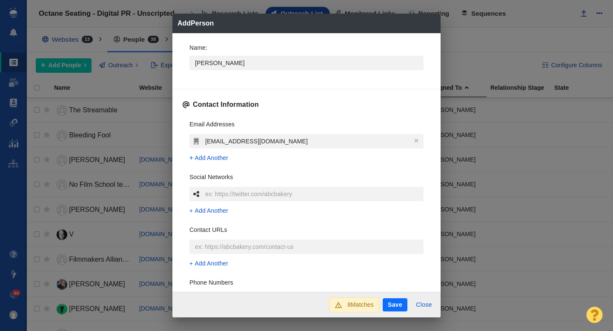
click at [183, 125] on div "Email Addresses [EMAIL_ADDRESS][DOMAIN_NAME] Add Another Social Networks Add An…" at bounding box center [307, 239] width 248 height 253
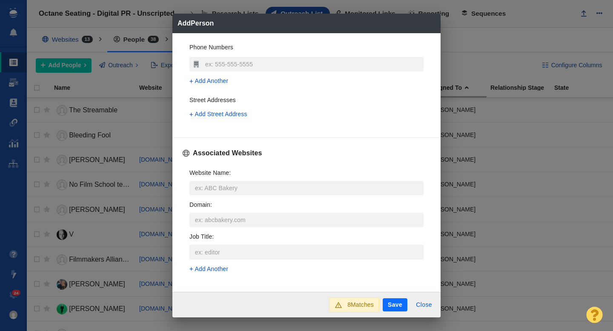
scroll to position [250, 0]
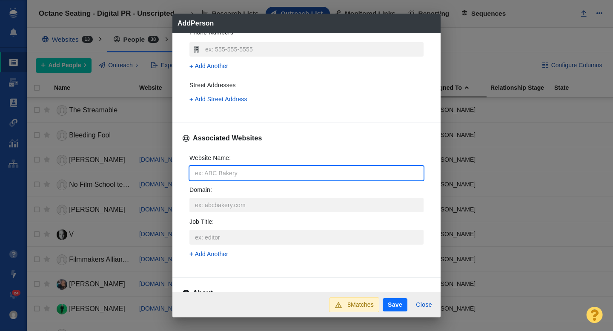
click at [208, 171] on input "Website Name :" at bounding box center [306, 173] width 234 height 14
type input "g"
type textarea "x"
type input "ge"
type textarea "x"
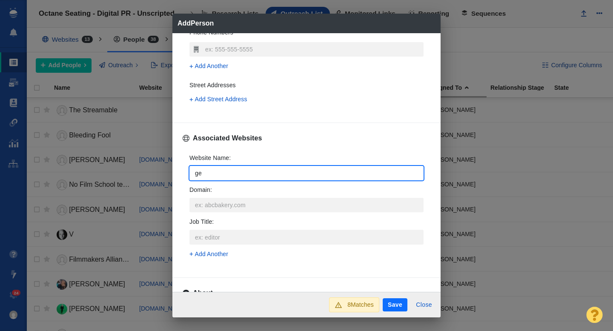
type input "gee"
type textarea "x"
type input "geek"
type textarea "x"
type input "geekt"
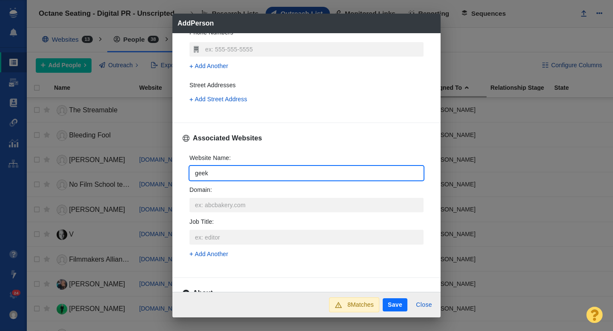
type textarea "x"
type input "geekty"
type textarea "x"
type input "geektyr"
type textarea "x"
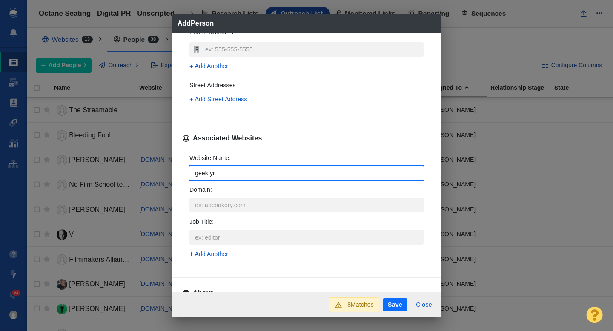
type input "geektyra"
type textarea "x"
type input "geektyran"
type textarea "x"
type input "geektyrant"
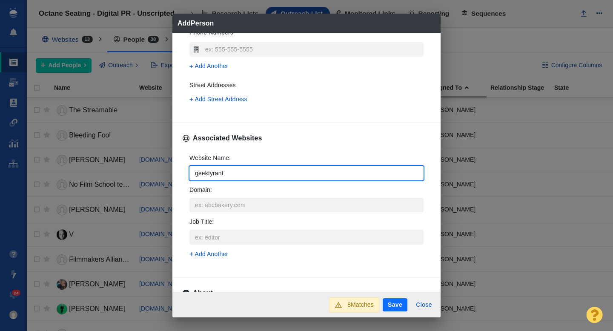
type textarea "x"
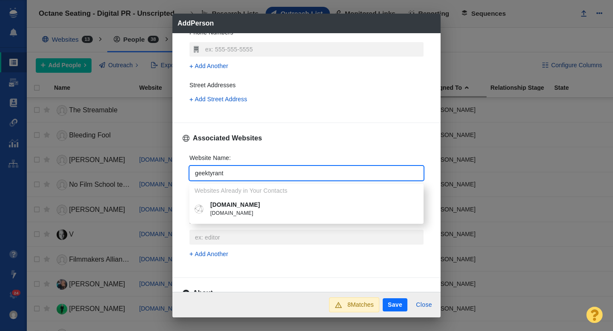
type input "geektyrant"
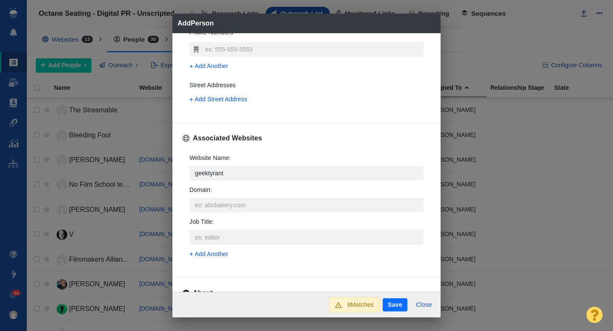
click at [221, 205] on p "[DOMAIN_NAME]" at bounding box center [312, 204] width 205 height 9
type textarea "x"
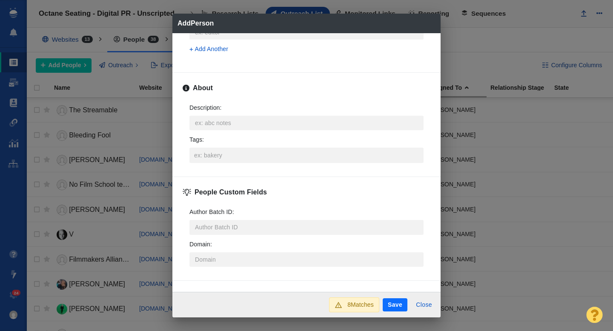
scroll to position [414, 0]
click at [215, 153] on input "Tags :" at bounding box center [306, 154] width 229 height 15
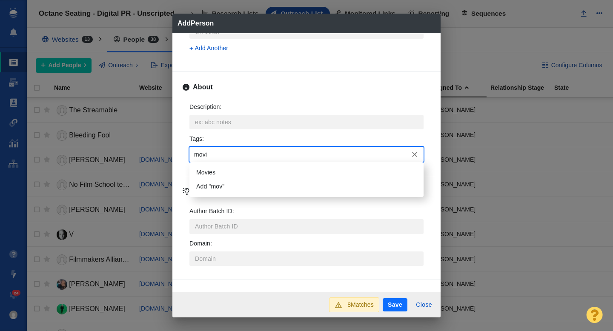
type input "movie"
click at [214, 166] on li "Movies" at bounding box center [306, 173] width 234 height 14
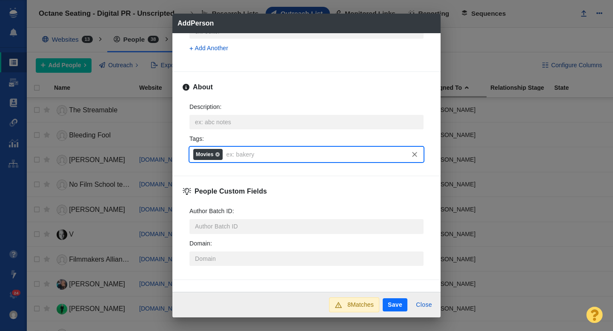
click at [395, 307] on button "Save" at bounding box center [395, 305] width 25 height 14
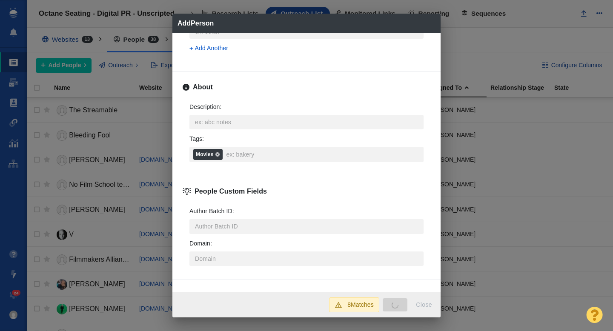
type textarea "x"
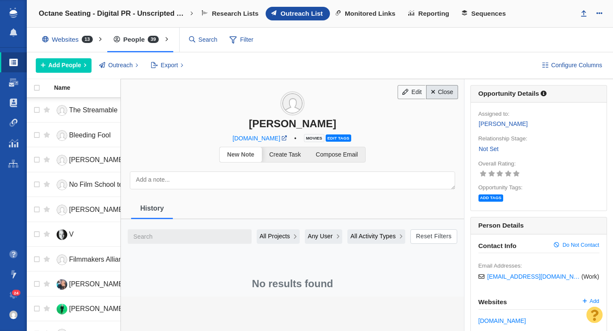
click at [441, 90] on link "Close" at bounding box center [442, 92] width 32 height 14
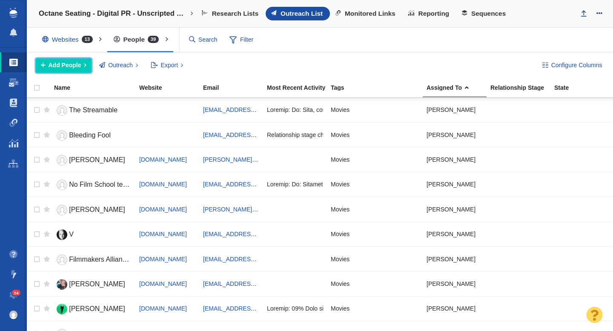
click at [65, 63] on span "Add People" at bounding box center [65, 65] width 33 height 9
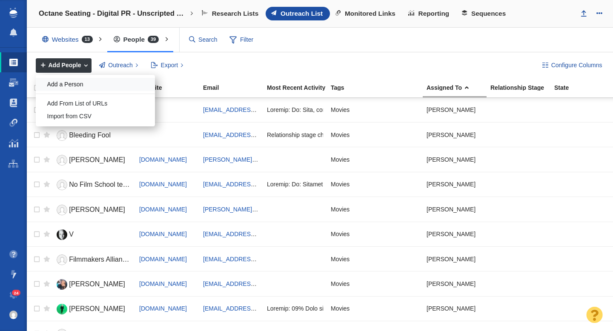
click at [71, 85] on div "Add a Person" at bounding box center [95, 84] width 119 height 13
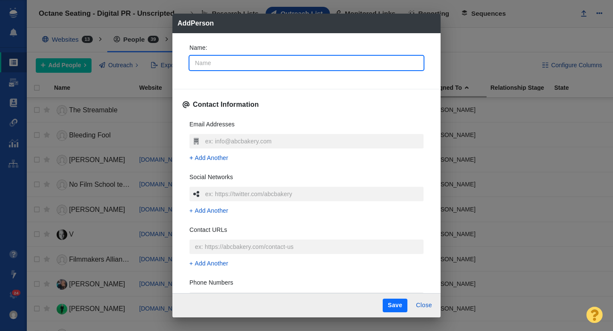
type input "B"
type textarea "x"
type input "Br"
type textarea "x"
type input "Bri"
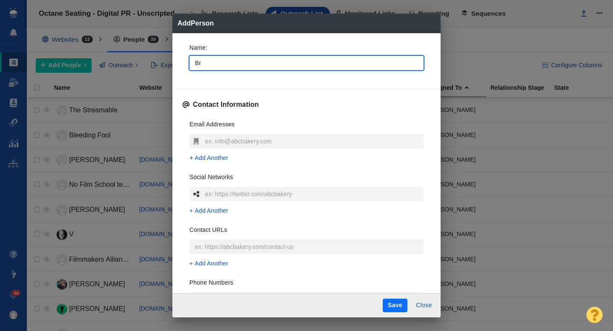
type textarea "x"
type input "[PERSON_NAME]"
type textarea "x"
type input "[PERSON_NAME]"
click at [180, 74] on div "Name : [PERSON_NAME] Contact Information Email Addresses Add Another Social Net…" at bounding box center [306, 162] width 268 height 259
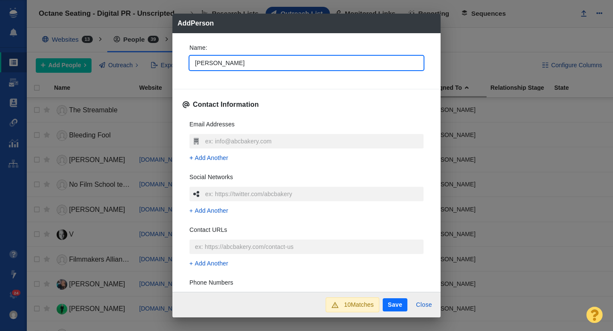
type textarea "x"
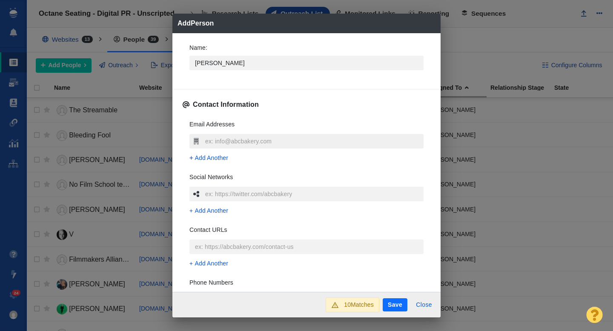
click at [213, 142] on input "text" at bounding box center [313, 141] width 220 height 14
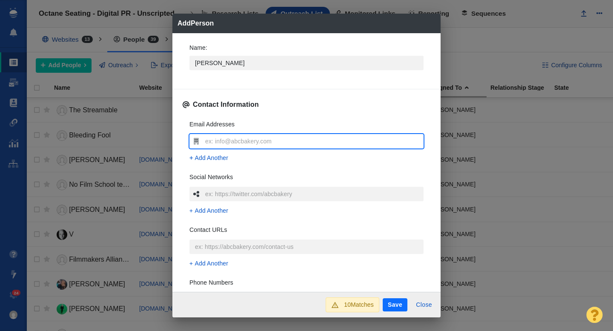
type input "[EMAIL_ADDRESS][DOMAIN_NAME]"
type textarea "x"
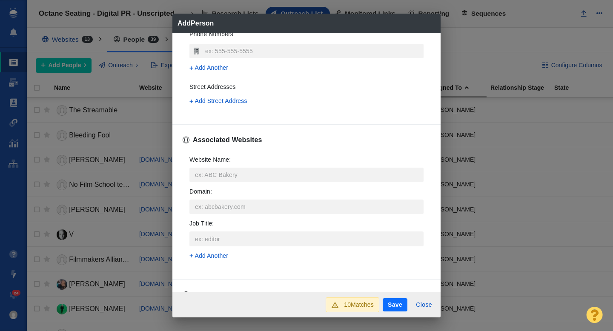
scroll to position [254, 0]
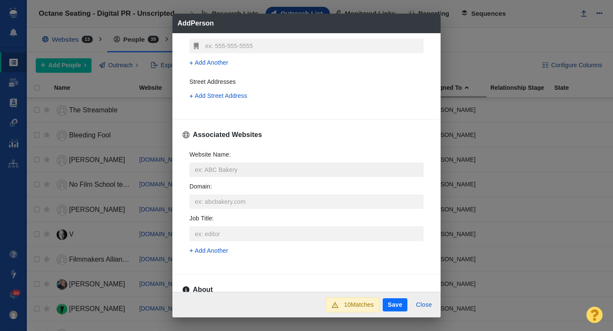
type input "[EMAIL_ADDRESS][DOMAIN_NAME]"
click at [228, 173] on input "Website Name :" at bounding box center [306, 170] width 234 height 14
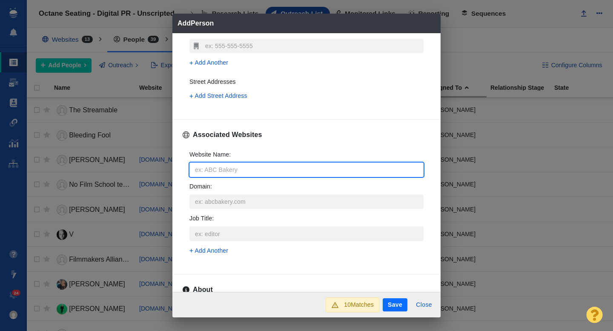
type input "u"
type textarea "x"
type input "usa"
type textarea "x"
type input "usat"
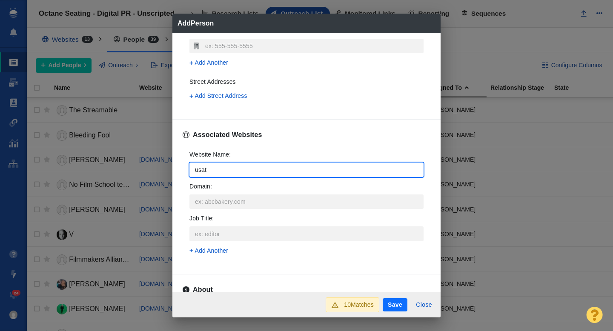
type textarea "x"
type input "usato"
type textarea "x"
type input "usatoda"
type textarea "x"
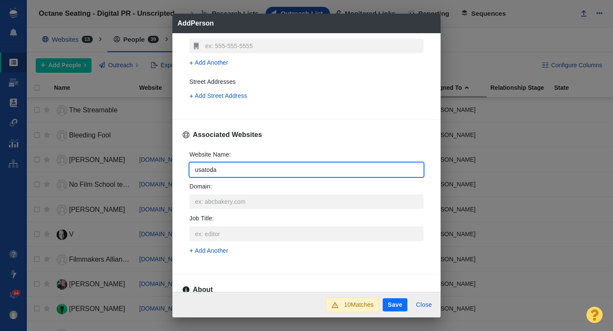
type input "usatoday"
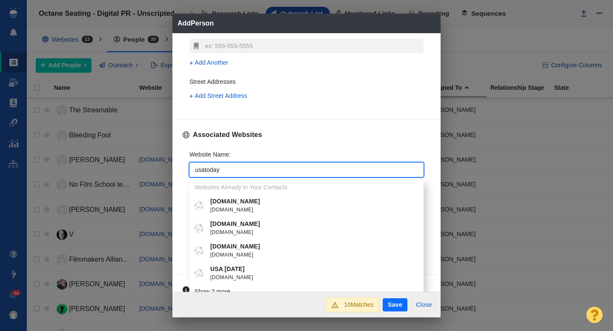
click at [242, 267] on p "USA [DATE]" at bounding box center [312, 269] width 205 height 9
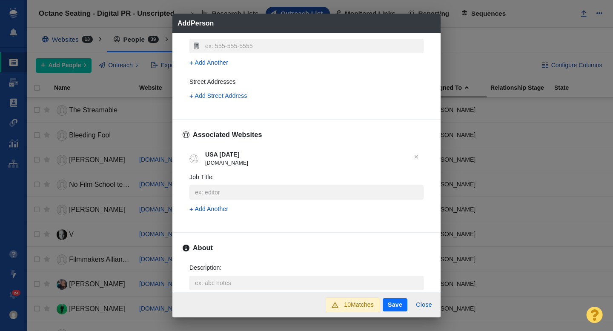
type textarea "x"
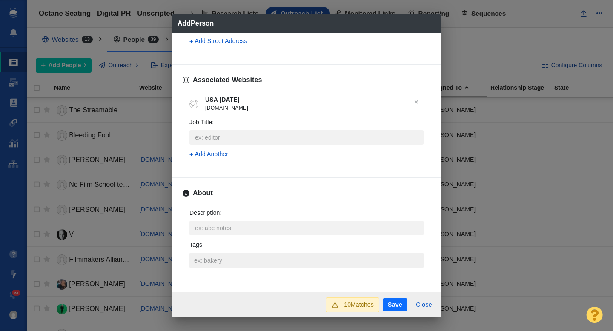
scroll to position [312, 0]
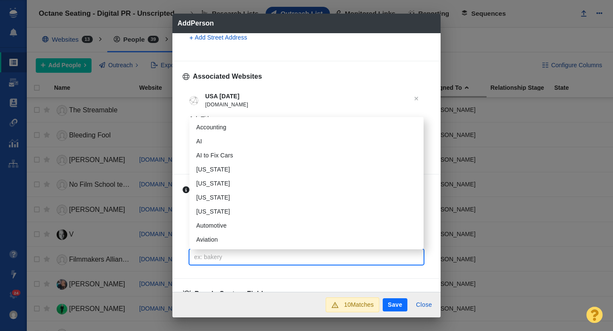
click at [226, 258] on input "Tags :" at bounding box center [306, 256] width 229 height 15
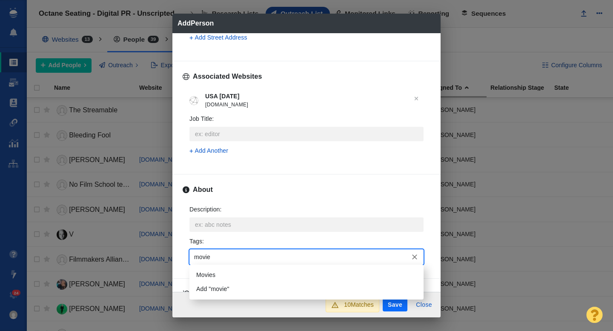
type input "movies"
click at [222, 271] on li "Movies" at bounding box center [306, 275] width 234 height 14
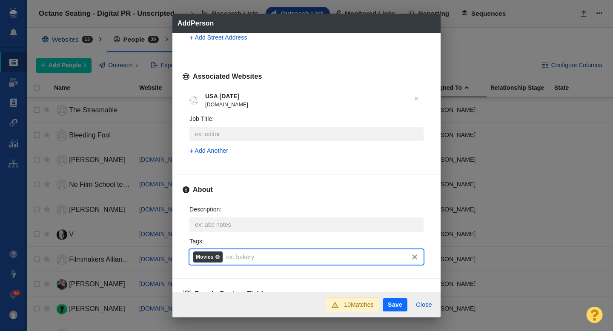
click at [391, 304] on button "Save" at bounding box center [395, 305] width 25 height 14
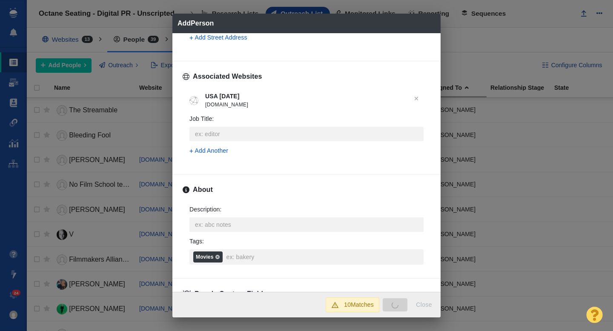
type textarea "x"
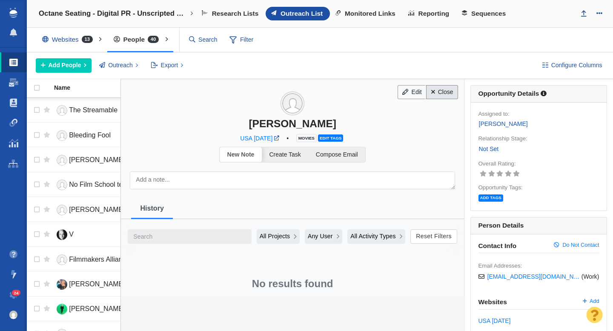
click at [439, 94] on link "Close" at bounding box center [442, 92] width 32 height 14
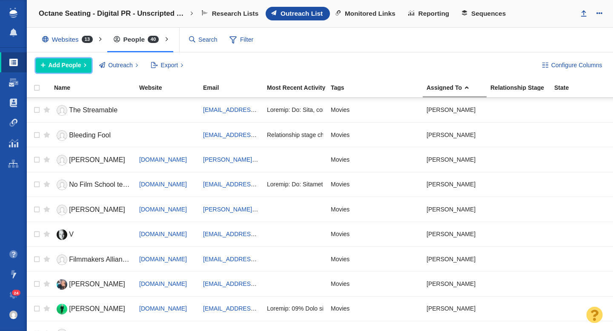
click at [73, 65] on span "Add People" at bounding box center [65, 65] width 33 height 9
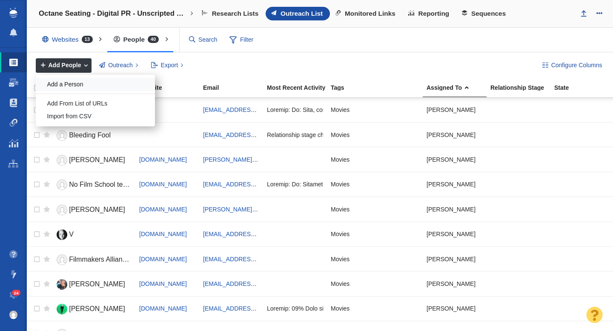
click at [72, 82] on div "Add a Person" at bounding box center [95, 84] width 119 height 13
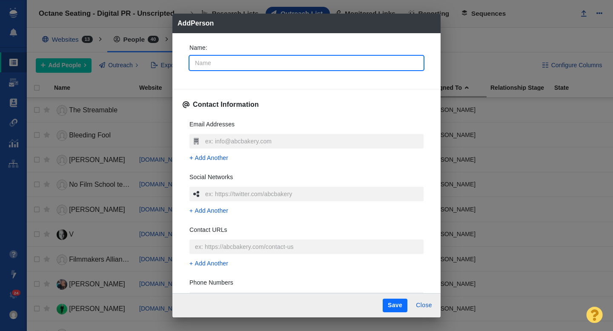
type input "E"
type textarea "x"
type input "Et"
type textarea "x"
type input "Etan"
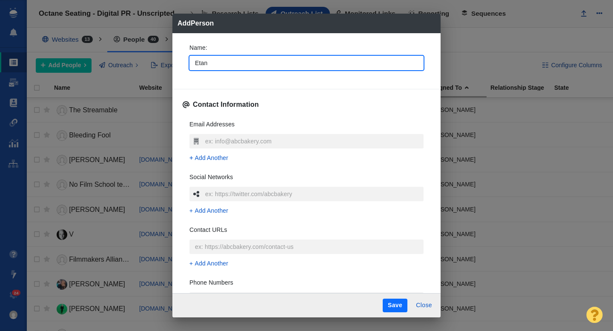
type textarea "x"
type input "Etan"
type textarea "x"
click at [180, 73] on div "Name : Etan Contact Information Email Addresses Add Another Social Networks Add…" at bounding box center [306, 162] width 268 height 259
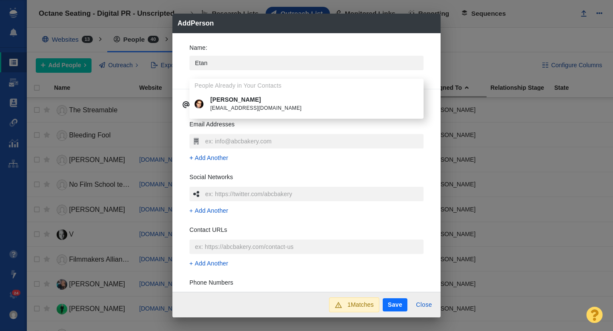
click at [180, 73] on div "Name : Etan People Already in Your Contacts [PERSON_NAME] [PERSON_NAME][EMAIL_A…" at bounding box center [306, 162] width 268 height 259
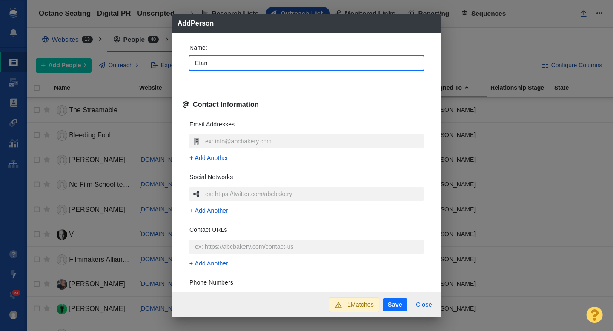
click at [216, 65] on input "Etan" at bounding box center [306, 63] width 234 height 14
type input "Eta"
type textarea "x"
type input "Etan"
type textarea "x"
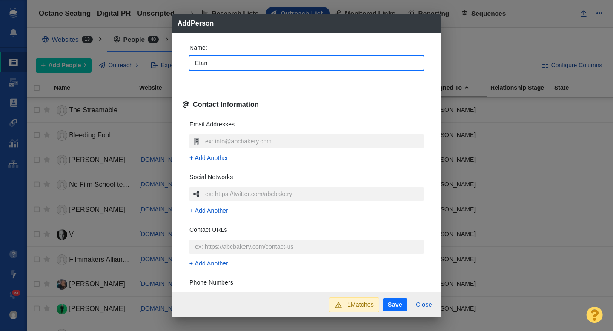
type input "Eta"
type textarea "x"
type input "Et"
type textarea "x"
type input "E"
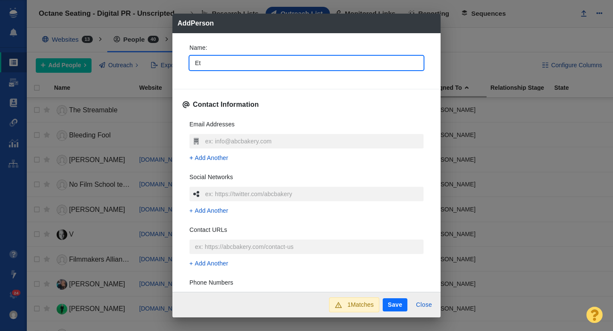
type textarea "x"
type input "Et"
type textarea "x"
type input "Eta"
type textarea "x"
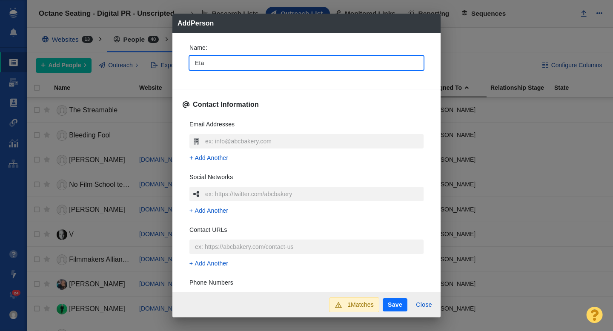
type input "Etan"
type textarea "x"
click at [212, 138] on input "text" at bounding box center [313, 141] width 220 height 14
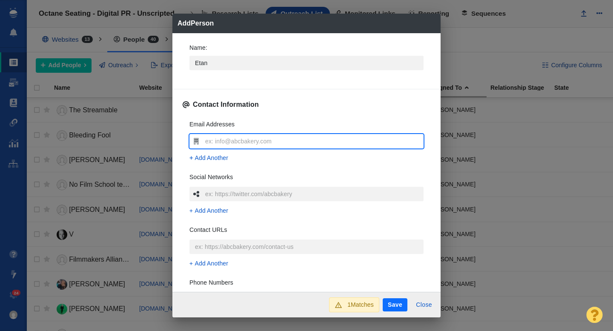
type input "[EMAIL_ADDRESS][DOMAIN_NAME]"
type textarea "x"
type input "[EMAIL_ADDRESS][DOMAIN_NAME]"
click at [183, 140] on div "Email Addresses [EMAIL_ADDRESS][DOMAIN_NAME] Add Another Social Networks Add An…" at bounding box center [307, 239] width 248 height 253
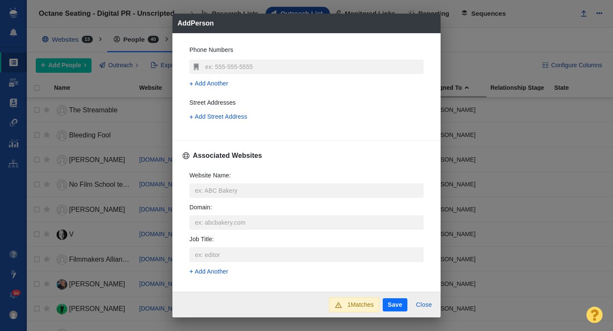
scroll to position [249, 0]
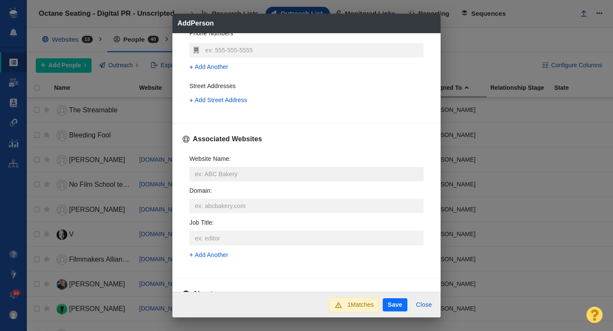
click at [202, 174] on input "Website Name :" at bounding box center [306, 174] width 234 height 14
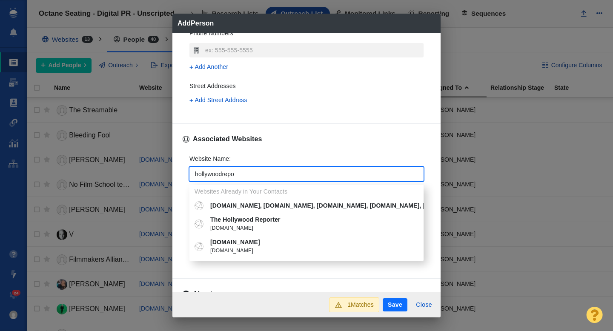
click at [258, 217] on p "The Hollywood Reporter" at bounding box center [312, 219] width 205 height 9
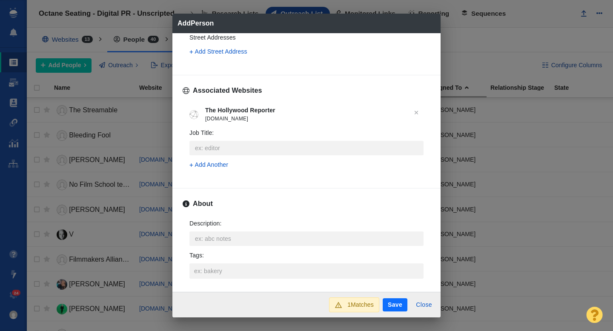
scroll to position [348, 0]
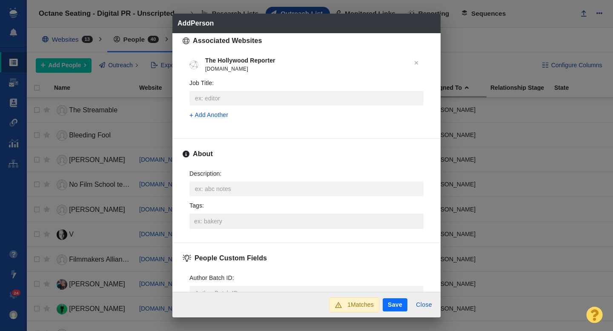
click at [221, 220] on input "Tags :" at bounding box center [306, 221] width 229 height 15
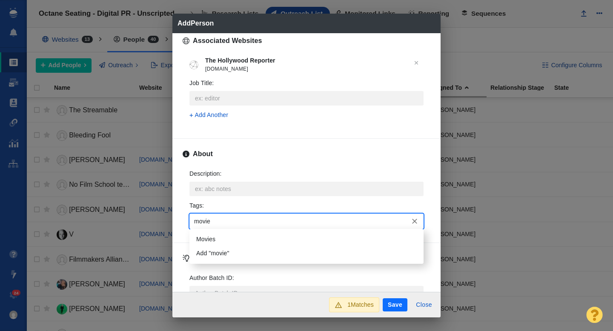
click at [221, 233] on li "Movies" at bounding box center [306, 239] width 234 height 14
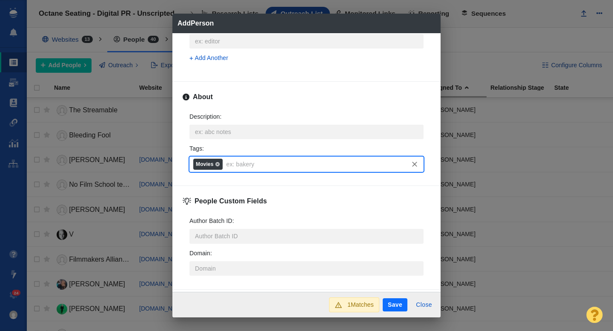
scroll to position [421, 0]
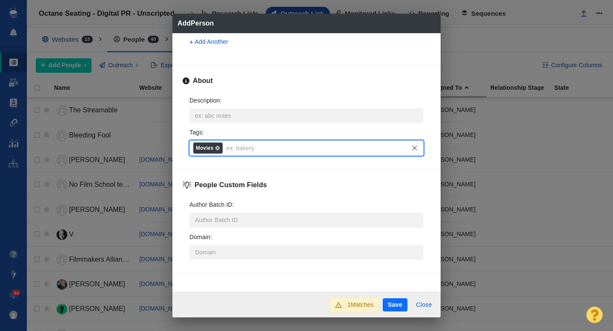
click at [390, 303] on button "Save" at bounding box center [395, 305] width 25 height 14
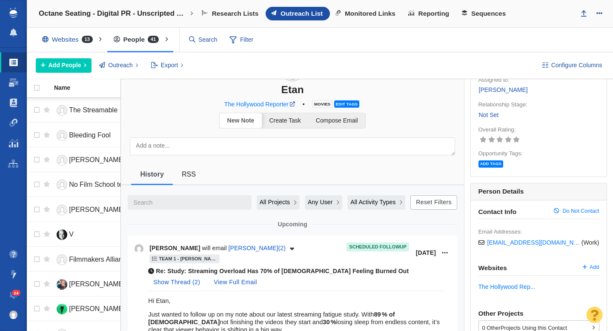
scroll to position [0, 0]
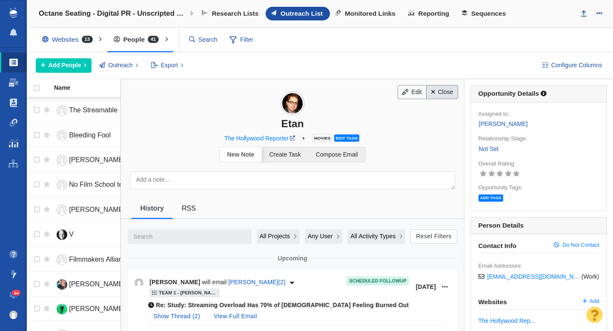
click at [440, 94] on link "Close" at bounding box center [442, 92] width 32 height 14
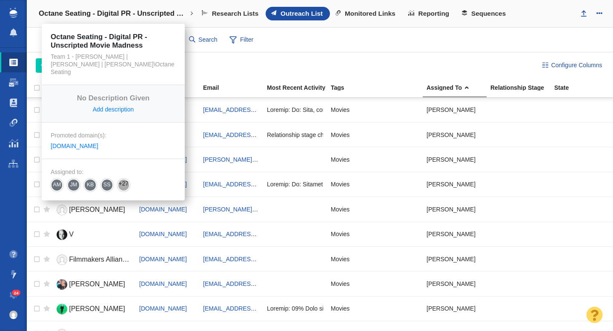
click at [123, 12] on h4 "Octane Seating - Digital PR - Unscripted Movie Madness" at bounding box center [113, 13] width 149 height 9
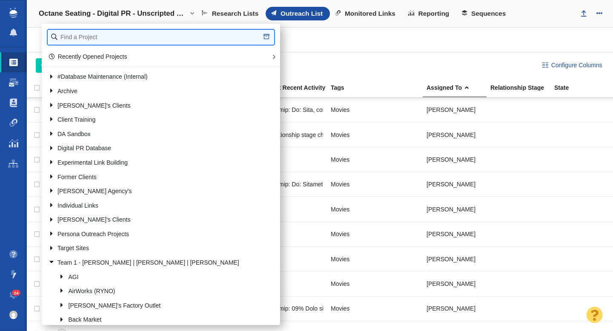
click at [89, 38] on input "text" at bounding box center [161, 37] width 226 height 15
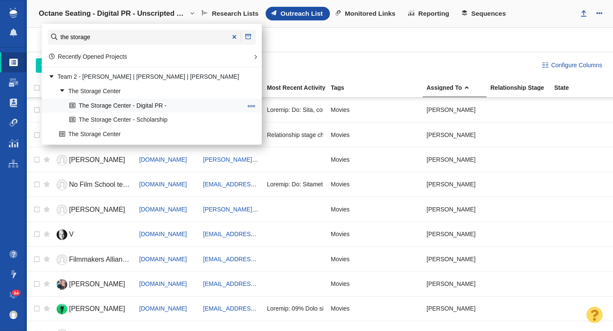
click at [118, 104] on link "The Storage Center - Digital PR -" at bounding box center [155, 105] width 177 height 13
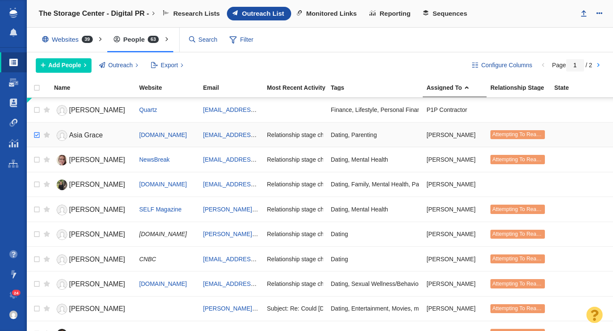
click at [36, 138] on input "checkbox" at bounding box center [35, 135] width 13 height 19
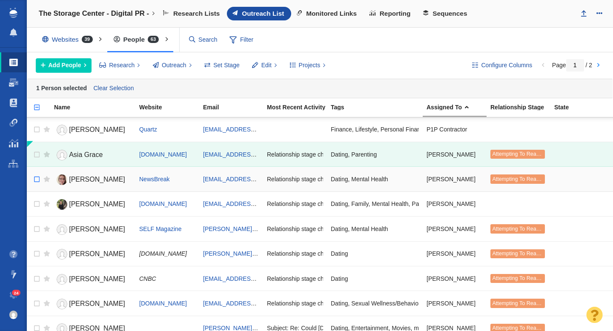
click at [37, 157] on input "checkbox" at bounding box center [35, 155] width 13 height 19
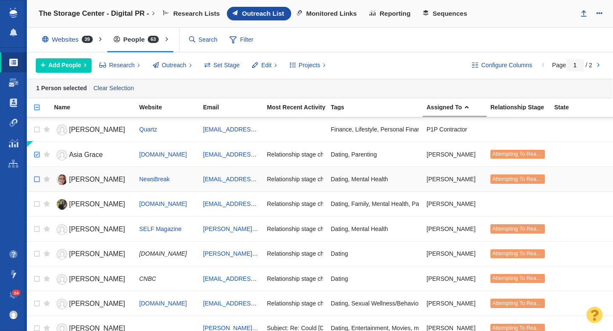
click at [37, 157] on input "checkbox" at bounding box center [35, 155] width 13 height 19
checkbox input "true"
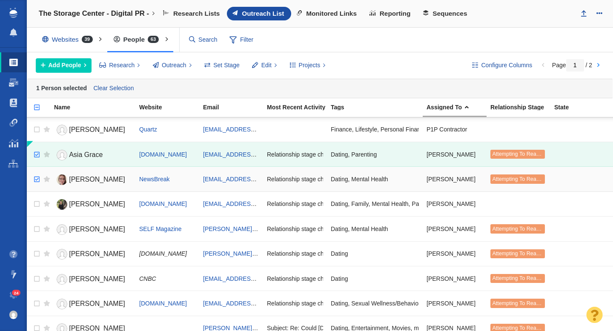
checkbox input "true"
click at [36, 179] on input "checkbox" at bounding box center [35, 179] width 13 height 19
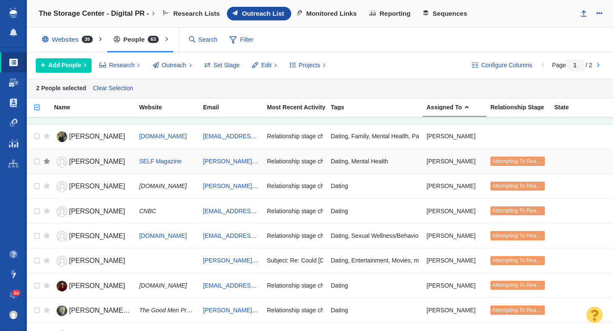
scroll to position [71, 0]
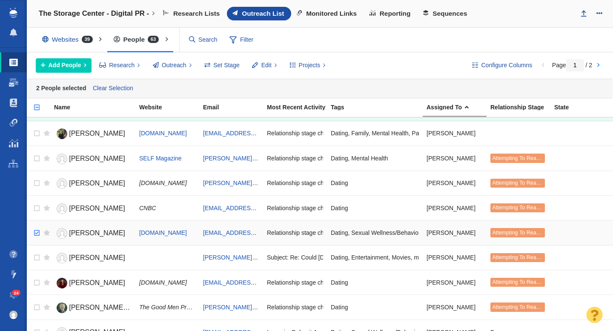
checkbox input "true"
click at [36, 232] on input "checkbox" at bounding box center [35, 233] width 13 height 19
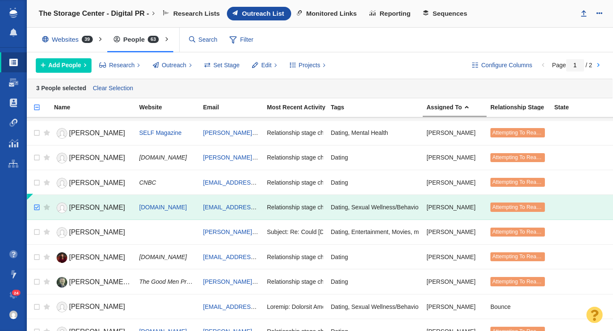
scroll to position [99, 0]
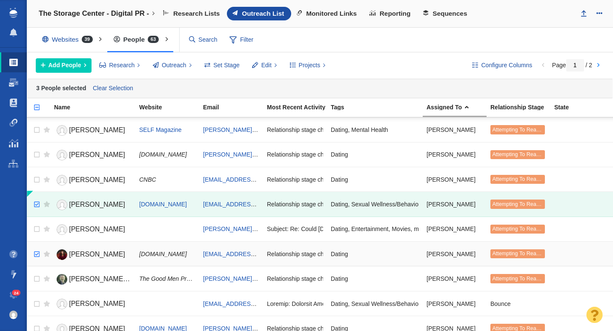
checkbox input "true"
click at [37, 253] on input "checkbox" at bounding box center [35, 254] width 13 height 19
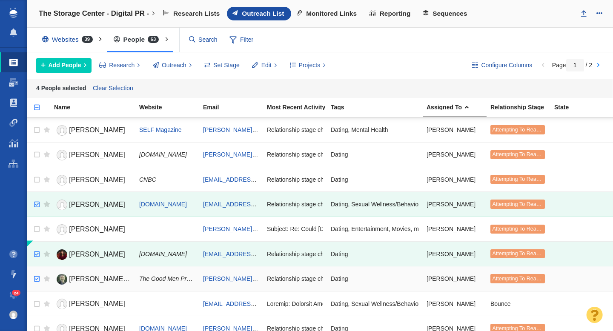
checkbox input "true"
click at [38, 279] on input "checkbox" at bounding box center [35, 279] width 13 height 19
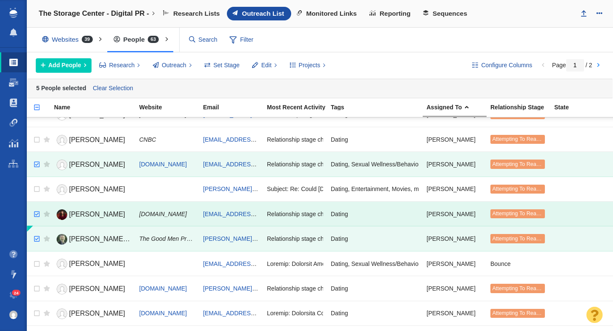
scroll to position [146, 0]
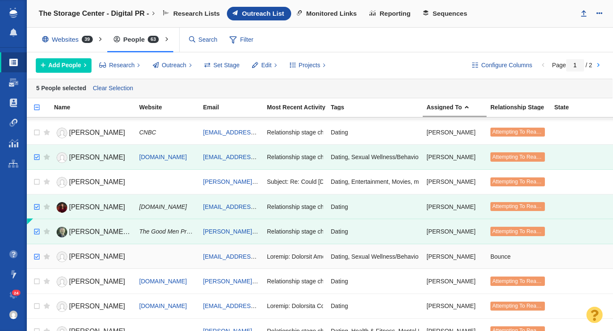
checkbox input "true"
click at [38, 256] on input "checkbox" at bounding box center [35, 257] width 13 height 19
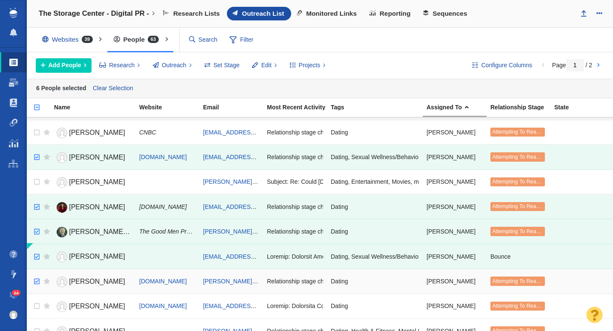
checkbox input "true"
click at [38, 278] on input "checkbox" at bounding box center [35, 281] width 13 height 19
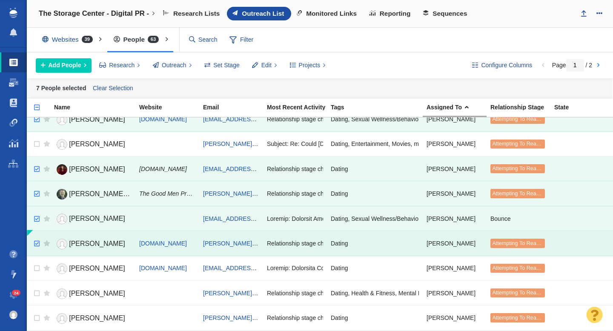
scroll to position [190, 0]
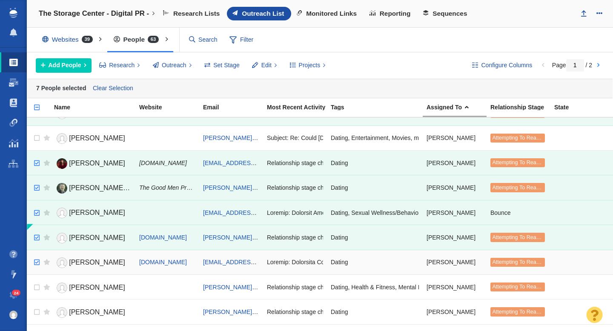
checkbox input "true"
click at [37, 261] on input "checkbox" at bounding box center [35, 262] width 13 height 19
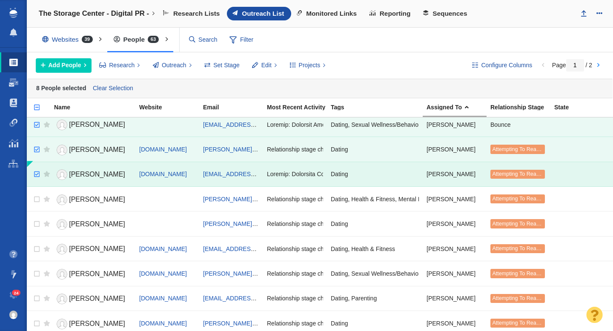
scroll to position [279, 0]
checkbox input "true"
click at [36, 248] on input "checkbox" at bounding box center [35, 249] width 13 height 19
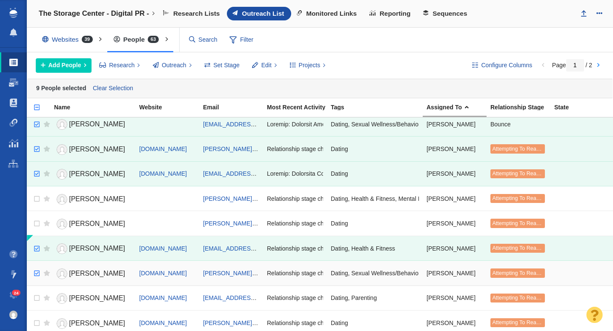
checkbox input "true"
click at [38, 272] on input "checkbox" at bounding box center [35, 273] width 13 height 19
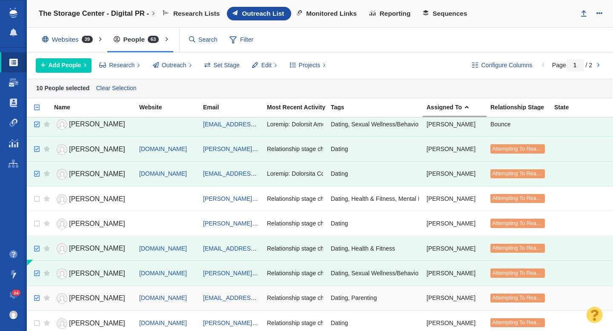
checkbox input "true"
click at [37, 294] on input "checkbox" at bounding box center [35, 298] width 13 height 19
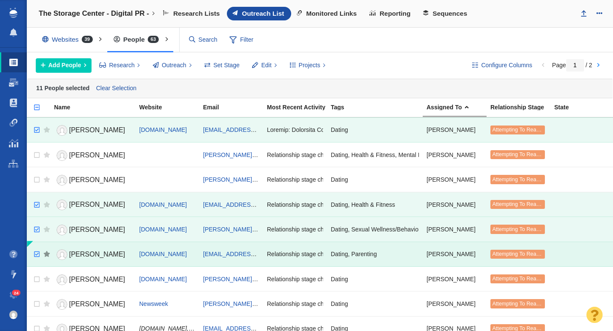
scroll to position [327, 0]
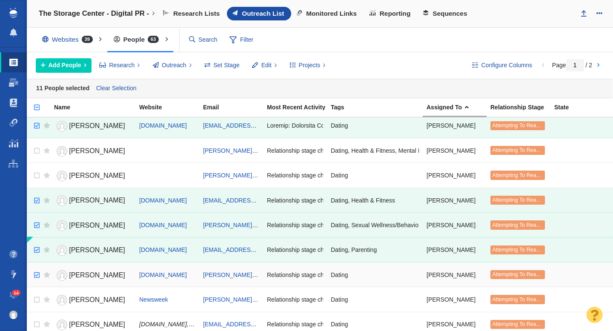
checkbox input "true"
click at [37, 277] on input "checkbox" at bounding box center [35, 275] width 13 height 19
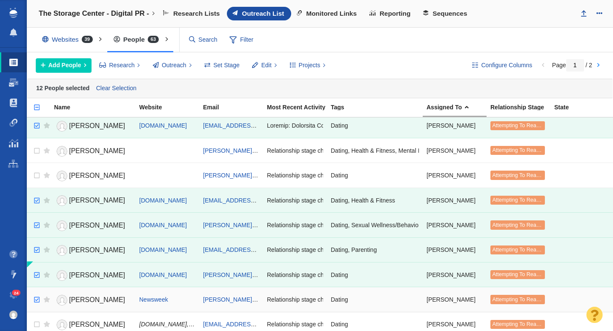
checkbox input "true"
click at [37, 300] on input "checkbox" at bounding box center [35, 300] width 13 height 19
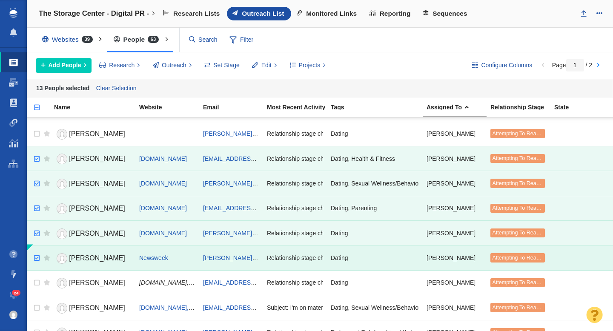
scroll to position [375, 0]
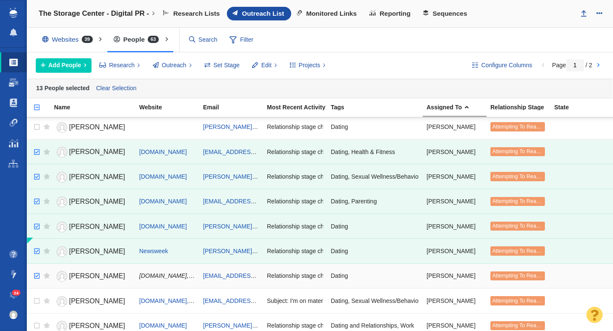
checkbox input "true"
click at [35, 275] on input "checkbox" at bounding box center [35, 276] width 13 height 19
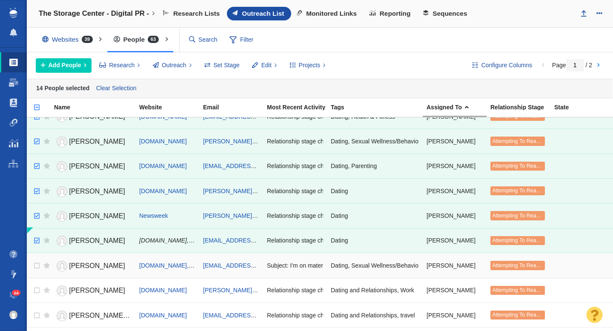
scroll to position [413, 0]
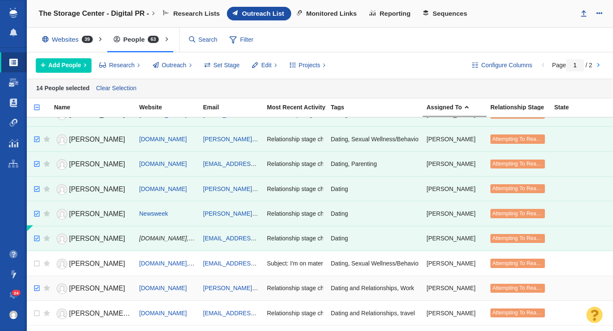
checkbox input "true"
click at [37, 288] on input "checkbox" at bounding box center [35, 288] width 13 height 19
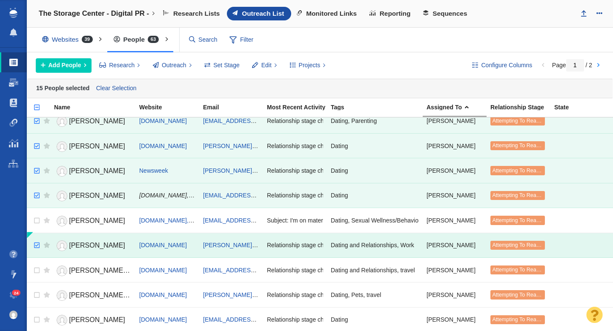
scroll to position [457, 0]
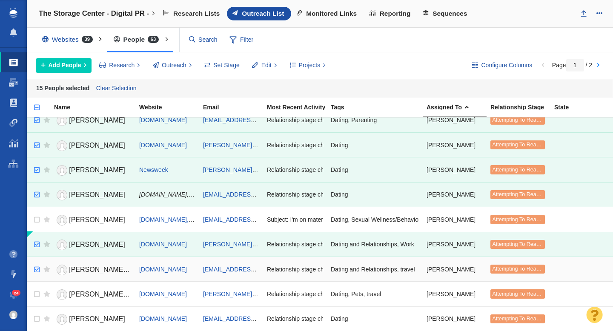
checkbox input "true"
click at [34, 270] on input "checkbox" at bounding box center [35, 269] width 13 height 19
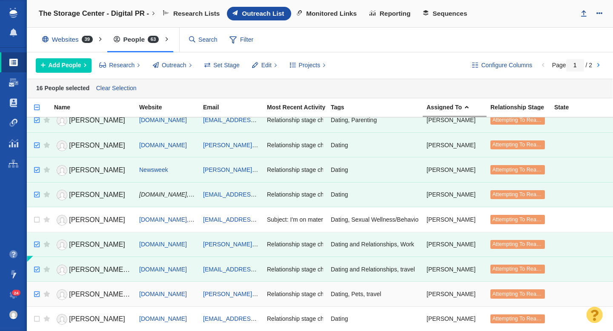
checkbox input "true"
click at [37, 293] on input "checkbox" at bounding box center [35, 294] width 13 height 19
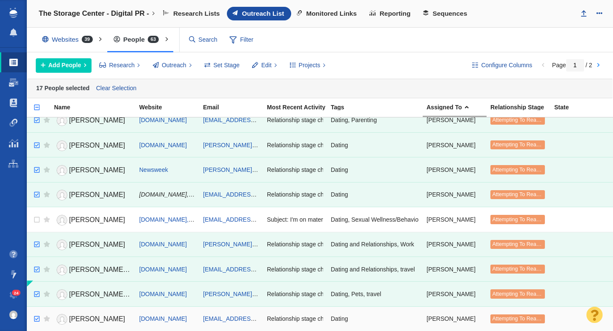
checkbox input "true"
click at [38, 321] on input "checkbox" at bounding box center [35, 319] width 13 height 19
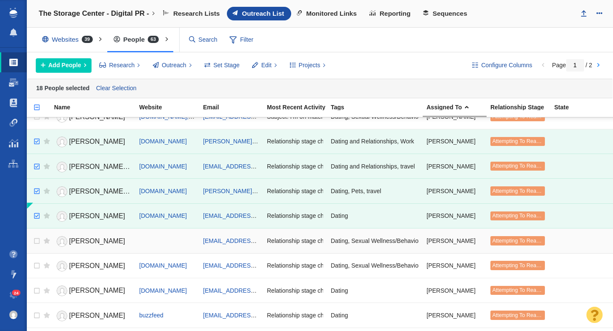
scroll to position [561, 0]
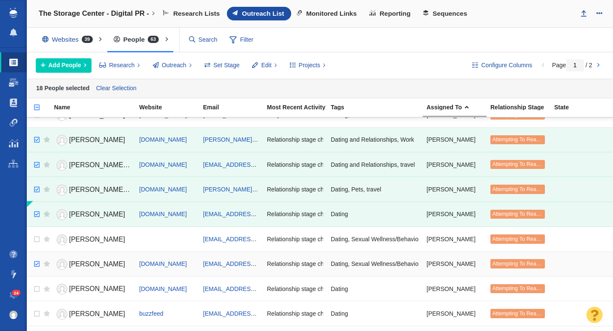
checkbox input "true"
click at [37, 265] on input "checkbox" at bounding box center [35, 264] width 13 height 19
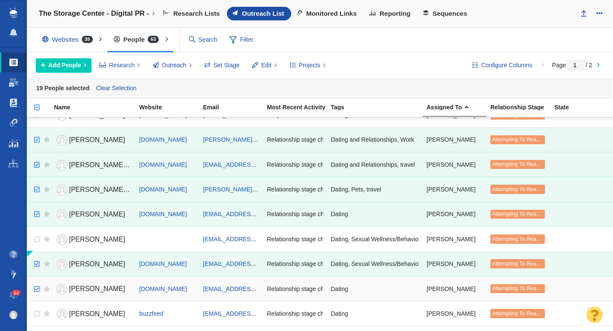
checkbox input "true"
click at [38, 287] on input "checkbox" at bounding box center [35, 289] width 13 height 19
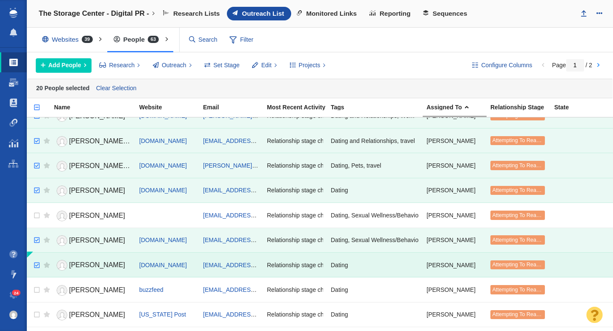
scroll to position [603, 0]
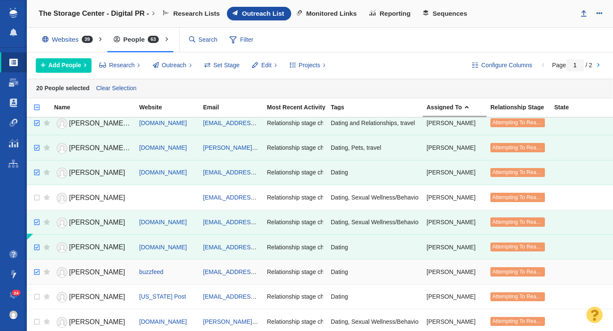
checkbox input "true"
click at [38, 272] on input "checkbox" at bounding box center [35, 272] width 13 height 19
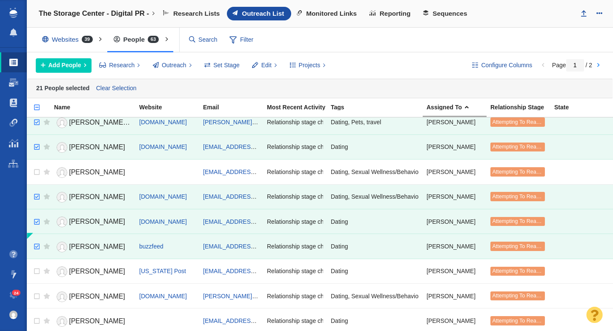
scroll to position [634, 0]
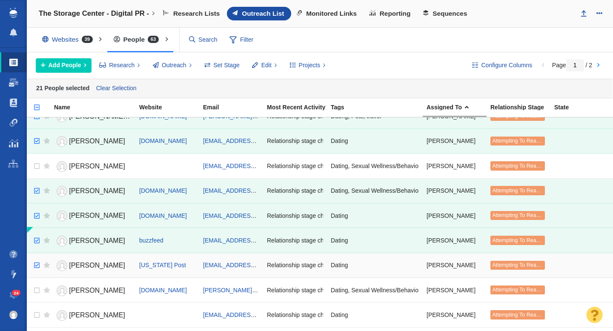
checkbox input "true"
click at [39, 265] on input "checkbox" at bounding box center [35, 265] width 13 height 19
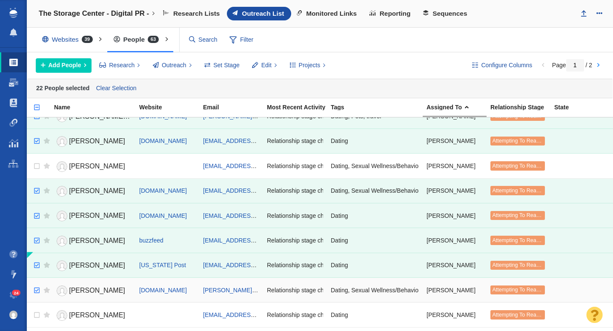
checkbox input "true"
click at [37, 291] on input "checkbox" at bounding box center [35, 290] width 13 height 19
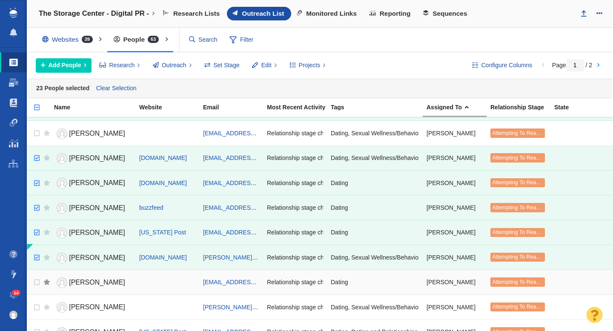
scroll to position [668, 0]
checkbox input "true"
click at [35, 282] on input "checkbox" at bounding box center [35, 282] width 13 height 19
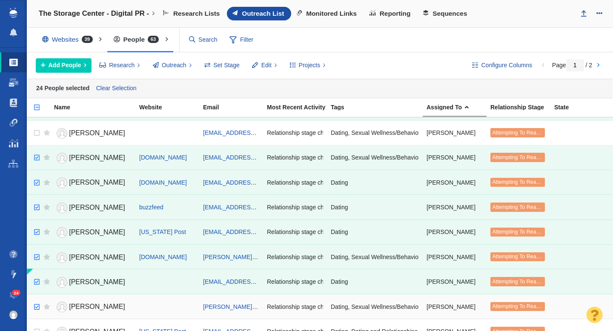
checkbox input "true"
click at [35, 304] on input "checkbox" at bounding box center [35, 307] width 13 height 19
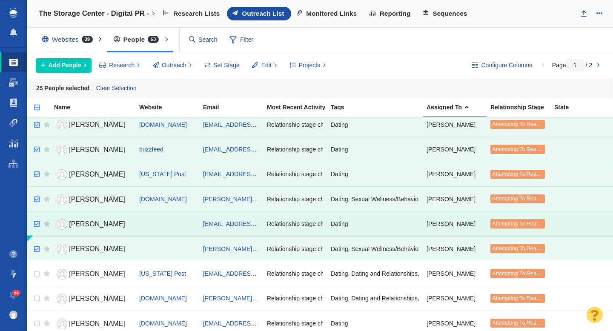
scroll to position [728, 0]
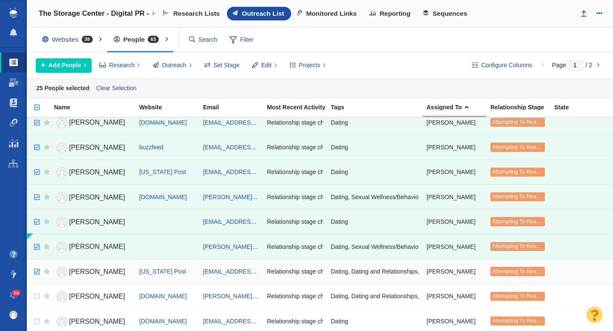
checkbox input "true"
click at [37, 272] on input "checkbox" at bounding box center [35, 272] width 13 height 19
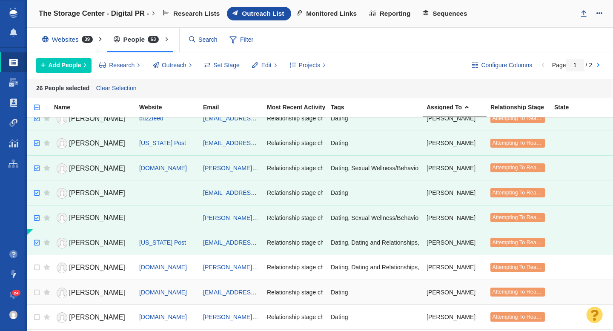
scroll to position [758, 0]
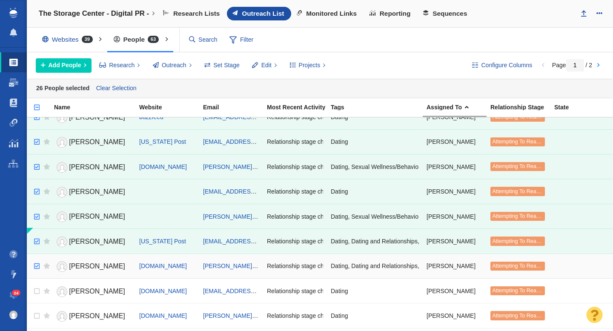
checkbox input "true"
click at [37, 265] on input "checkbox" at bounding box center [35, 266] width 13 height 19
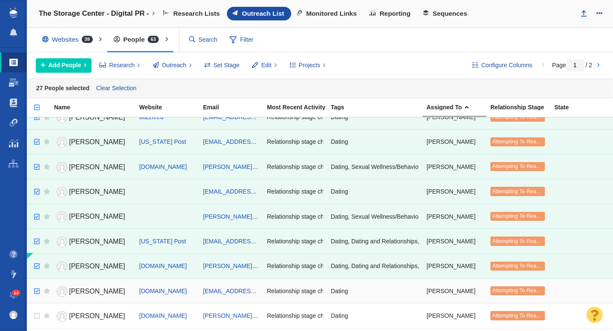
checkbox input "true"
click at [37, 290] on input "checkbox" at bounding box center [35, 291] width 13 height 19
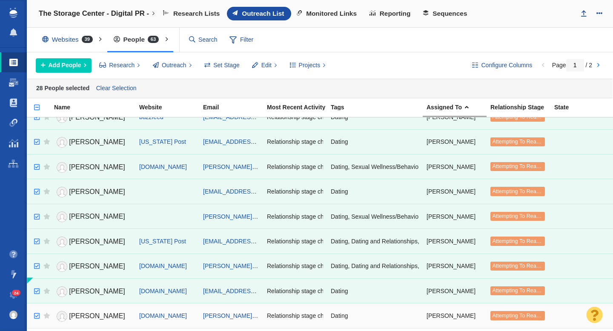
checkbox input "true"
click at [37, 318] on input "checkbox" at bounding box center [35, 316] width 13 height 19
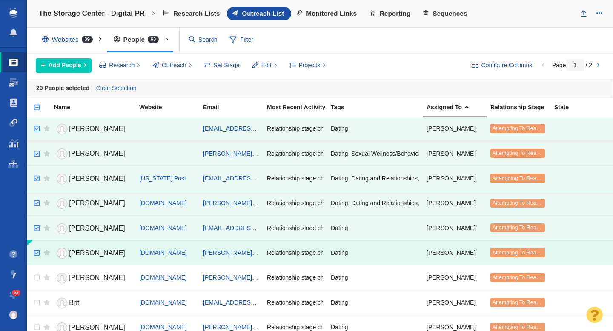
scroll to position [822, 0]
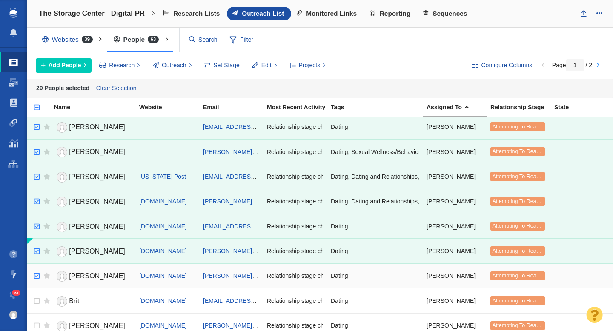
checkbox input "true"
click at [35, 271] on input "checkbox" at bounding box center [35, 276] width 13 height 19
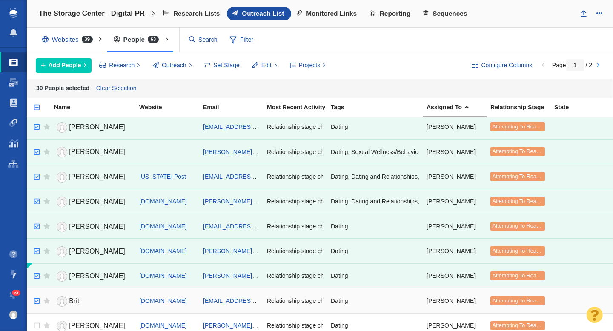
checkbox input "true"
click at [39, 301] on input "checkbox" at bounding box center [35, 301] width 13 height 19
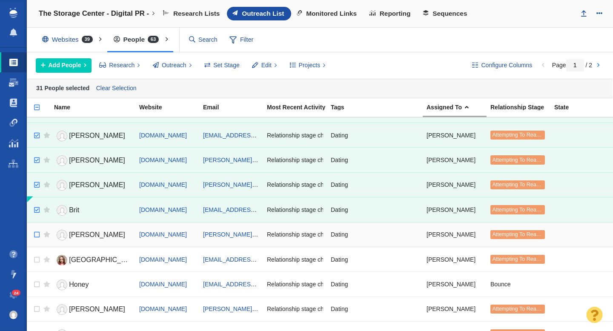
scroll to position [918, 0]
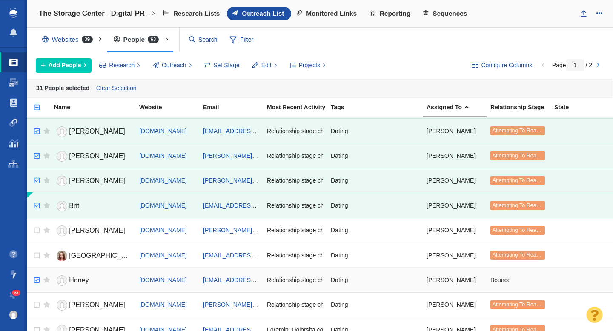
checkbox input "true"
click at [37, 283] on input "checkbox" at bounding box center [35, 280] width 13 height 19
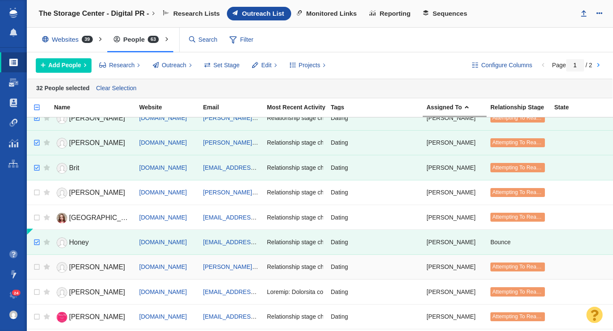
scroll to position [959, 0]
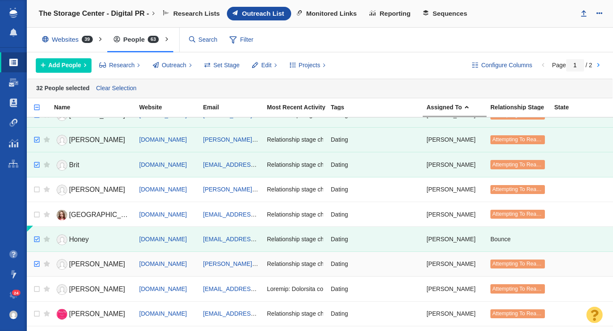
checkbox input "true"
click at [36, 268] on input "checkbox" at bounding box center [35, 264] width 13 height 19
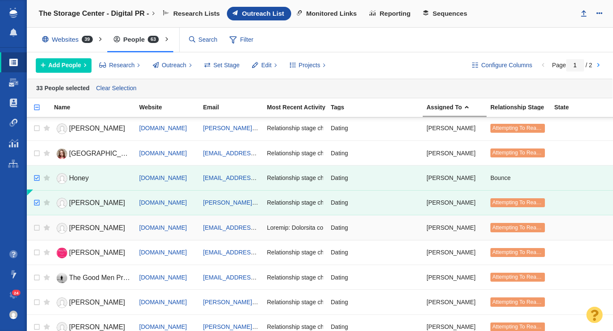
scroll to position [1021, 0]
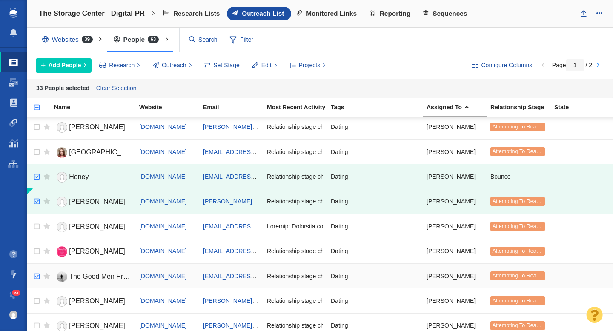
checkbox input "true"
click at [38, 275] on input "checkbox" at bounding box center [35, 276] width 13 height 19
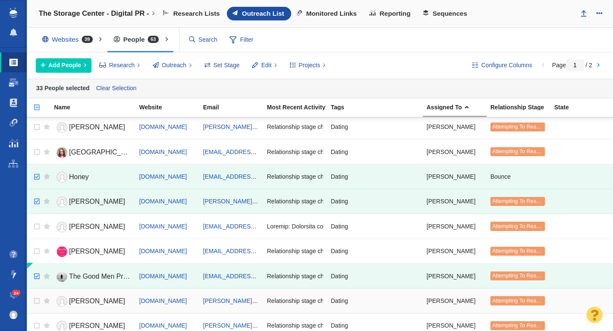
scroll to position [1028, 0]
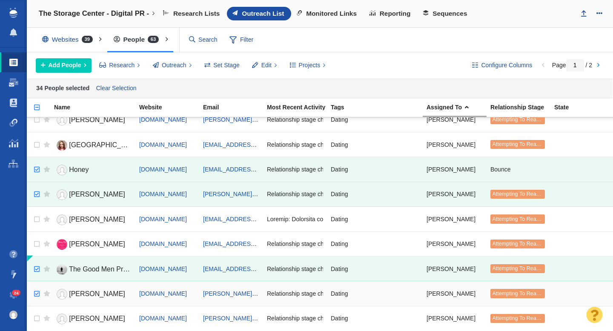
checkbox input "true"
click at [37, 293] on input "checkbox" at bounding box center [35, 294] width 13 height 19
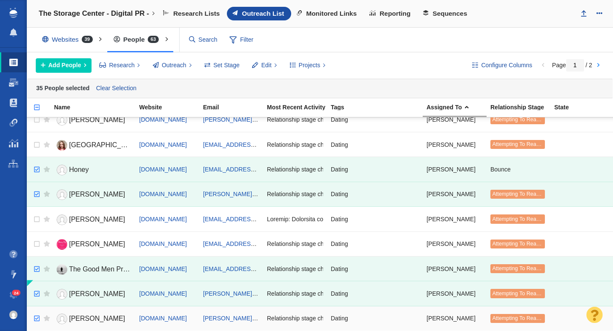
checkbox input "true"
click at [37, 319] on input "checkbox" at bounding box center [35, 318] width 13 height 19
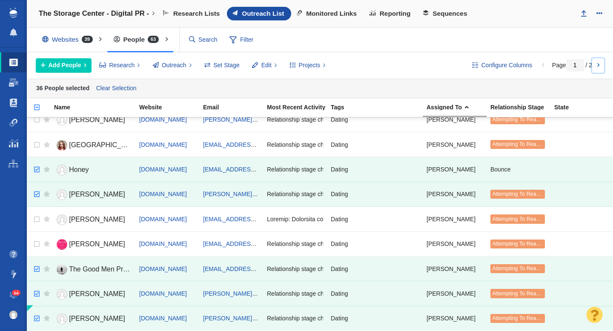
click at [598, 64] on link at bounding box center [598, 65] width 12 height 14
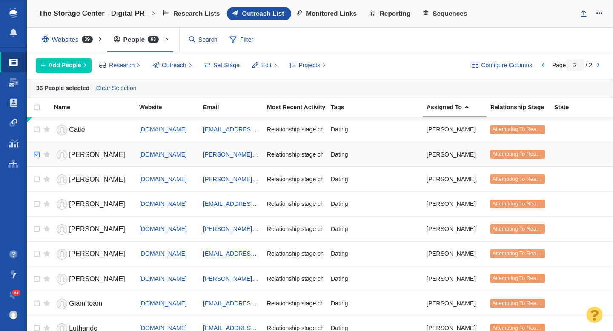
checkbox input "true"
click at [36, 154] on input "checkbox" at bounding box center [35, 155] width 13 height 19
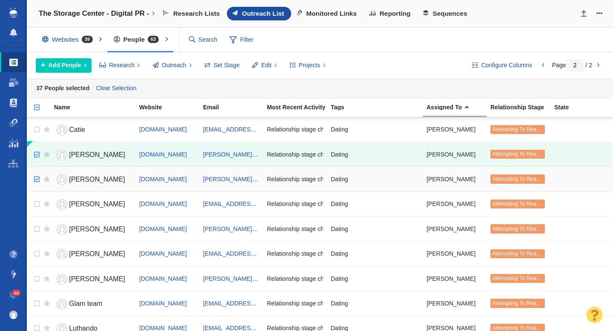
checkbox input "true"
click at [37, 179] on input "checkbox" at bounding box center [35, 179] width 13 height 19
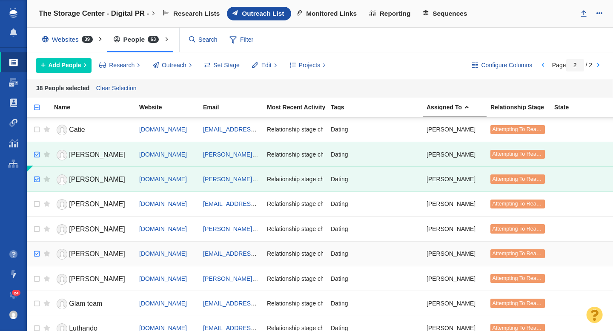
checkbox input "true"
click at [36, 255] on input "checkbox" at bounding box center [35, 254] width 13 height 19
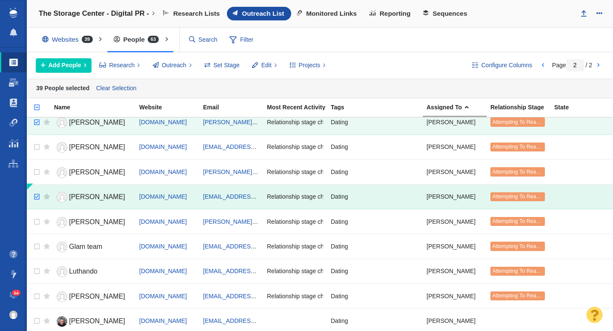
scroll to position [70, 0]
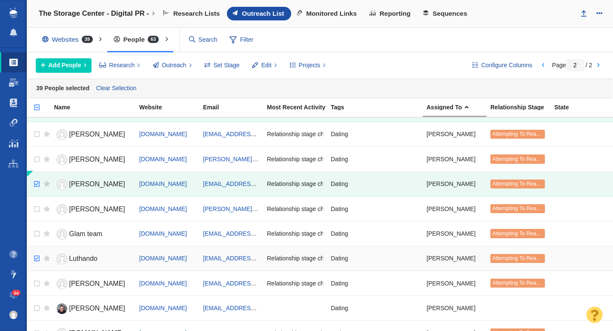
checkbox input "true"
click at [37, 260] on input "checkbox" at bounding box center [35, 258] width 13 height 19
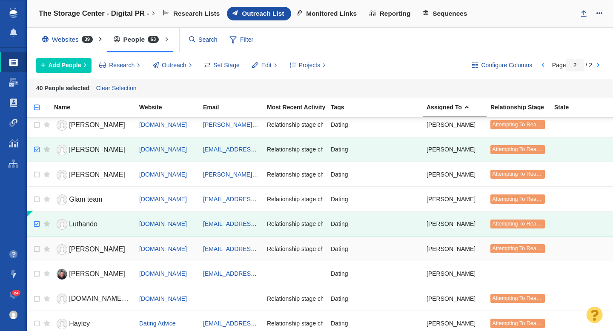
scroll to position [109, 0]
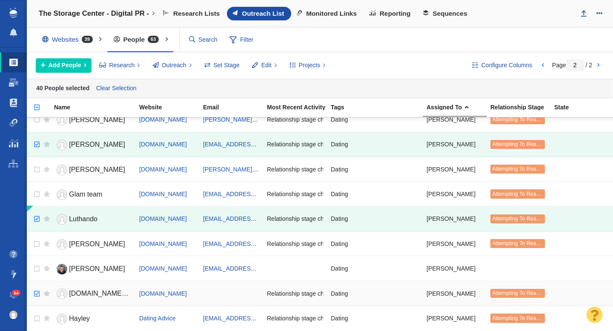
checkbox input "true"
click at [37, 295] on input "checkbox" at bounding box center [35, 294] width 13 height 19
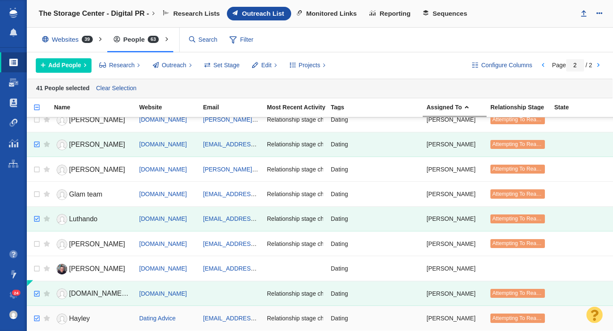
checkbox input "true"
click at [36, 315] on input "checkbox" at bounding box center [35, 318] width 13 height 19
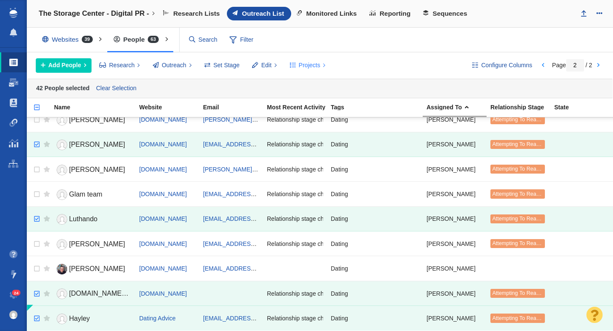
click at [303, 66] on span "Projects" at bounding box center [310, 65] width 22 height 9
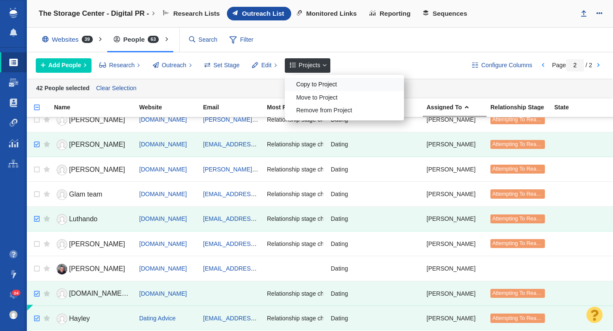
click at [307, 82] on div "Copy to Project" at bounding box center [344, 84] width 119 height 13
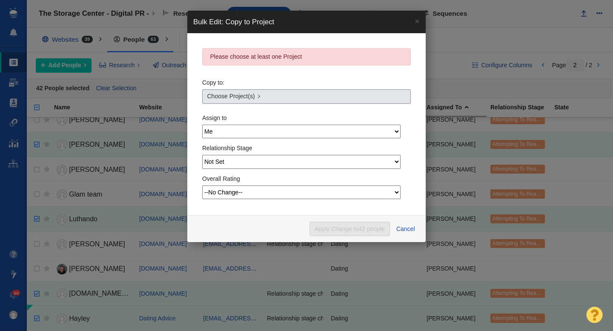
click at [267, 98] on link "Choose Project(s)" at bounding box center [306, 96] width 208 height 14
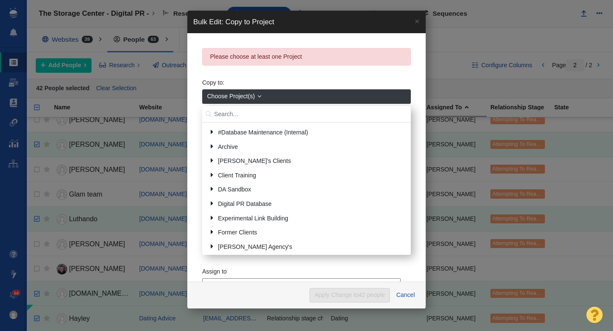
click at [242, 115] on input "text" at bounding box center [306, 114] width 208 height 17
type input "octane"
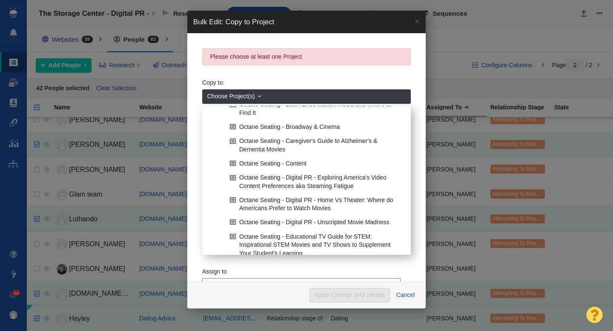
scroll to position [219, 0]
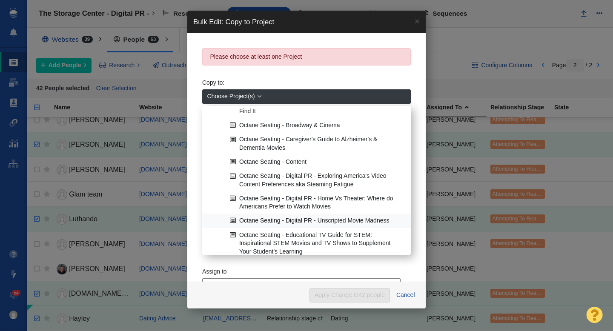
click at [288, 214] on link "Octane Seating - Digital PR - Unscripted Movie Madness" at bounding box center [317, 220] width 178 height 13
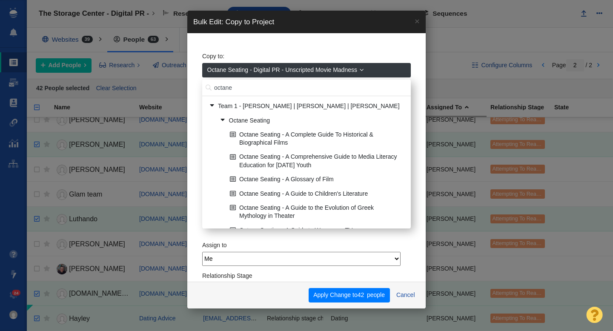
scroll to position [251, 0]
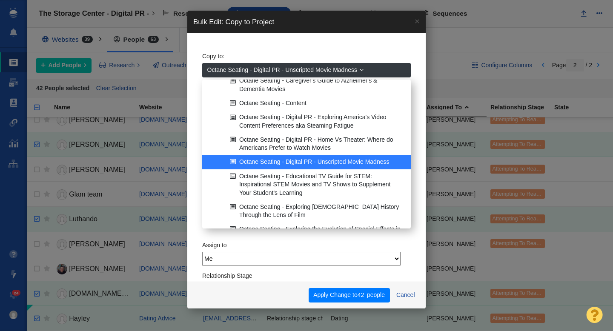
click at [195, 199] on div "Copy to: Octane Seating - Digital PR - Unscripted Movie Madness octane Team 1 -…" at bounding box center [306, 157] width 238 height 249
click at [252, 59] on div "Copy to: Octane Seating - Digital PR - Unscripted Movie Madness octane Team 1 -…" at bounding box center [306, 139] width 208 height 183
click at [248, 68] on span "Octane Seating - Digital PR - Unscripted Movie Madness" at bounding box center [282, 70] width 150 height 9
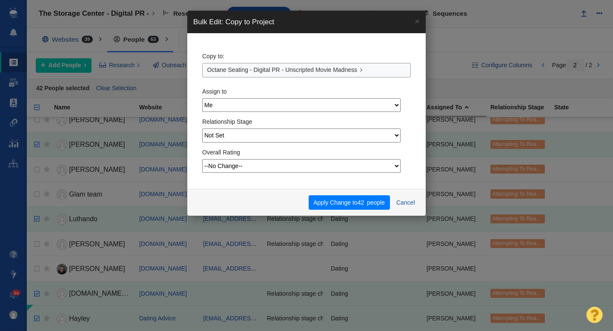
click at [251, 54] on div "Copy to: Octane Seating - Digital PR - Unscripted Movie Madness" at bounding box center [306, 62] width 208 height 29
click at [335, 202] on button "Apply Change to 42 people" at bounding box center [348, 202] width 81 height 14
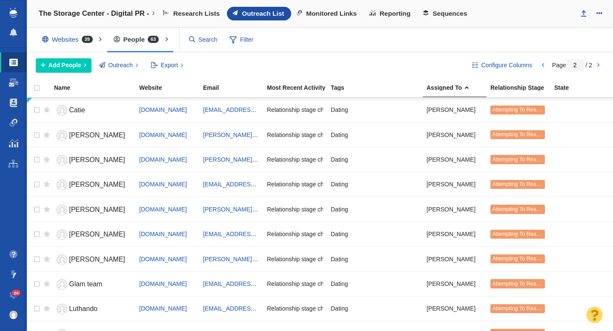
scroll to position [90, 0]
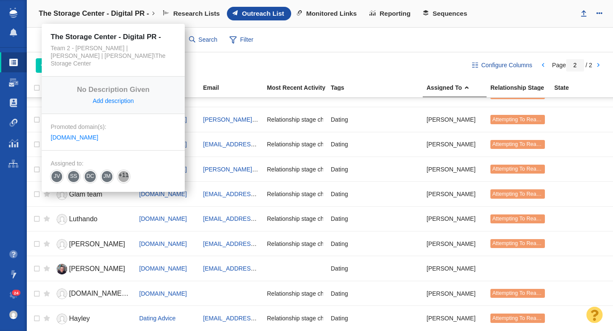
click at [94, 14] on h4 "The Storage Center - Digital PR -" at bounding box center [94, 13] width 110 height 9
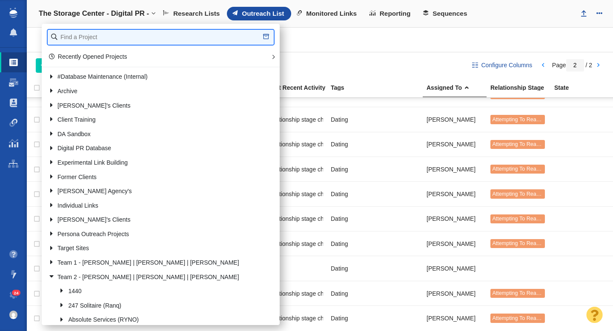
click at [78, 39] on input "text" at bounding box center [161, 37] width 226 height 15
type input "octane se"
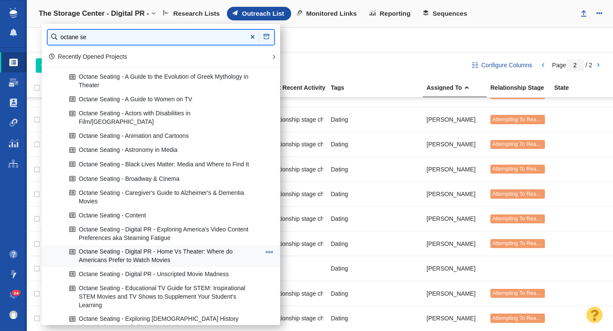
scroll to position [103, 0]
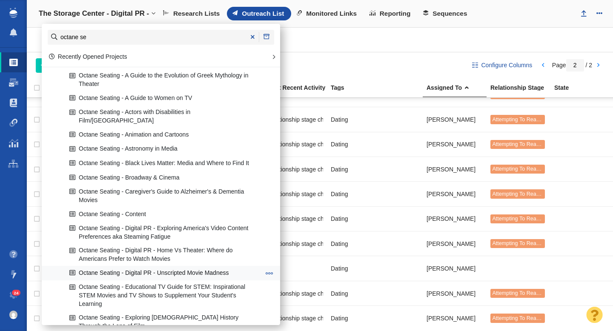
click at [141, 266] on link "Octane Seating - Digital PR - Unscripted Movie Madness" at bounding box center [164, 272] width 195 height 13
